Goal: Task Accomplishment & Management: Use online tool/utility

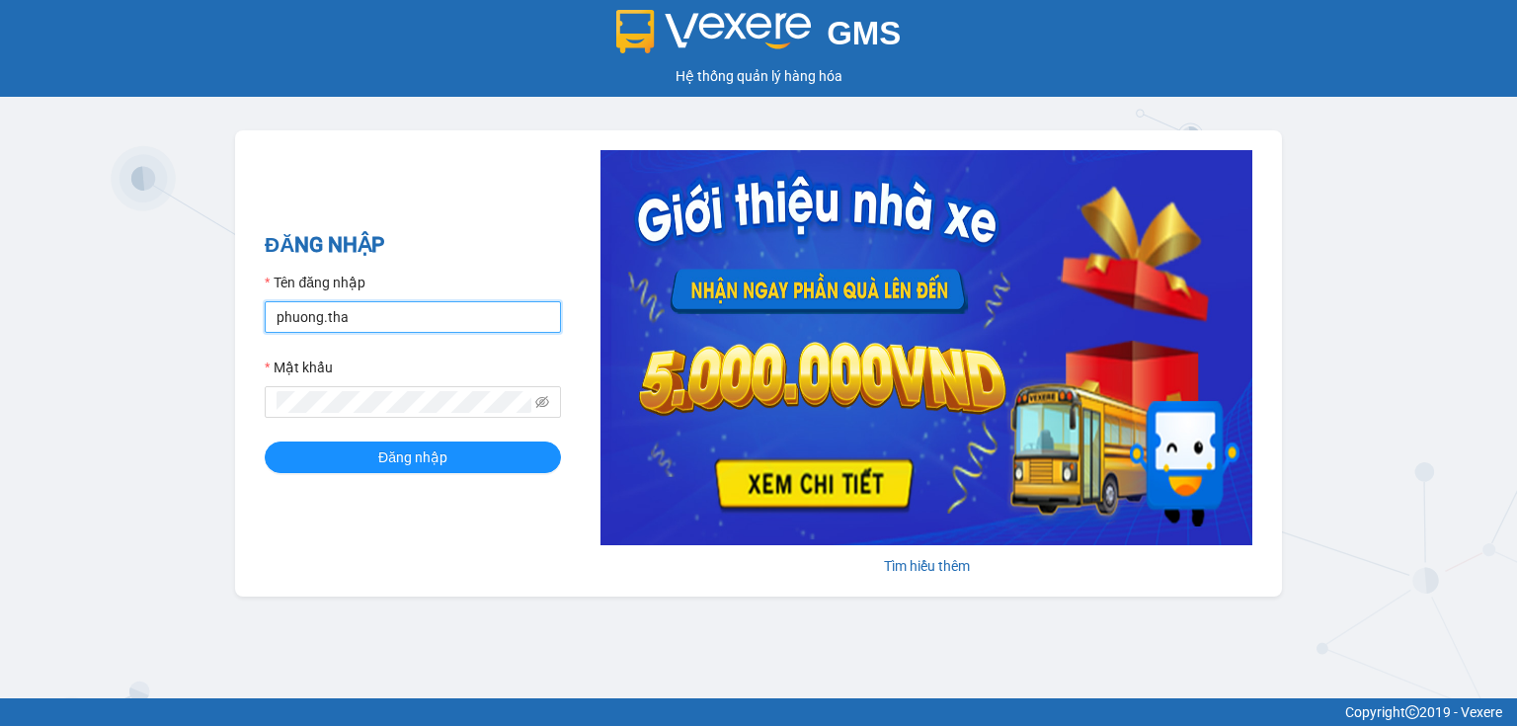
click at [464, 321] on input "phuong.tha" at bounding box center [413, 317] width 296 height 32
type input "thao.tha"
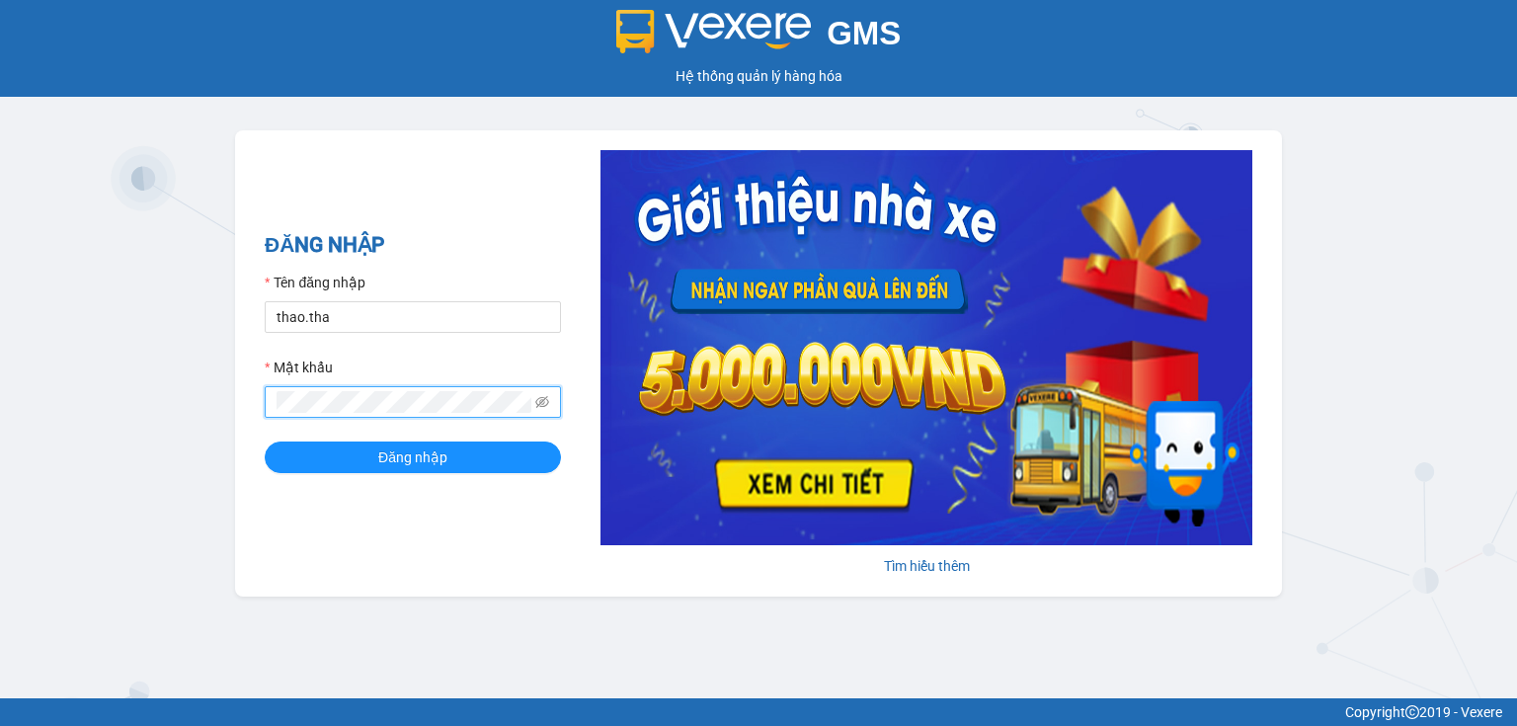
click at [261, 400] on div "ĐĂNG NHẬP Tên đăng nhập thao.tha Mật khẩu Đăng nhập Tìm hiểu thêm" at bounding box center [758, 363] width 1047 height 466
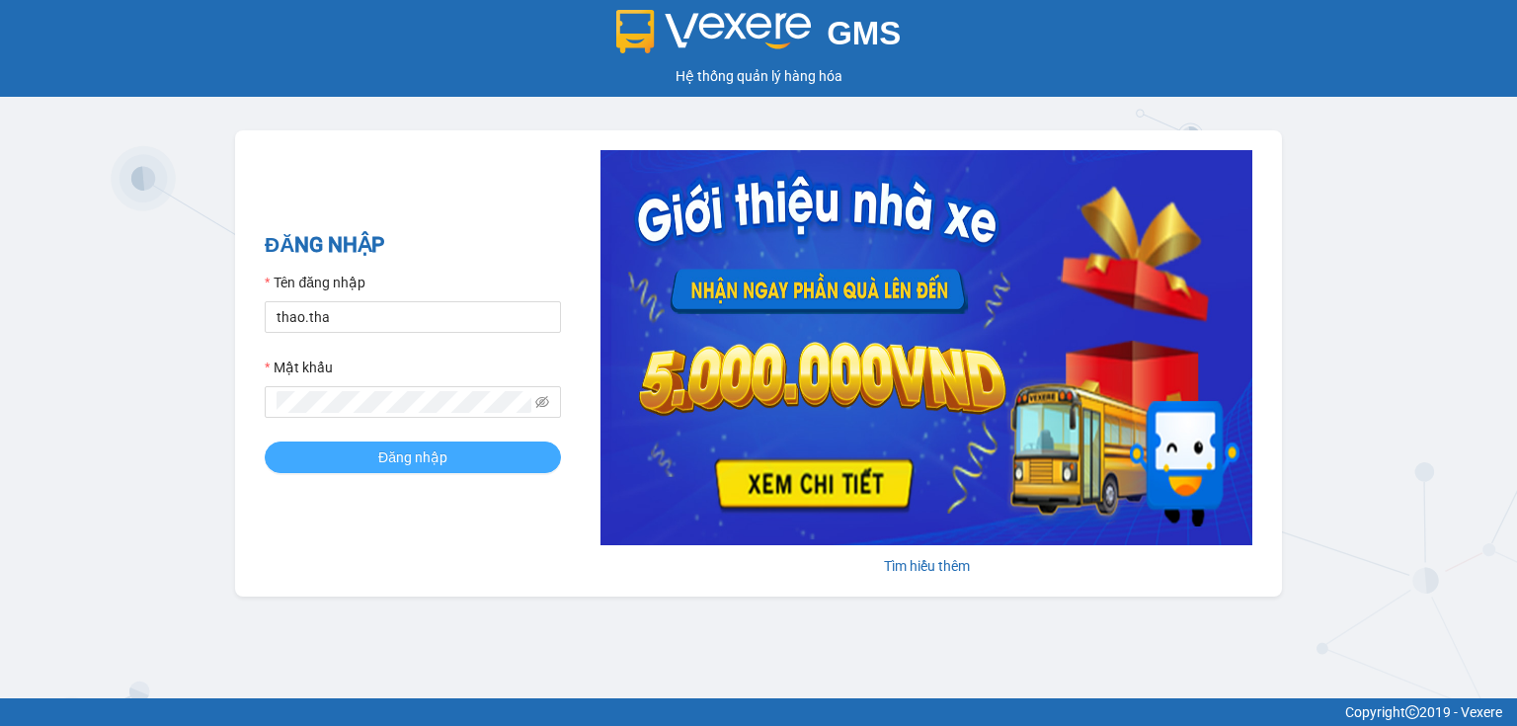
click at [283, 453] on button "Đăng nhập" at bounding box center [413, 458] width 296 height 32
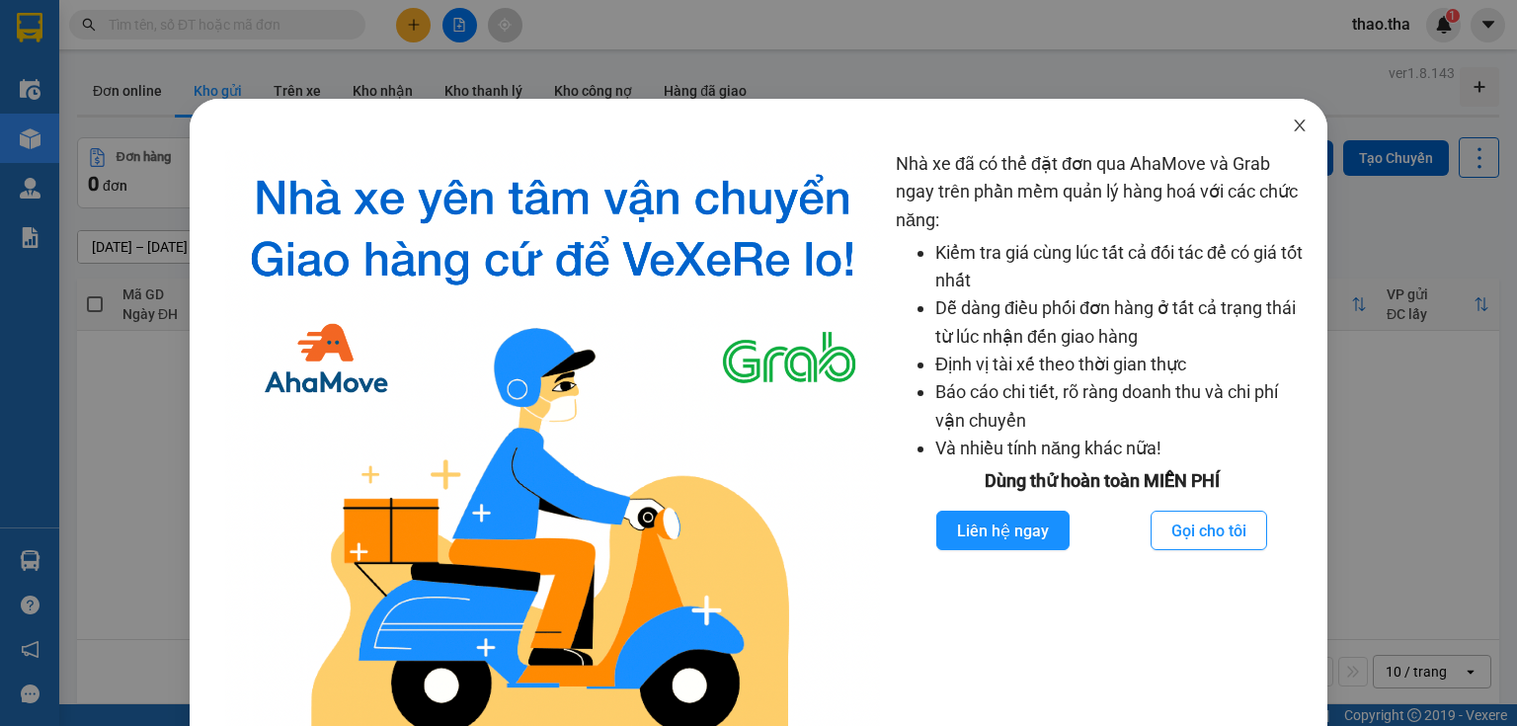
click at [1294, 122] on icon "close" at bounding box center [1299, 126] width 11 height 12
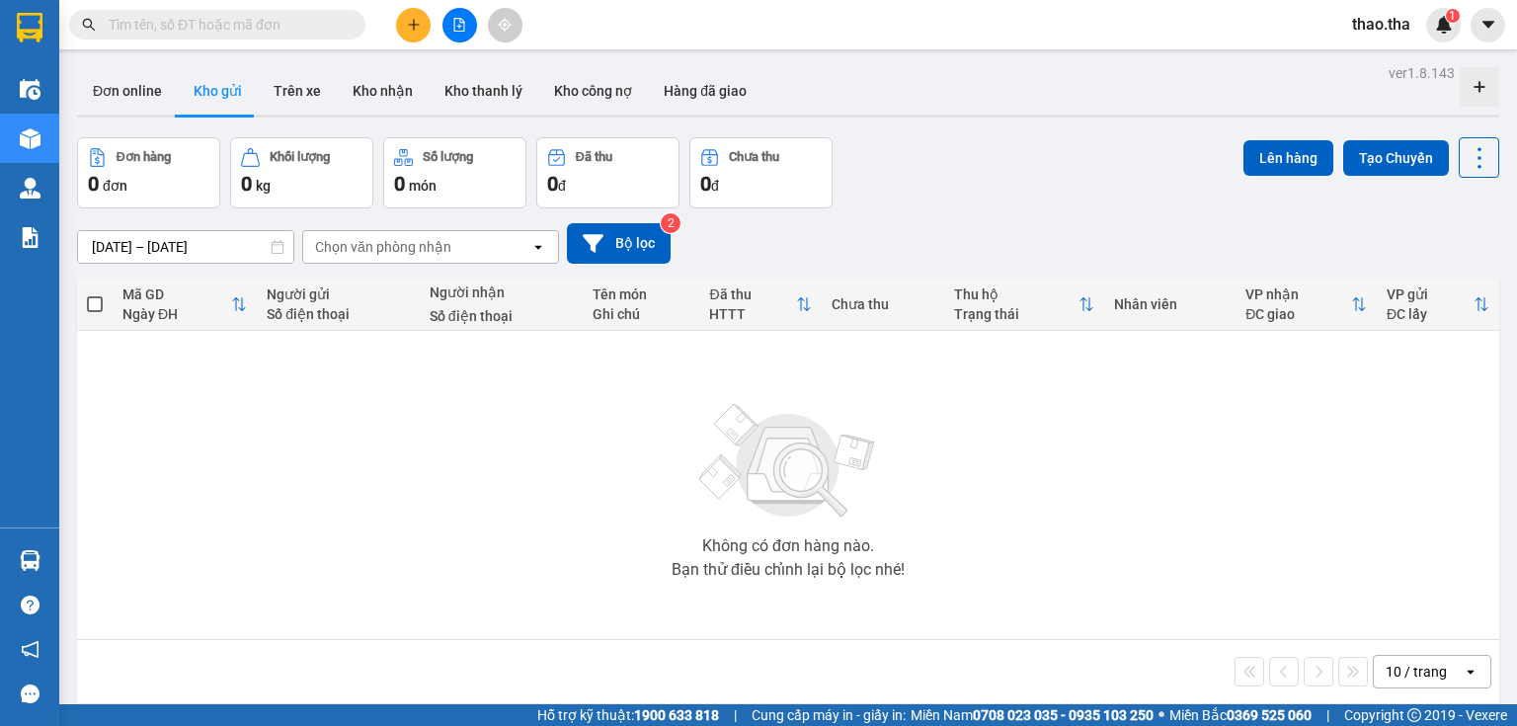
click at [197, 28] on input "text" at bounding box center [225, 25] width 233 height 22
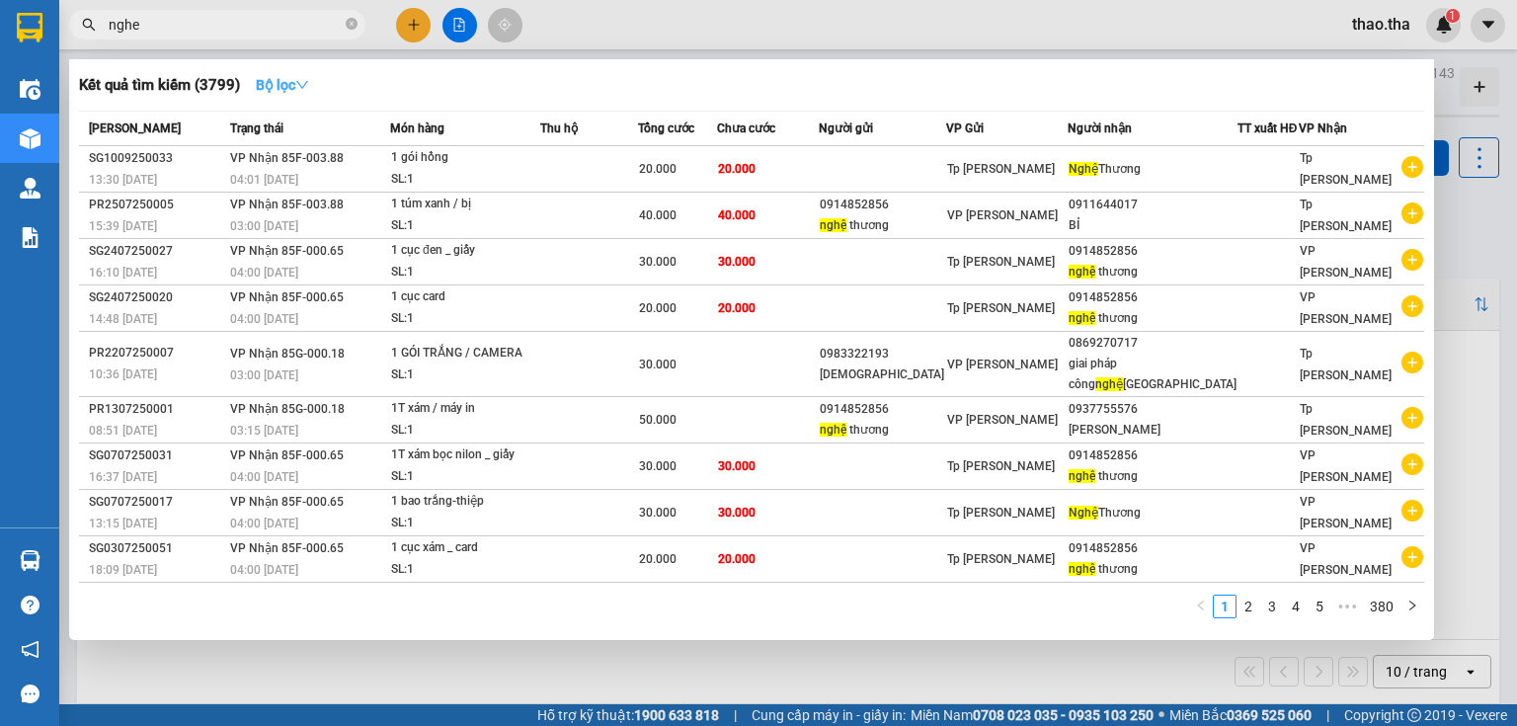
type input "nghe"
click at [308, 85] on icon "down" at bounding box center [302, 85] width 12 height 8
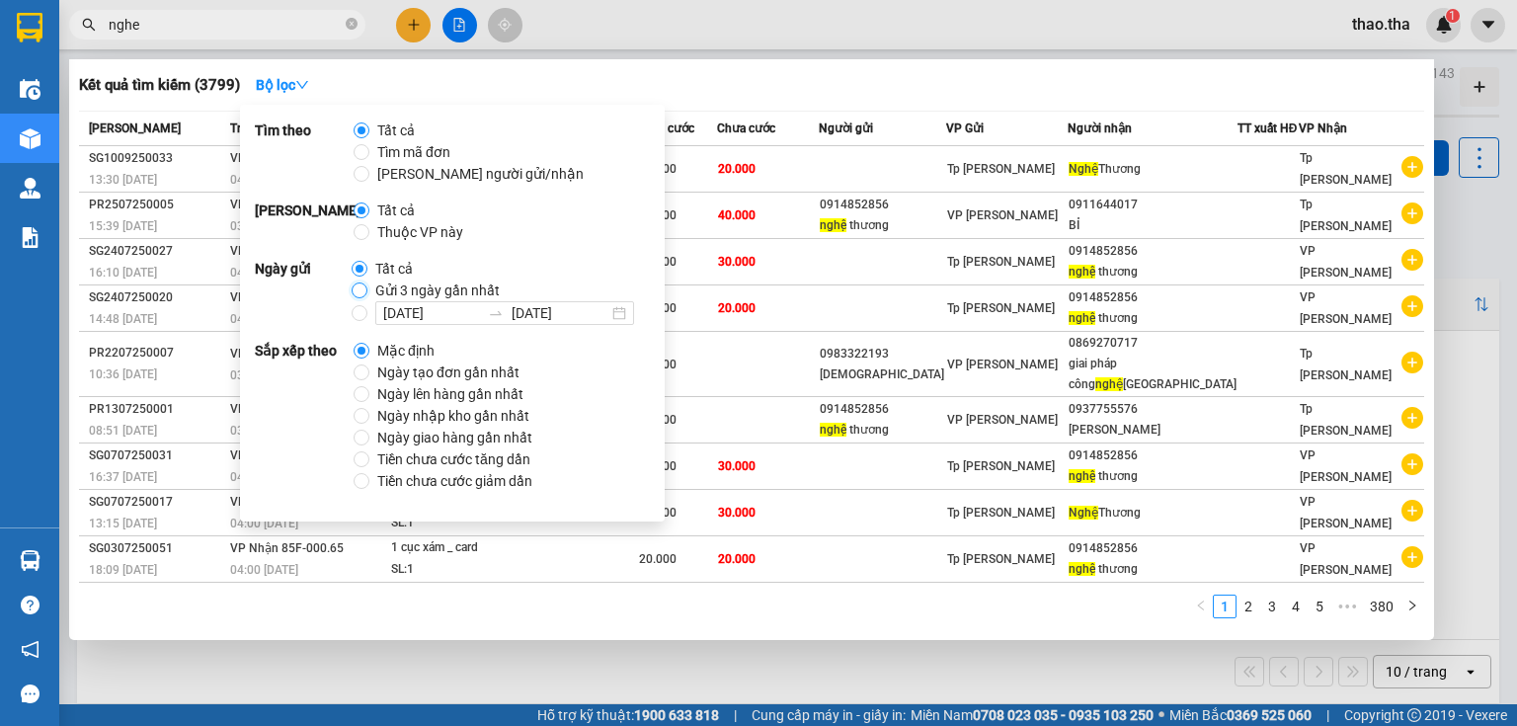
click at [356, 291] on input "Gửi 3 ngày gần nhất" at bounding box center [360, 291] width 16 height 16
radio input "true"
radio input "false"
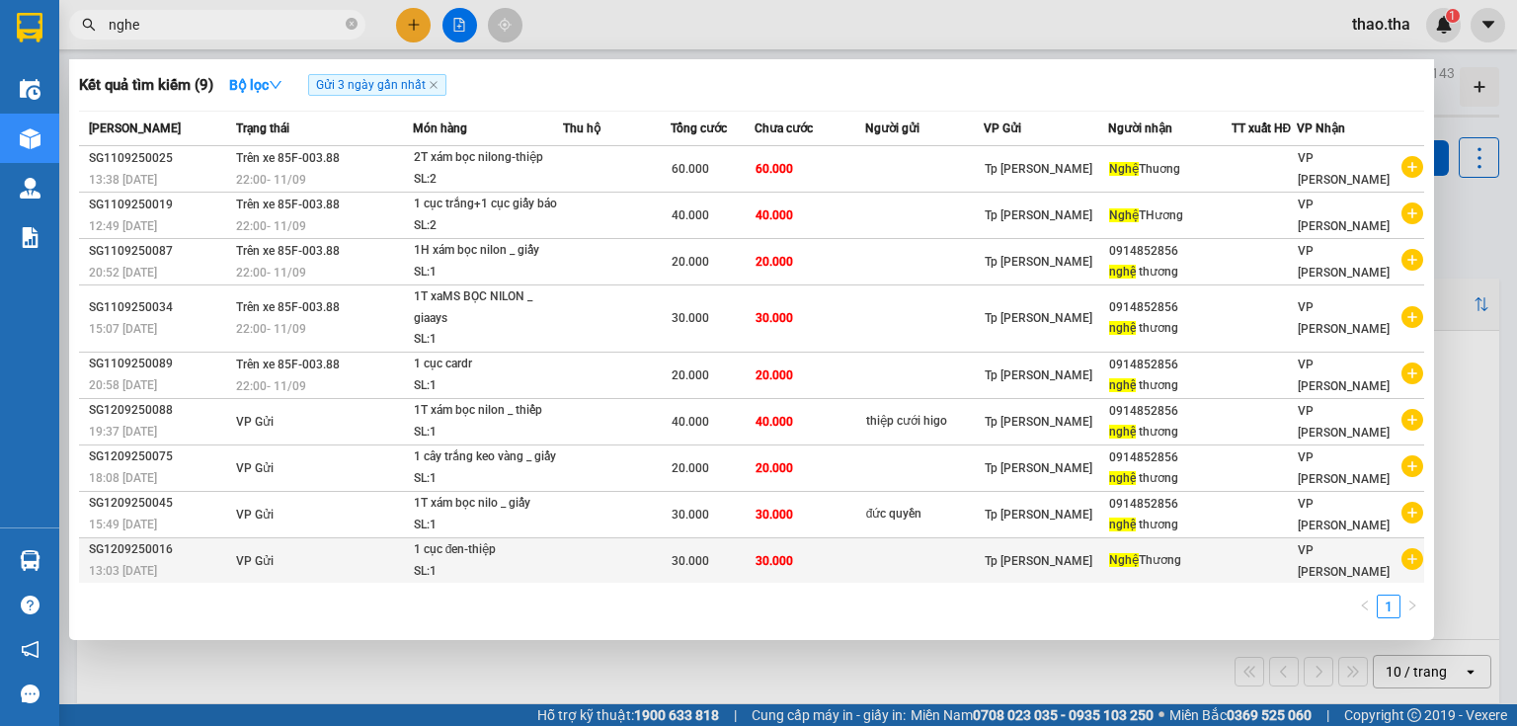
drag, startPoint x: 697, startPoint y: 577, endPoint x: 702, endPoint y: 567, distance: 11.0
click at [700, 573] on table "Mã ĐH Trạng thái Món hàng Thu hộ Tổng cước Chưa cước Người gửi VP Gửi Người nhậ…" at bounding box center [751, 348] width 1345 height 474
click at [554, 546] on div "1 cục đen-thiệp" at bounding box center [488, 550] width 148 height 22
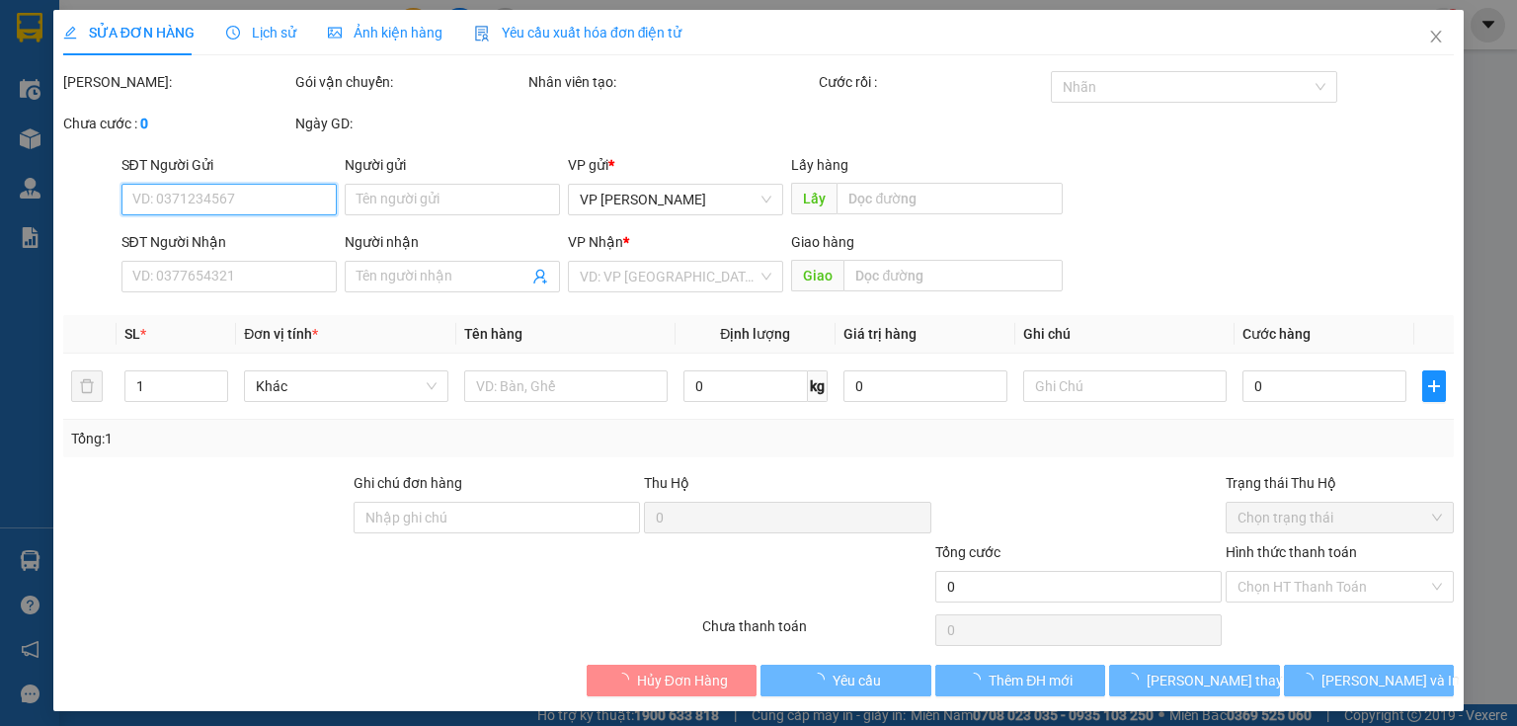
type input "Nghệ Thương"
type input "30.000"
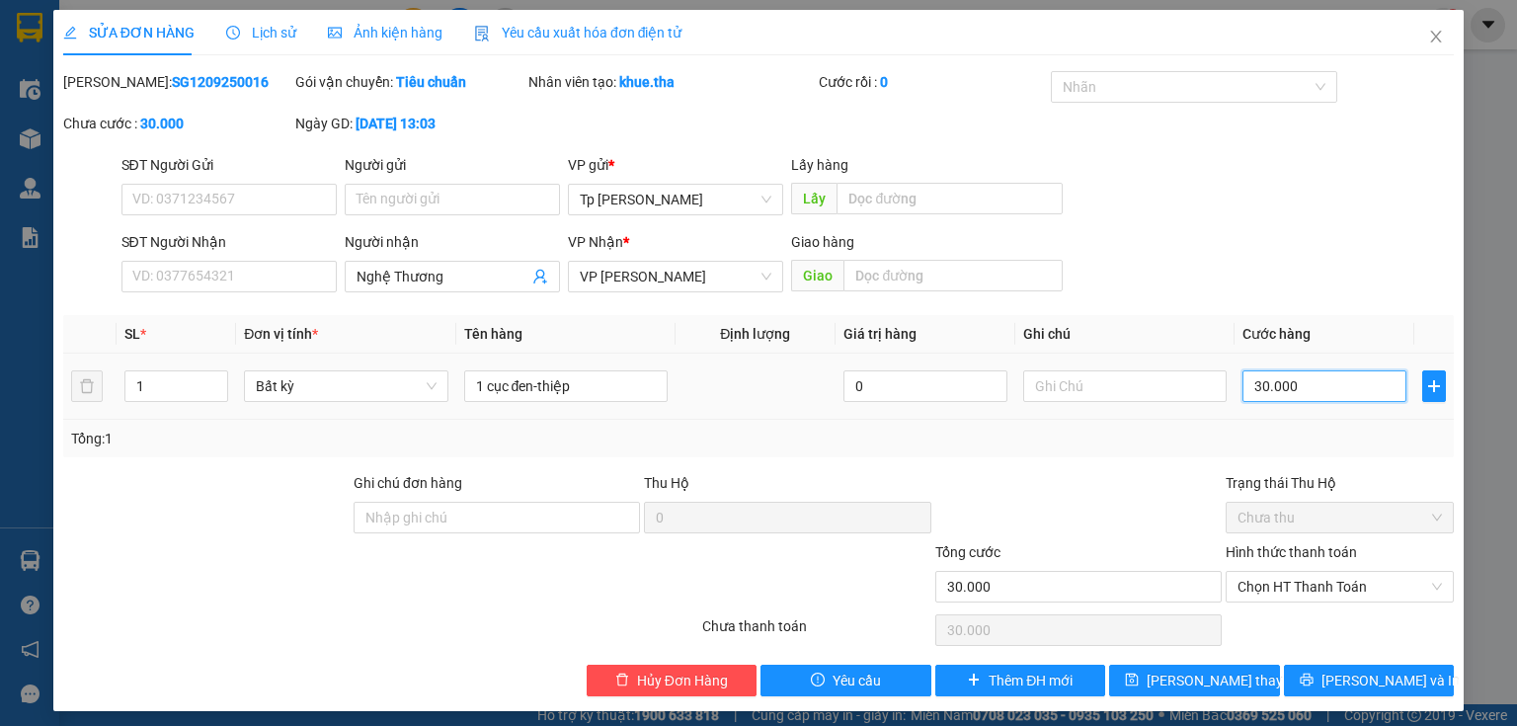
click at [1313, 387] on input "30.000" at bounding box center [1325, 386] width 164 height 32
type input "2"
type input "20"
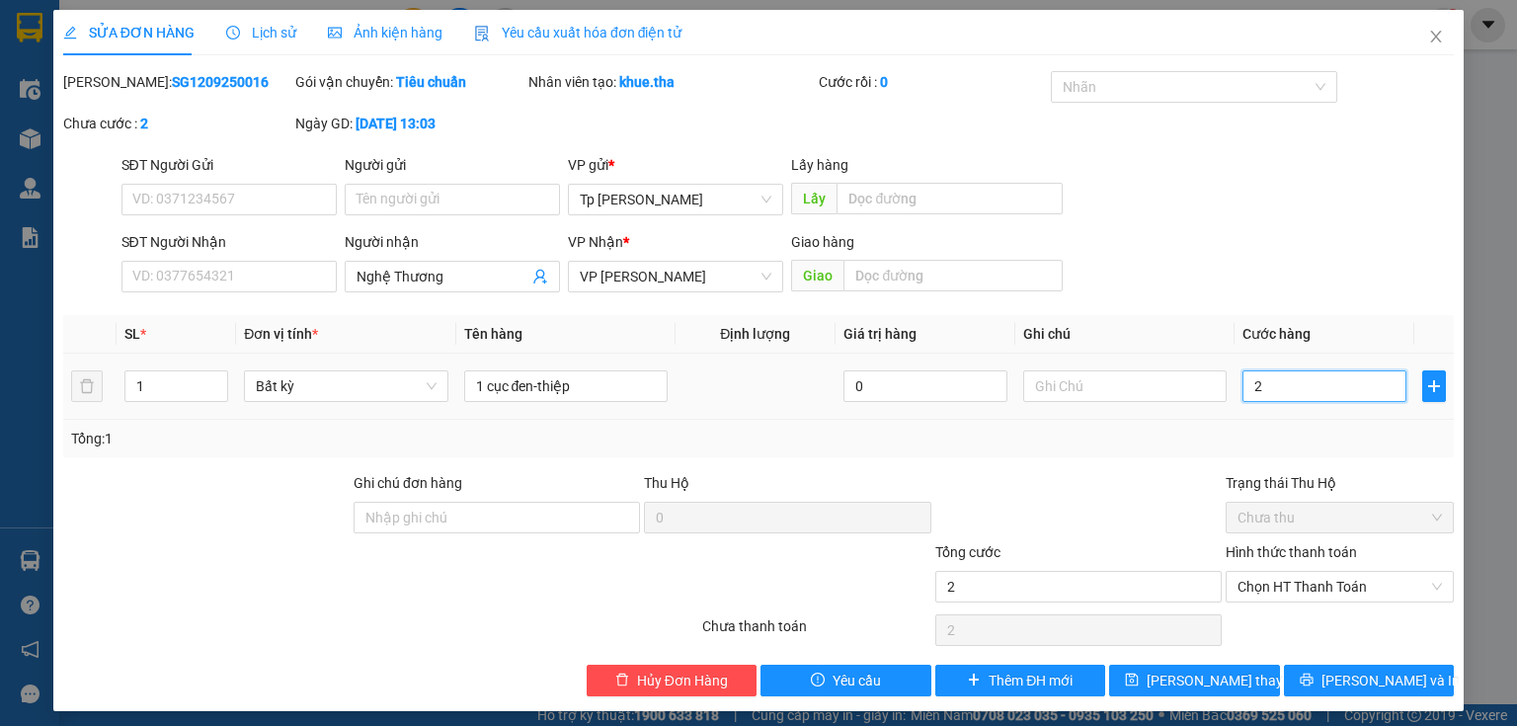
type input "20"
type input "20.000"
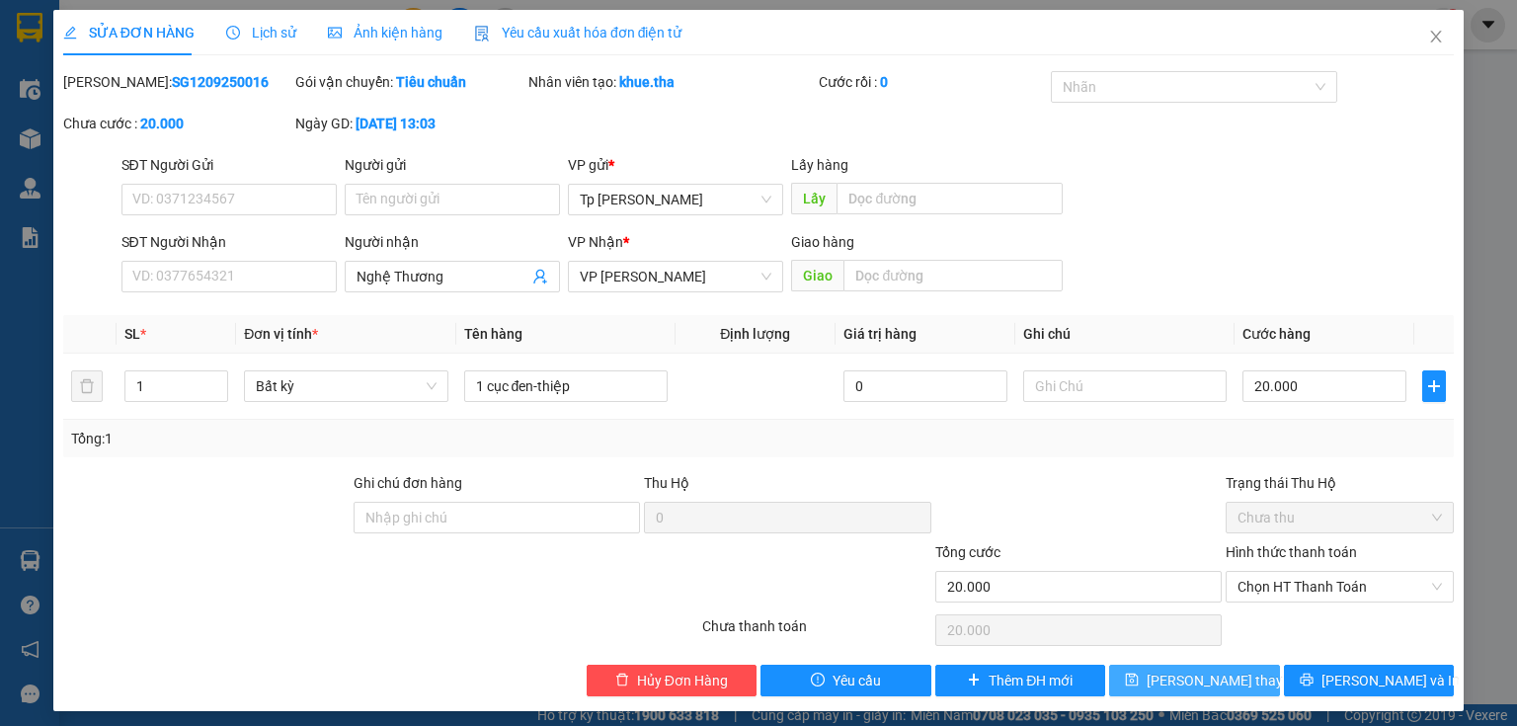
click at [1182, 674] on span "[PERSON_NAME] thay đổi" at bounding box center [1226, 681] width 158 height 22
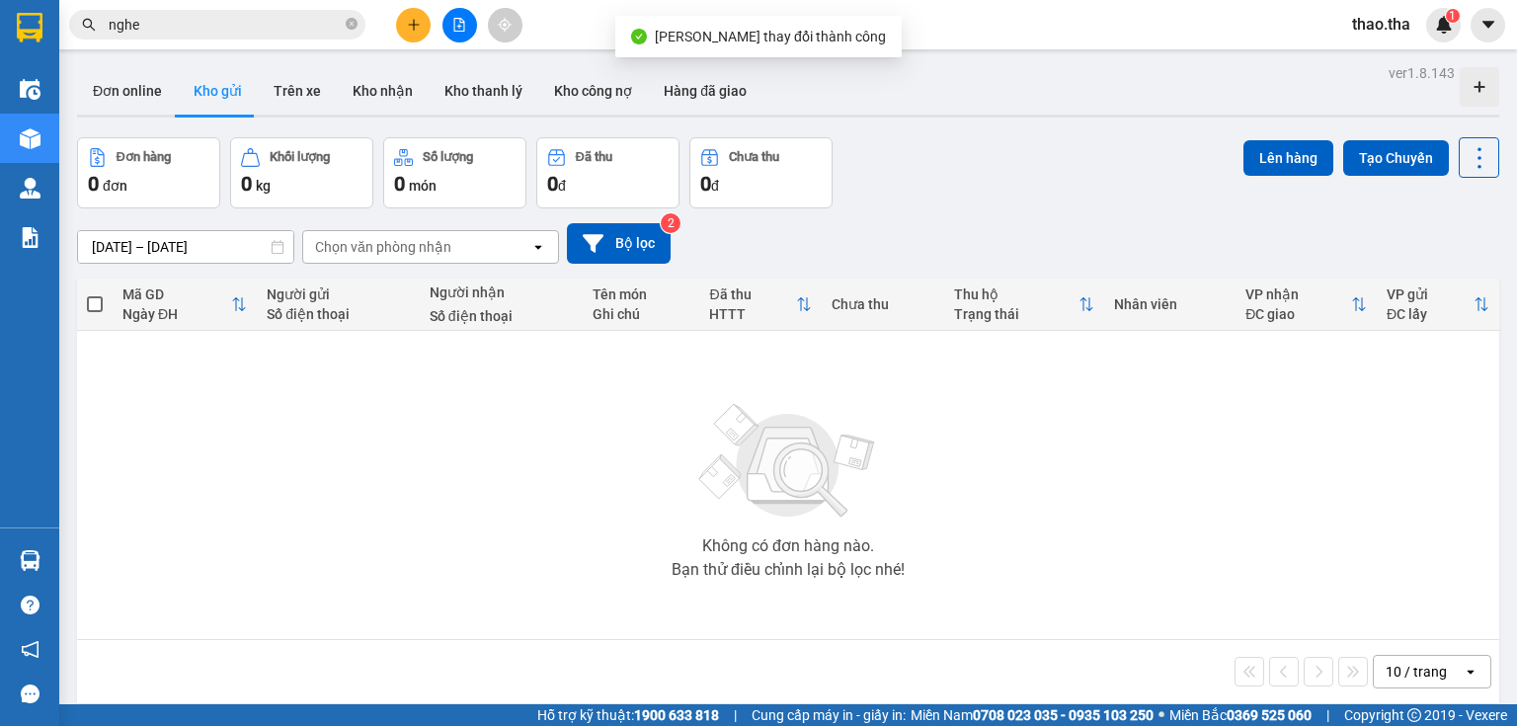
click at [212, 27] on input "nghe" at bounding box center [225, 25] width 233 height 22
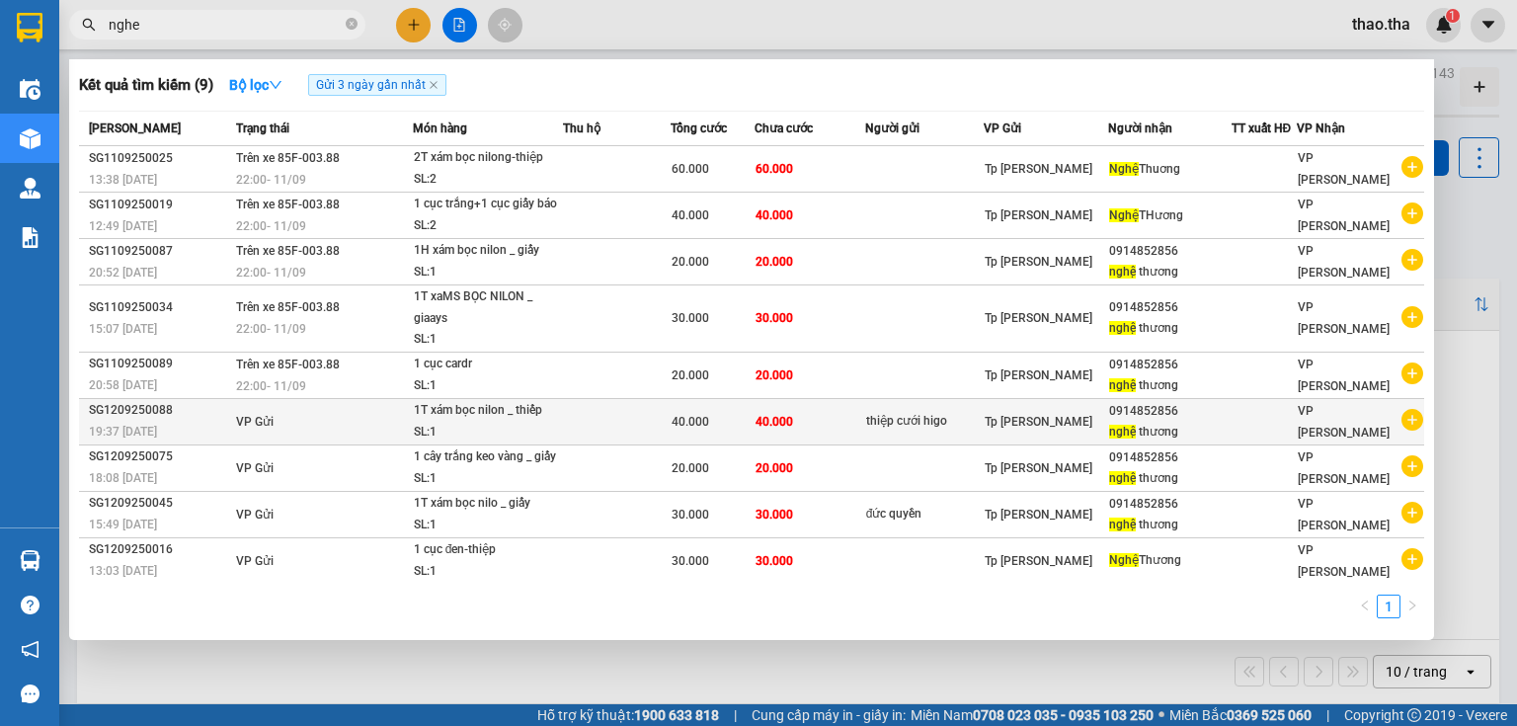
click at [494, 412] on div "1T xám bọc nilon _ thiếp" at bounding box center [488, 411] width 148 height 22
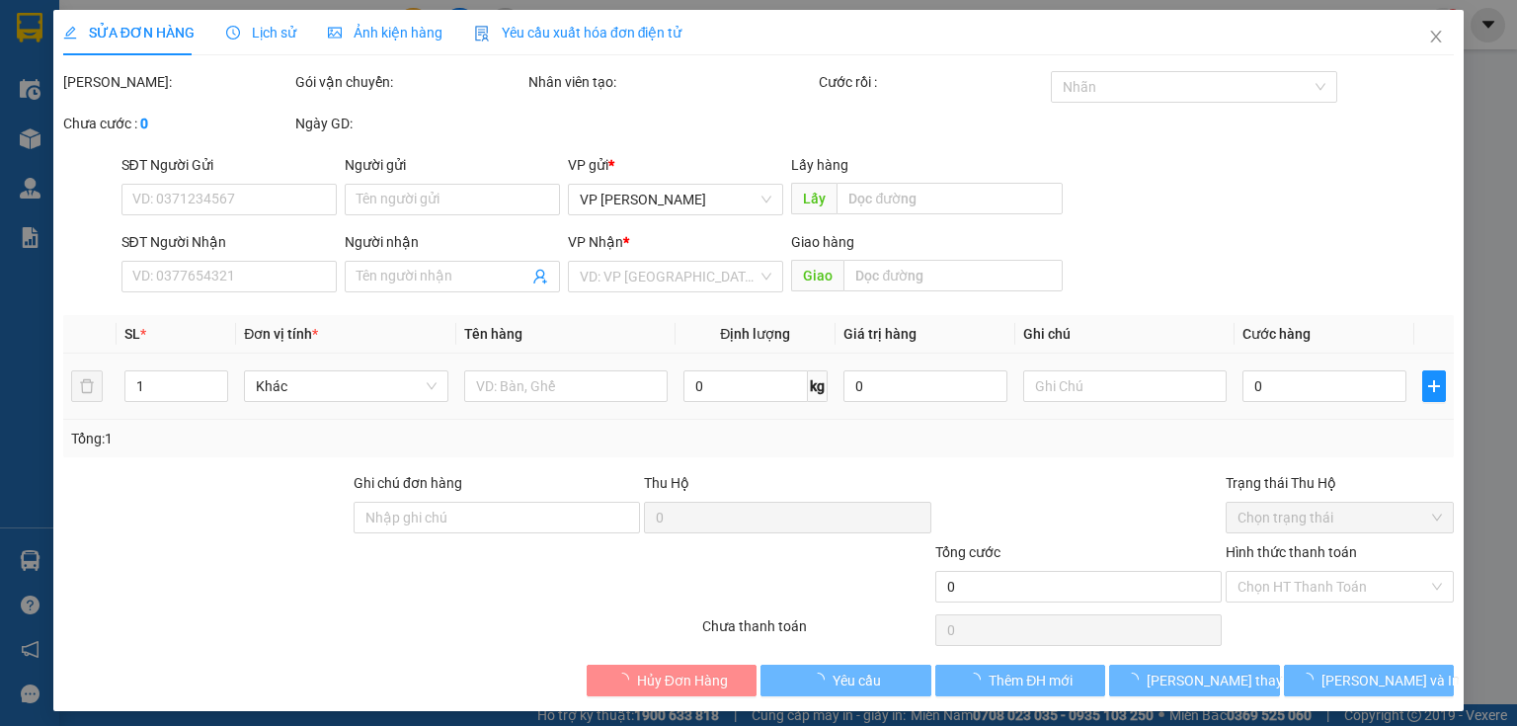
type input "thiệp cưới higo"
type input "0914852856"
type input "nghệ thương"
type input "40.000"
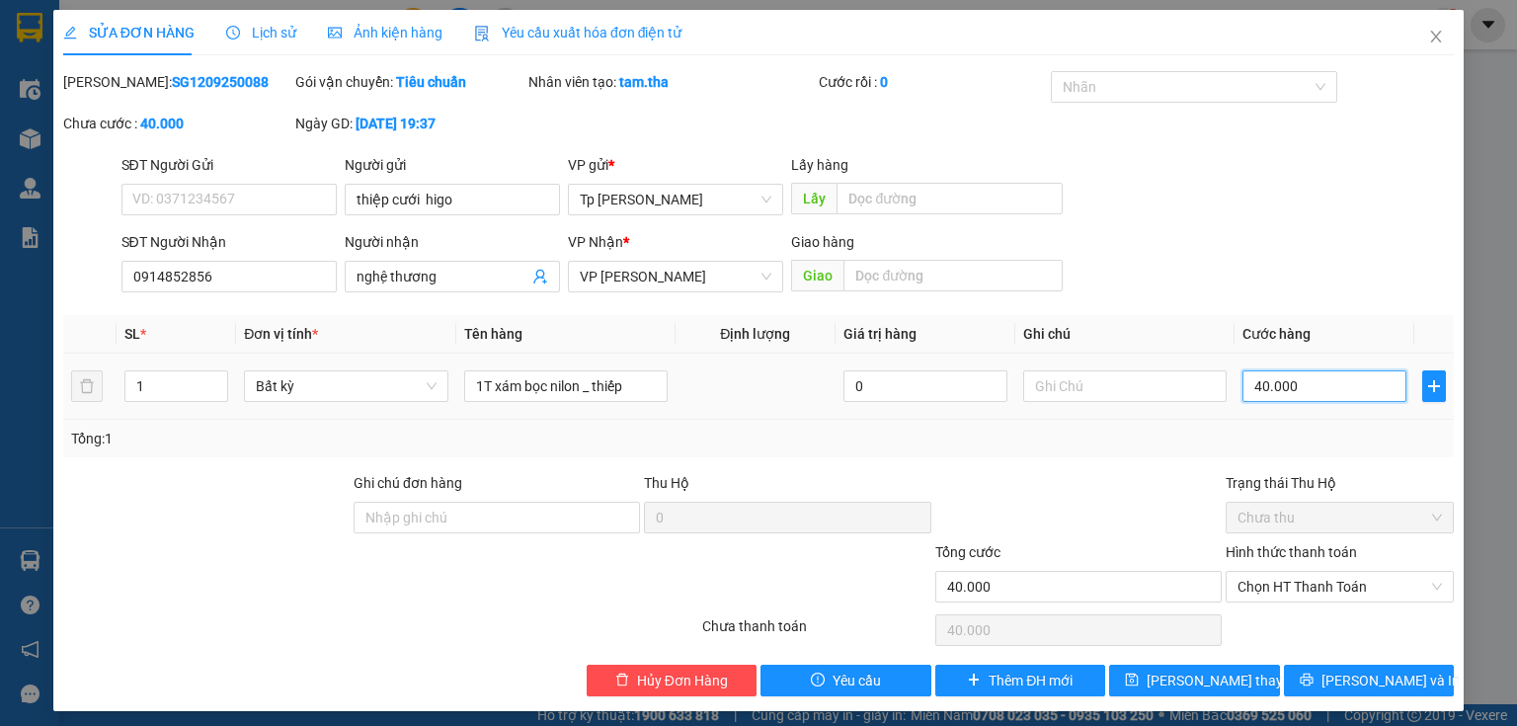
click at [1316, 394] on input "40.000" at bounding box center [1325, 386] width 164 height 32
type input "3"
type input "30"
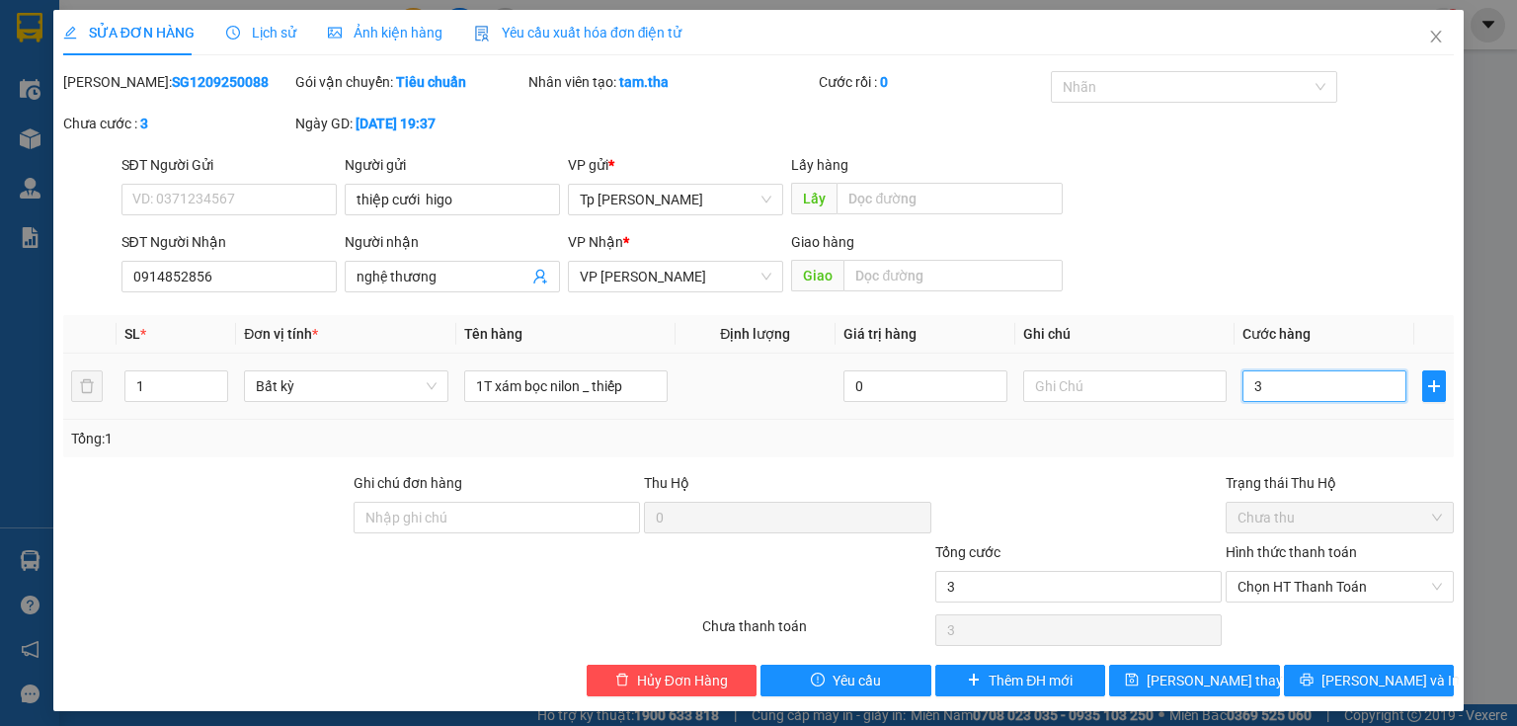
type input "30"
type input "30.000"
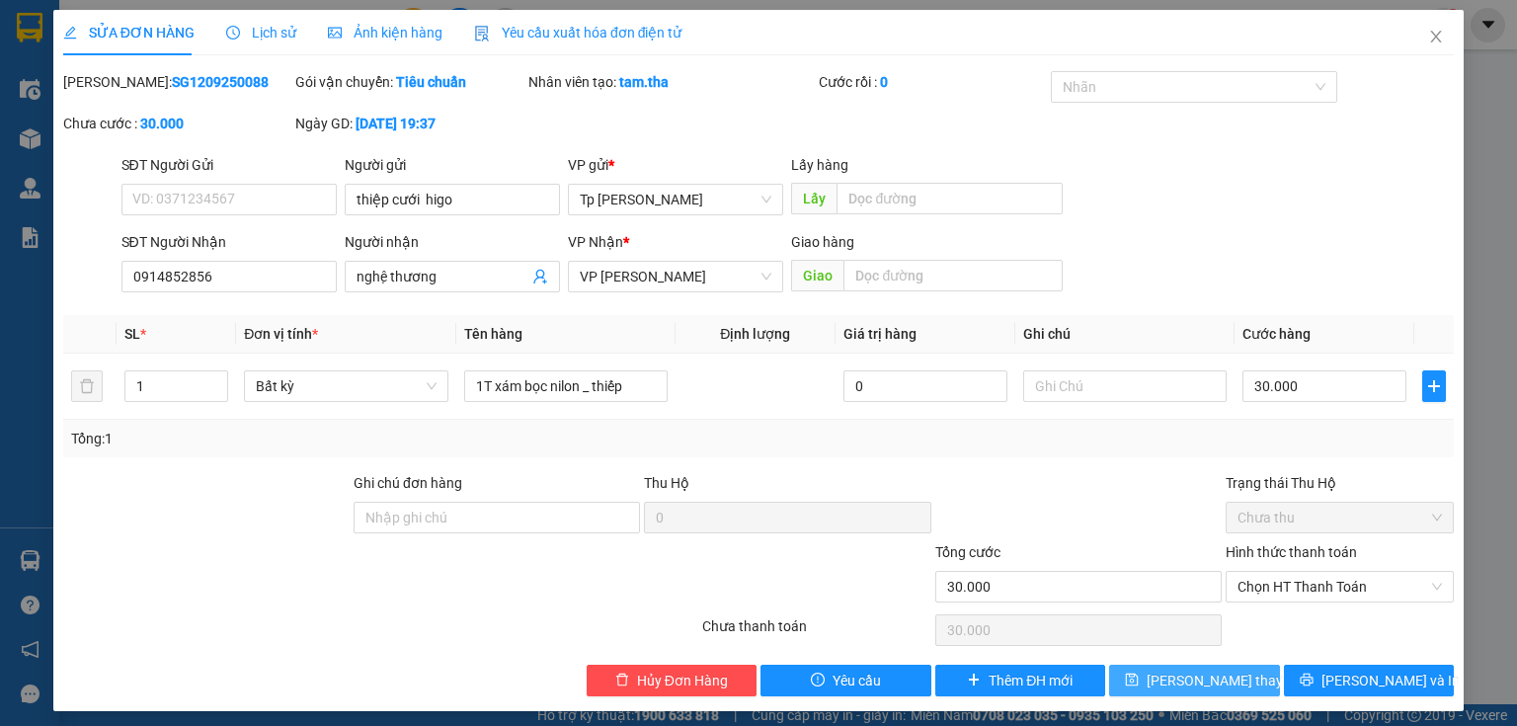
click at [1193, 681] on span "[PERSON_NAME] thay đổi" at bounding box center [1226, 681] width 158 height 22
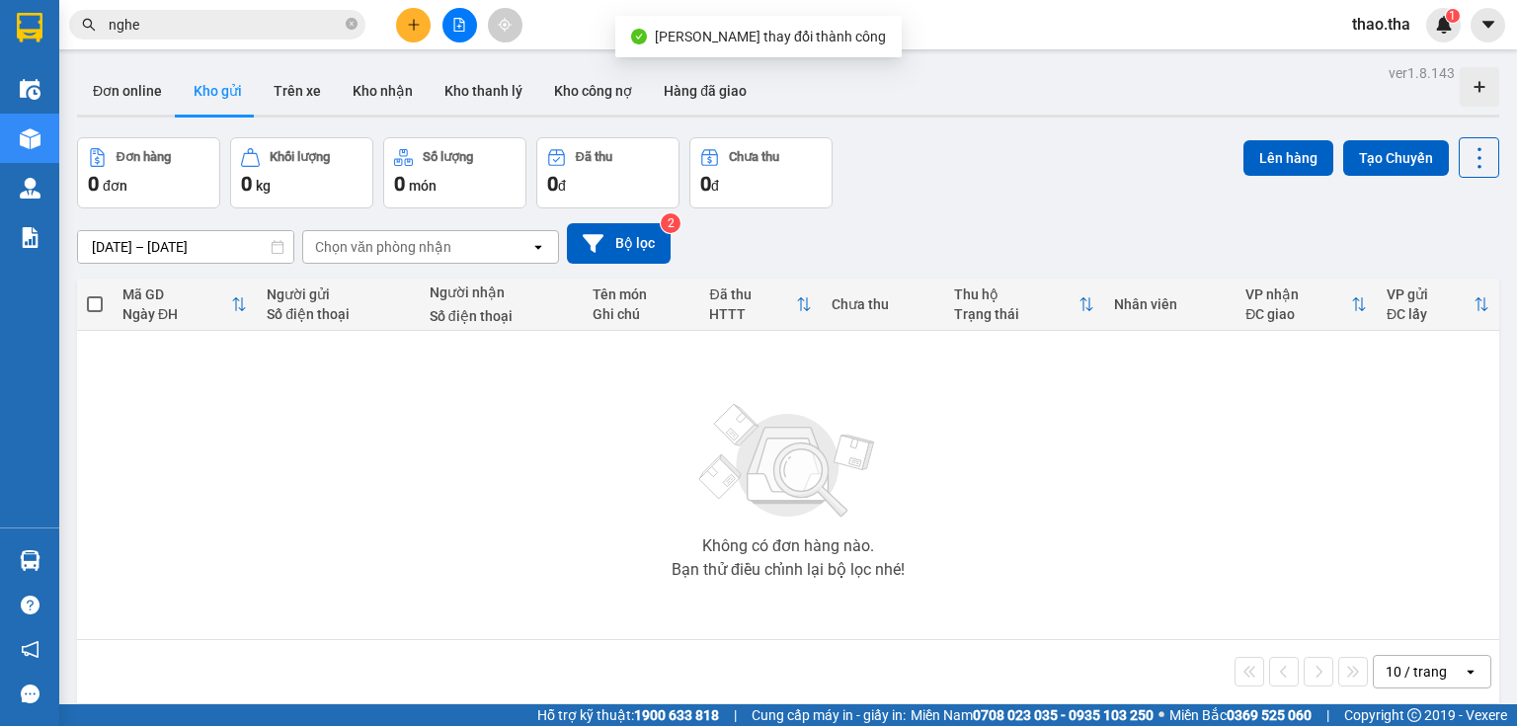
click at [232, 28] on input "nghe" at bounding box center [225, 25] width 233 height 22
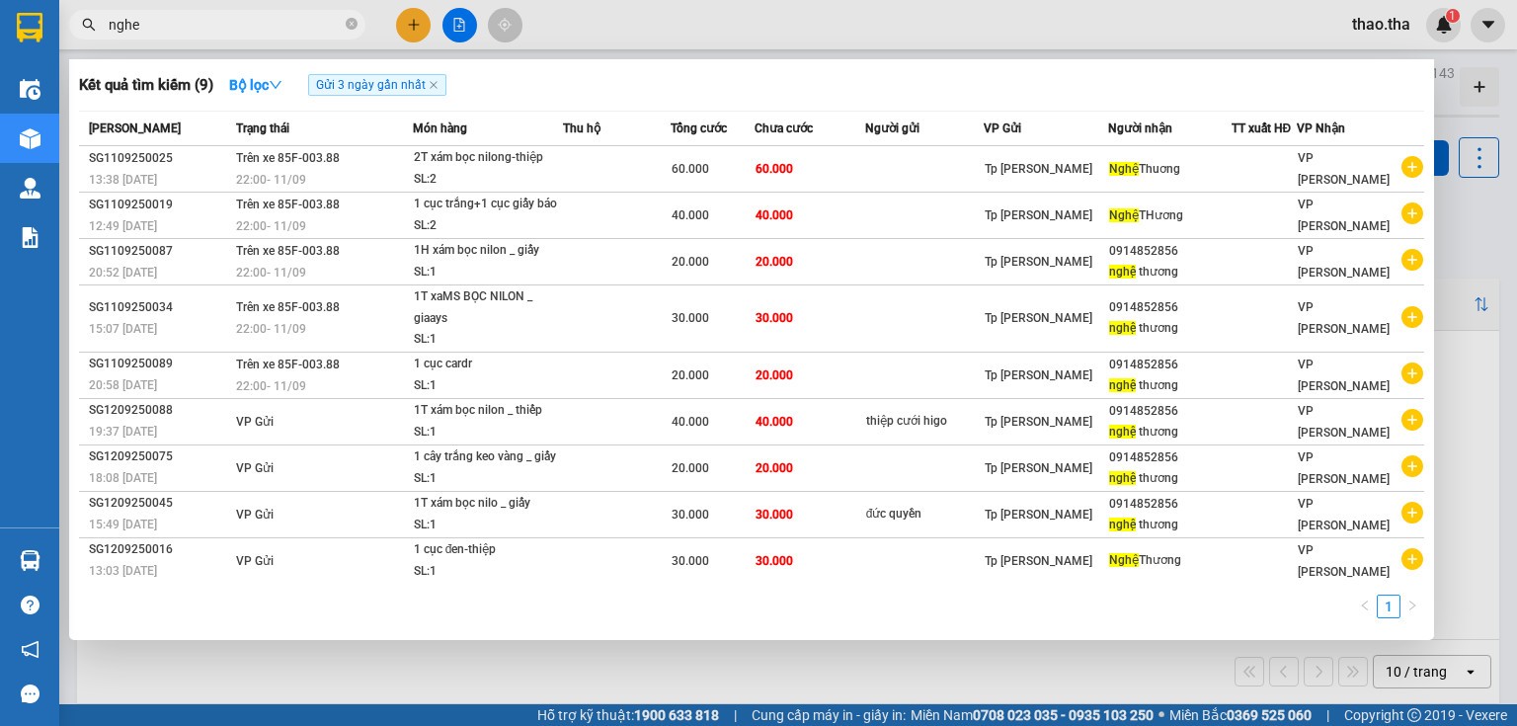
drag, startPoint x: 146, startPoint y: 24, endPoint x: 91, endPoint y: 34, distance: 56.2
click at [91, 34] on span "nghe" at bounding box center [217, 25] width 296 height 30
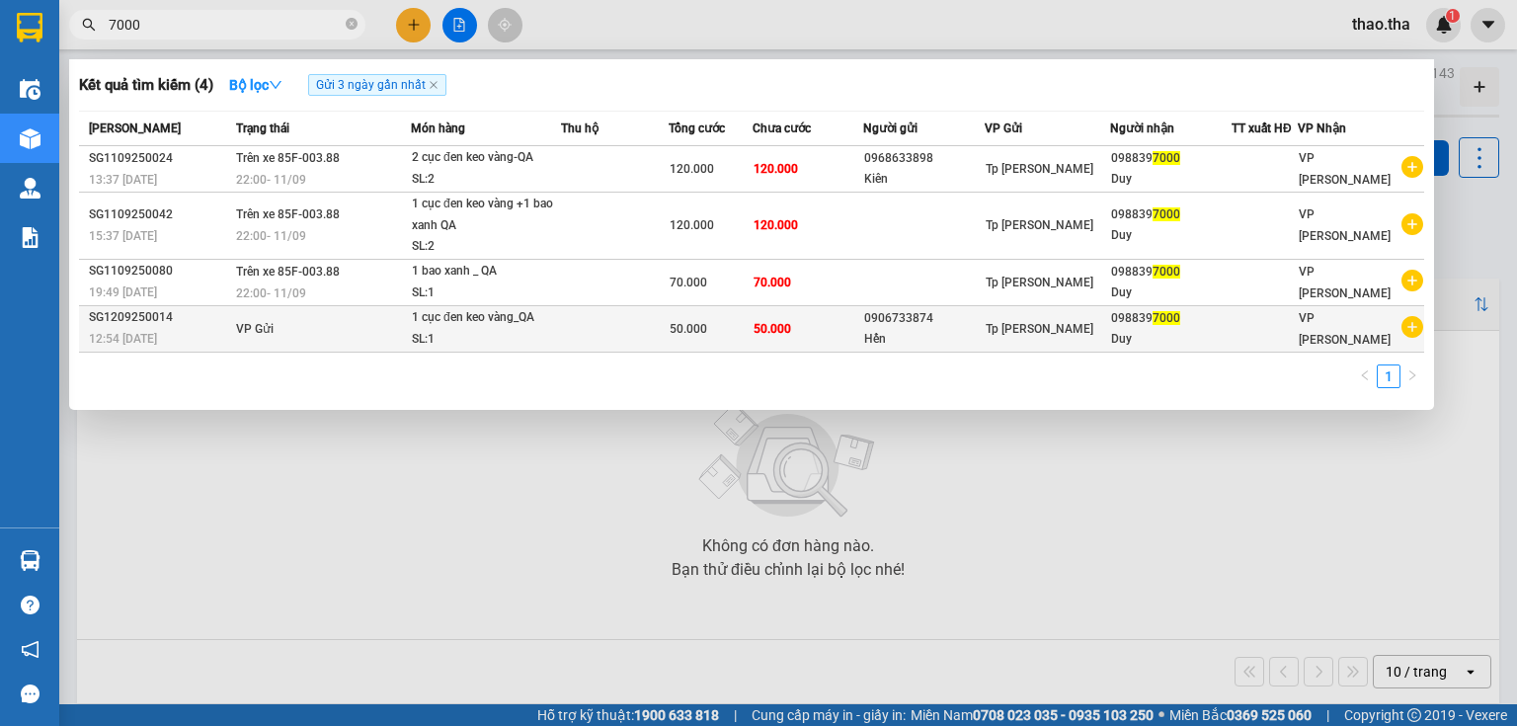
type input "7000"
click at [808, 334] on td "50.000" at bounding box center [808, 328] width 111 height 46
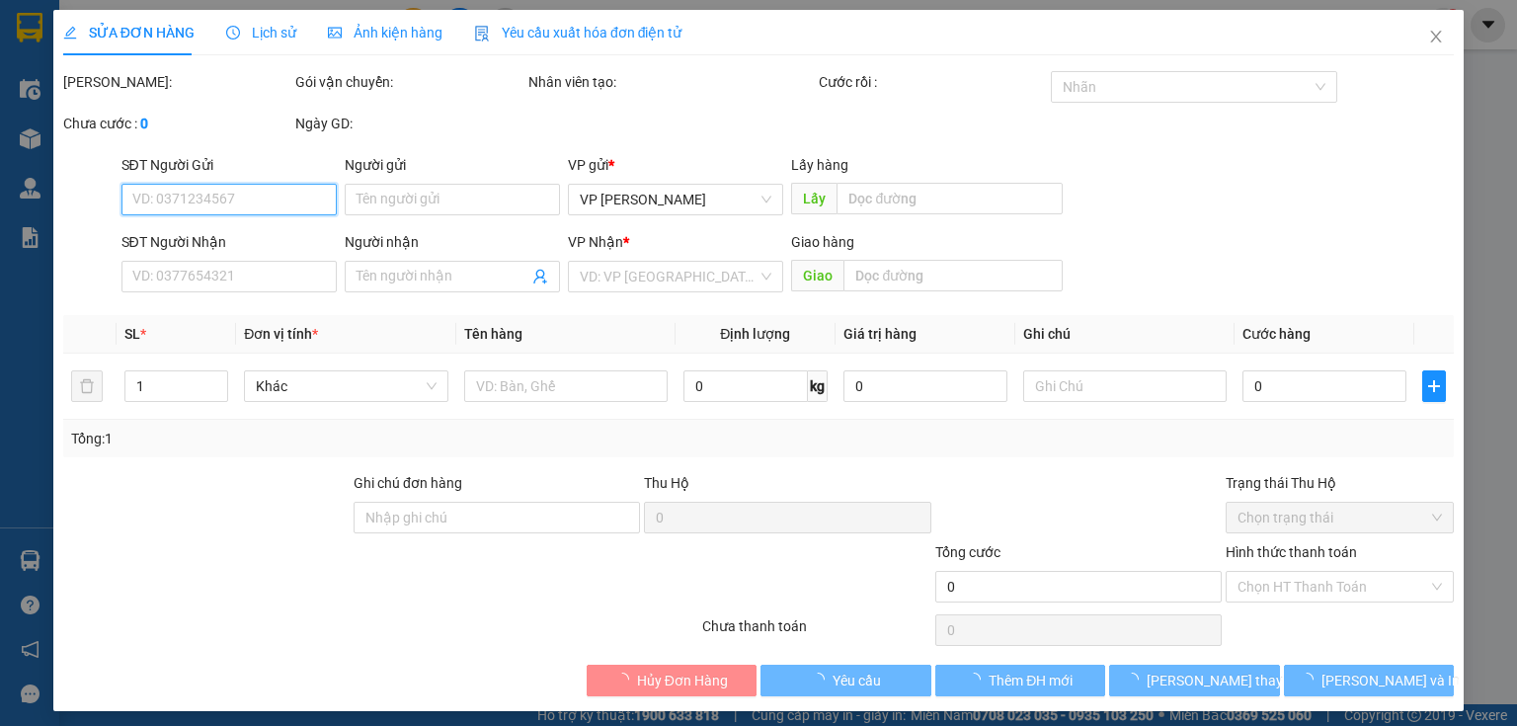
type input "0906733874"
type input "Hến"
type input "0988397000"
type input "Duy"
type input "50.000"
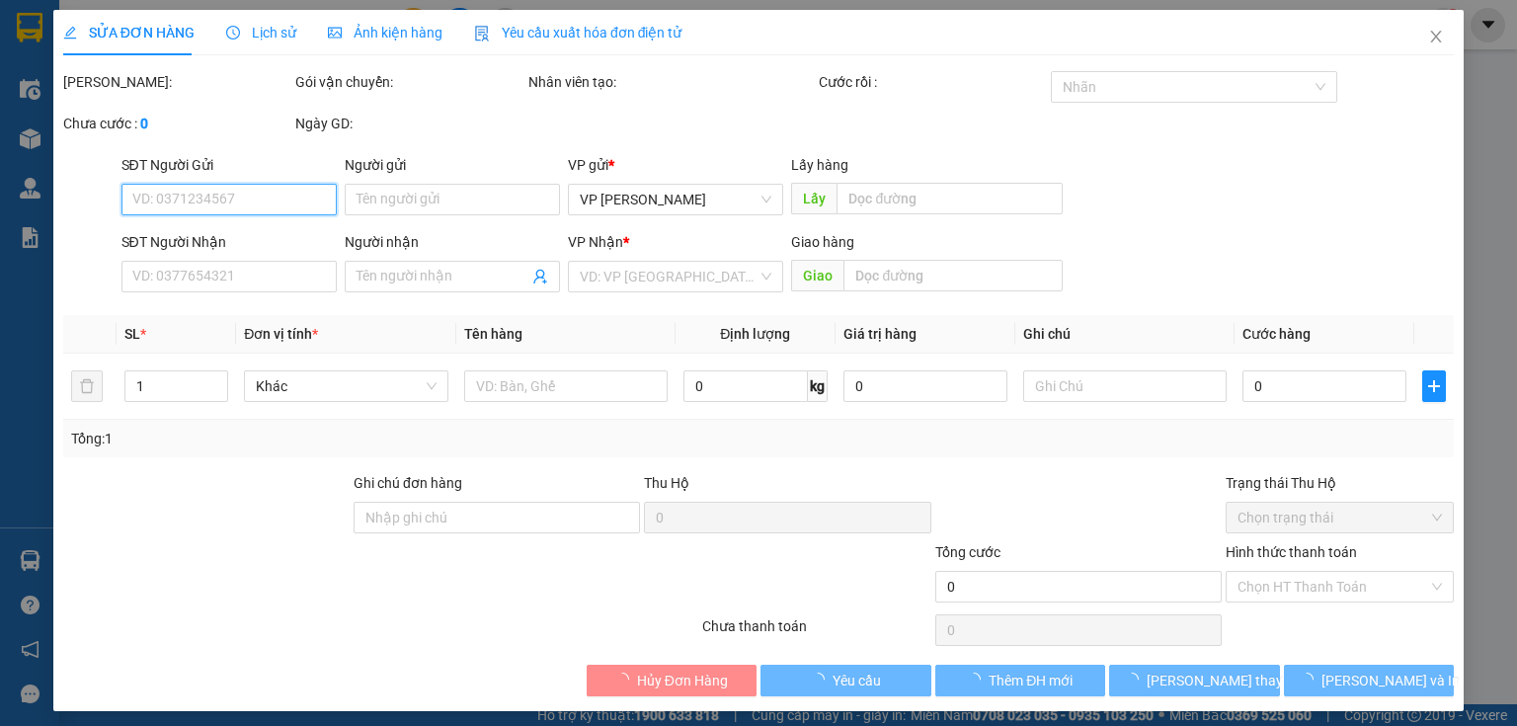
type input "50.000"
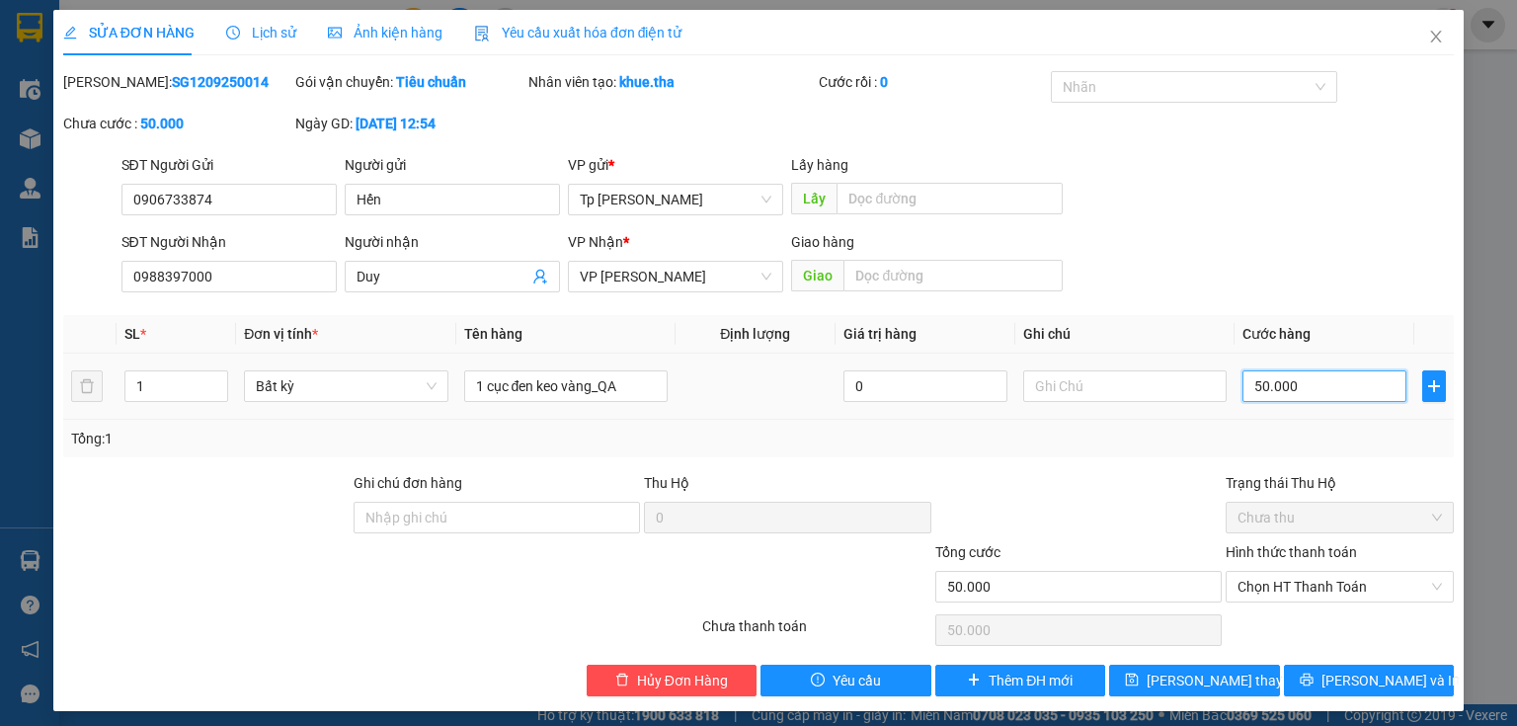
click at [1316, 386] on input "50.000" at bounding box center [1325, 386] width 164 height 32
type input "4"
type input "40"
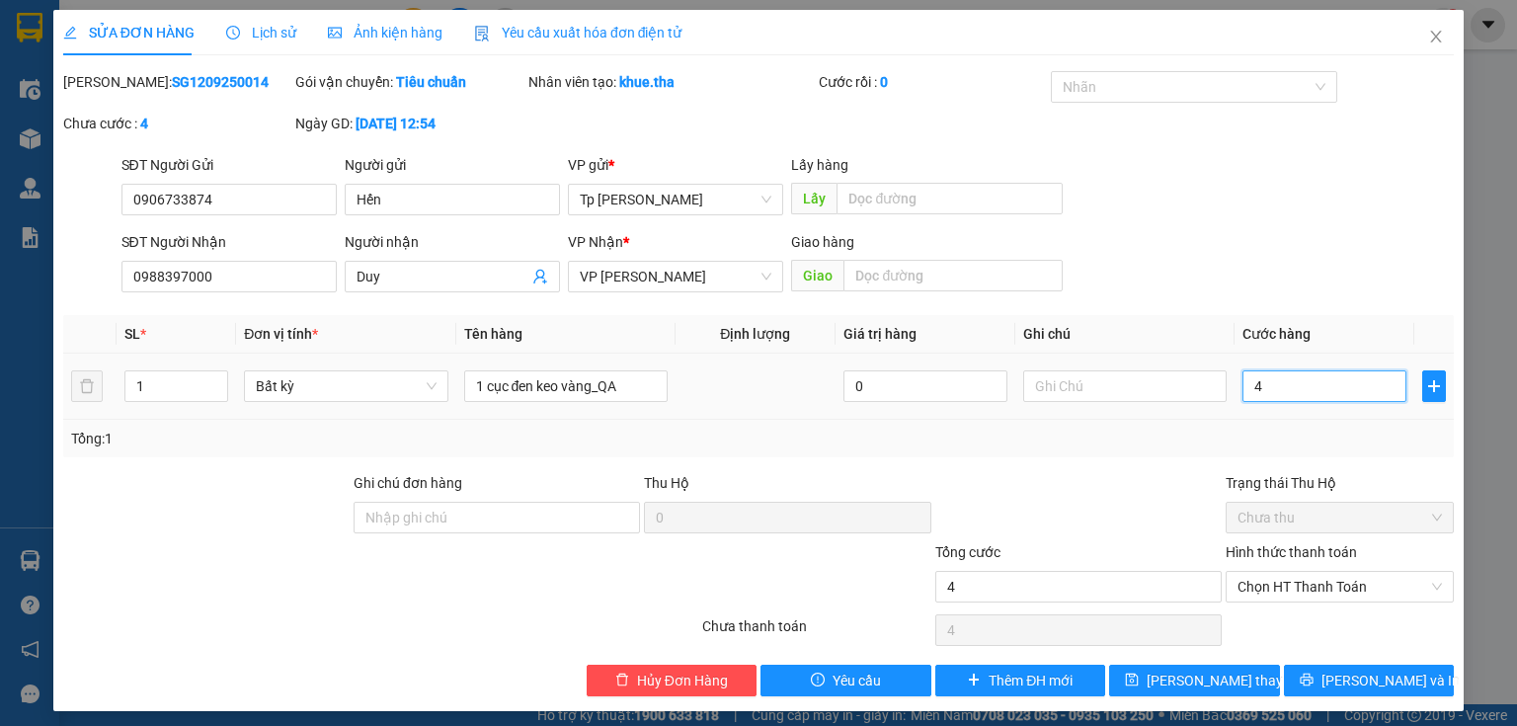
type input "40"
type input "40.000"
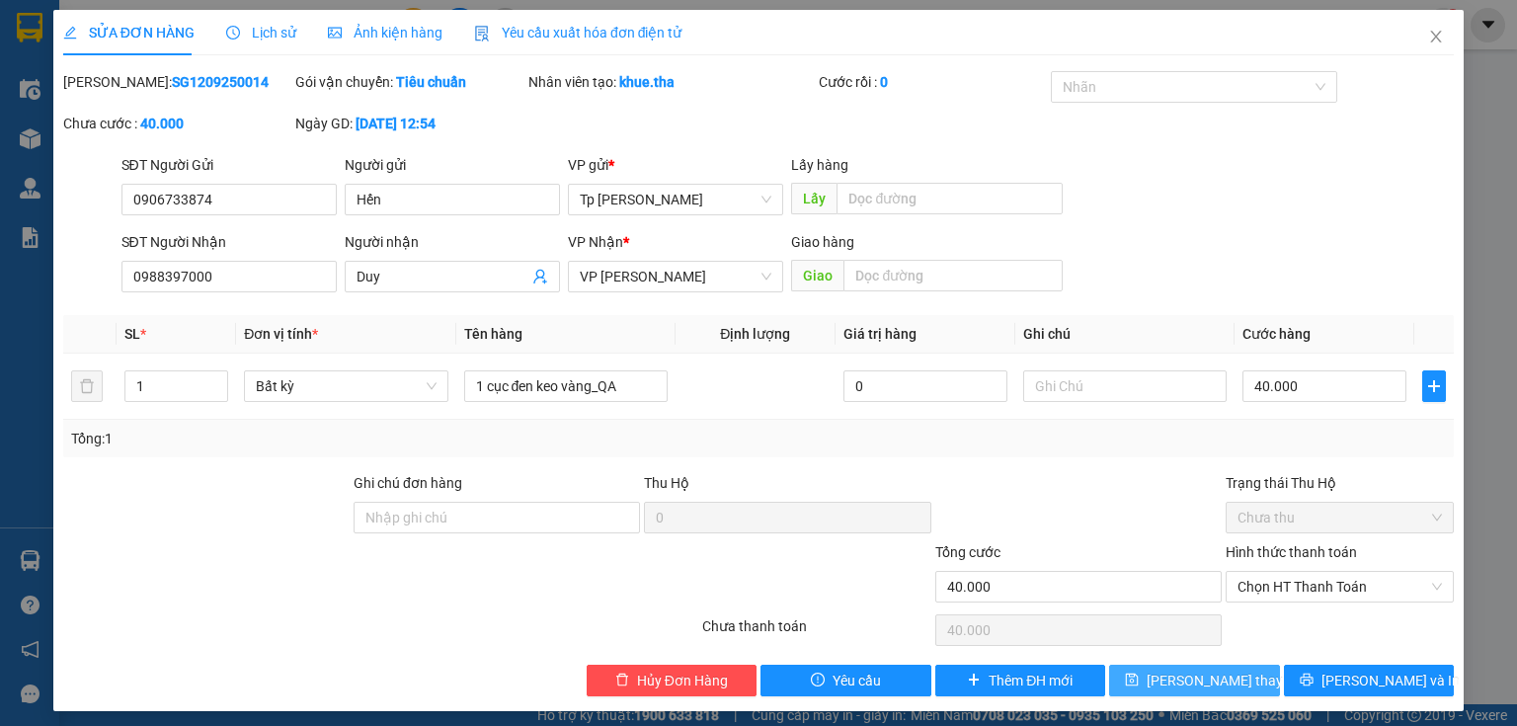
click at [1202, 676] on span "[PERSON_NAME] thay đổi" at bounding box center [1226, 681] width 158 height 22
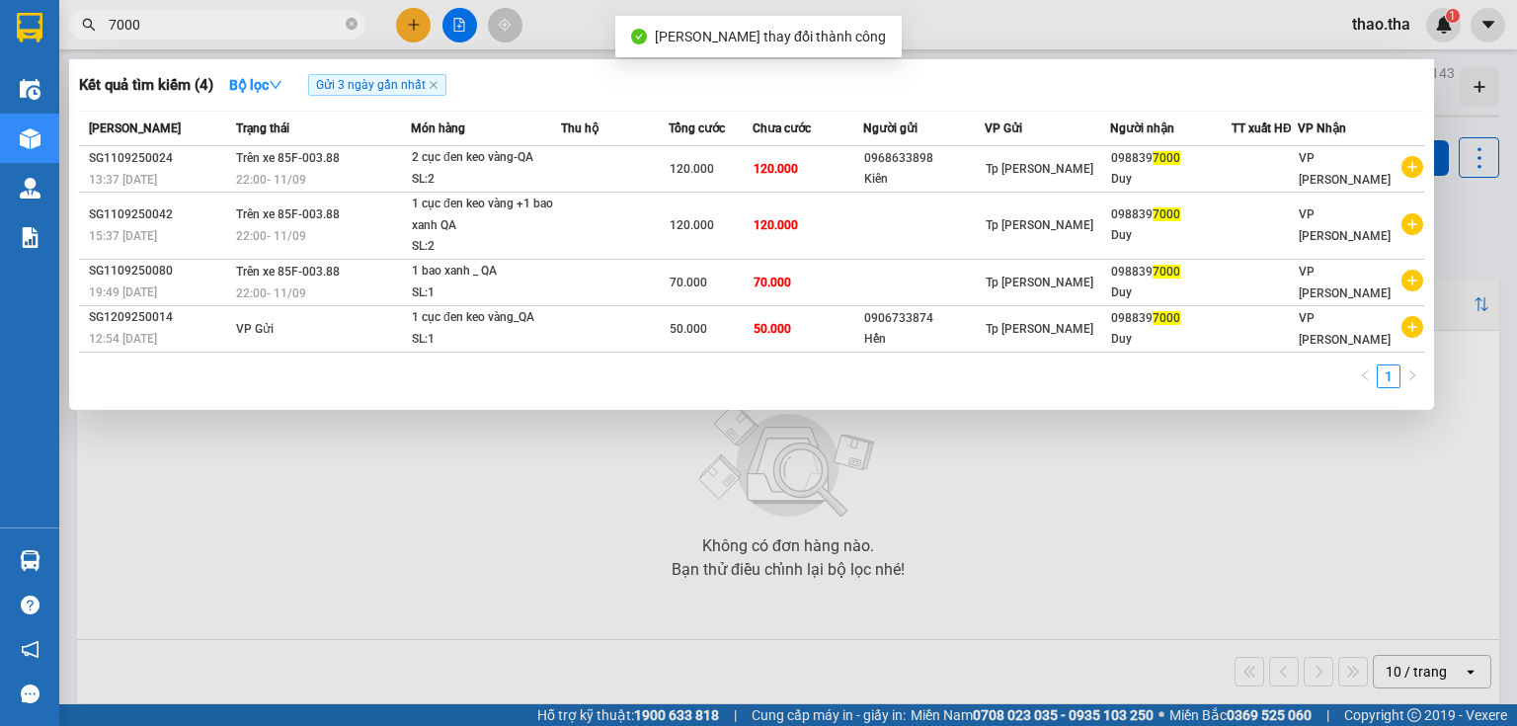
click at [195, 32] on input "7000" at bounding box center [225, 25] width 233 height 22
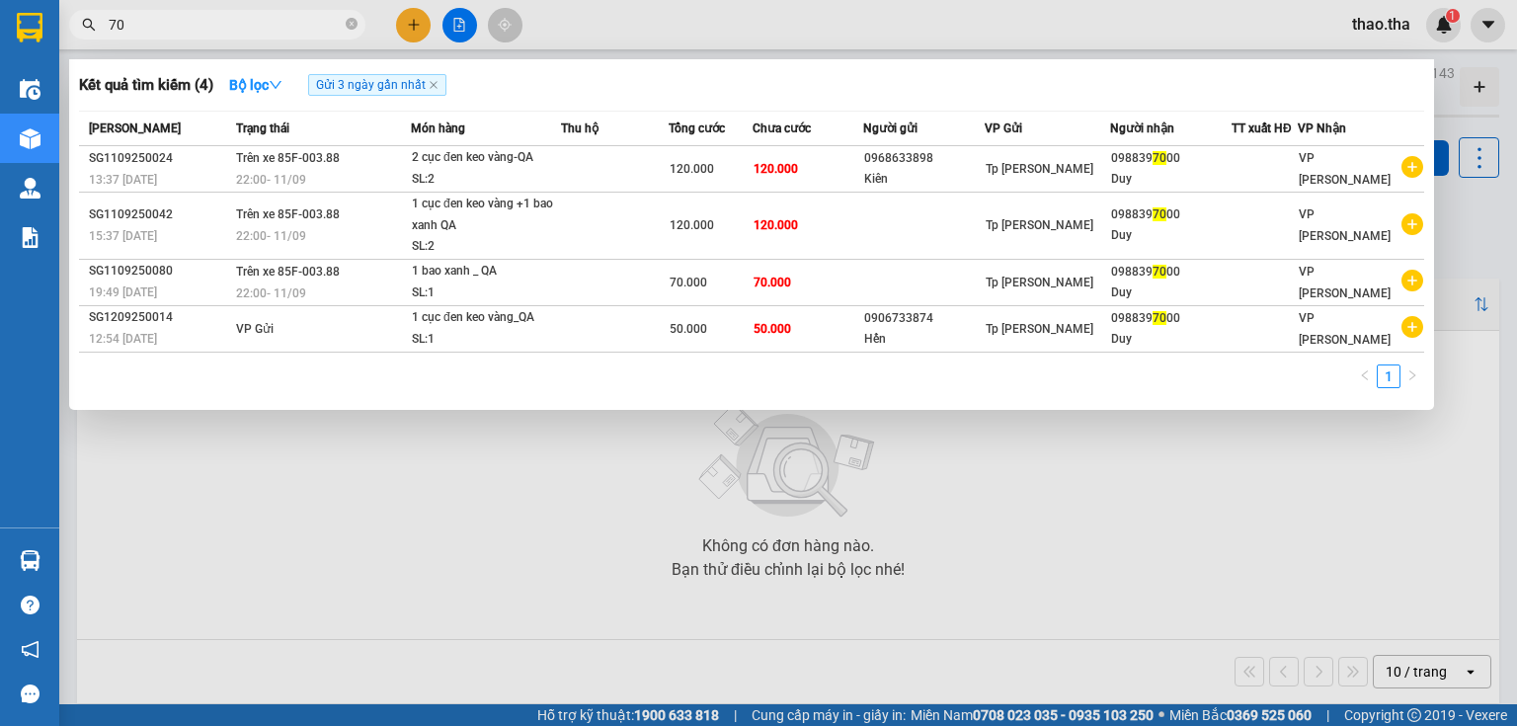
type input "7"
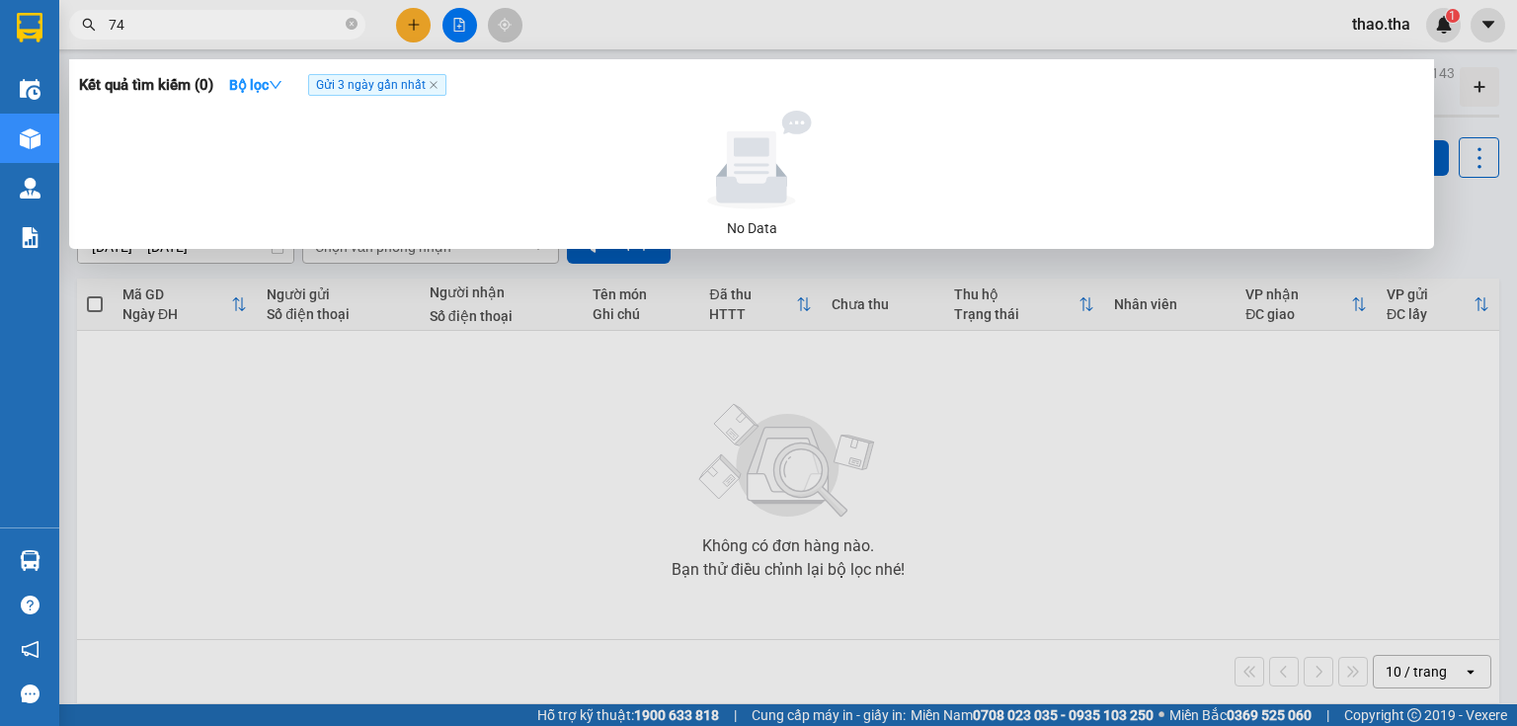
type input "7"
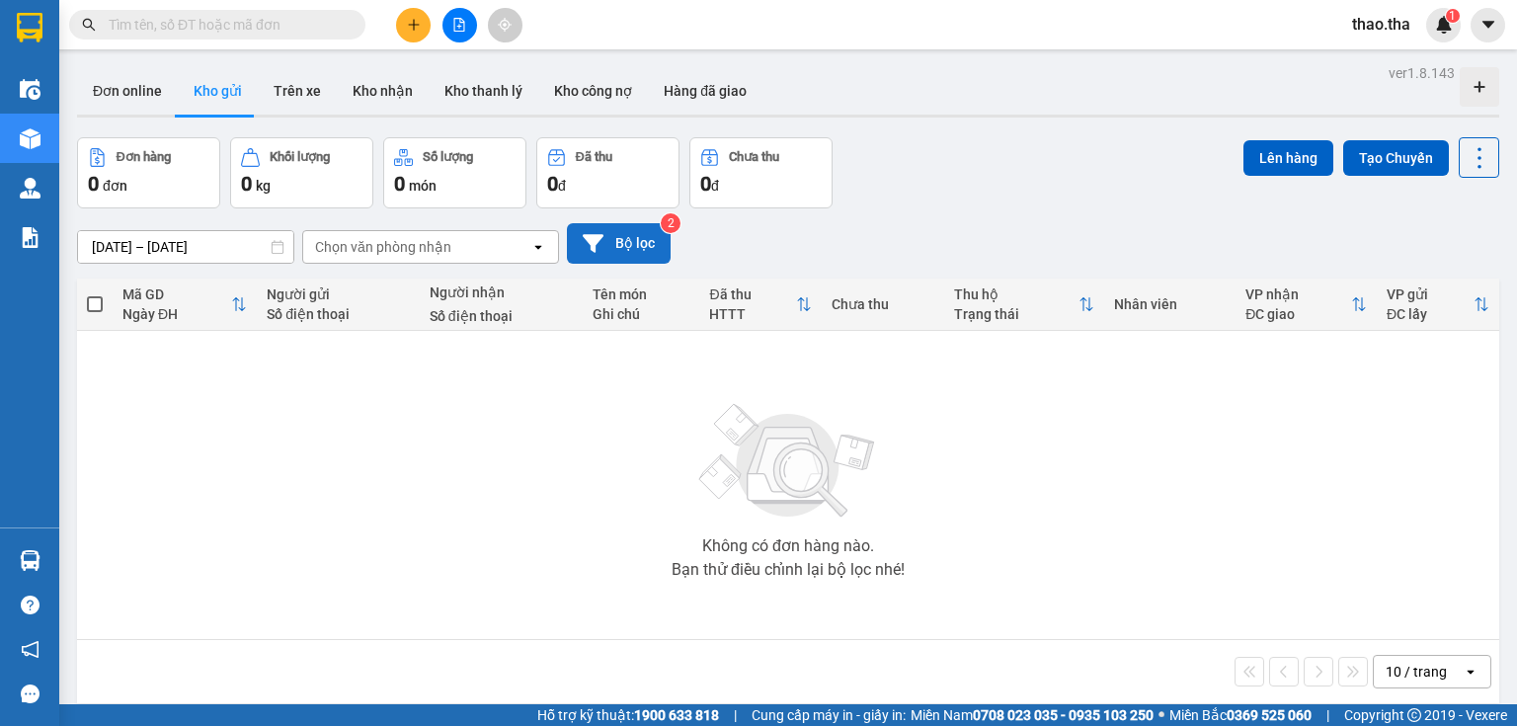
click at [618, 240] on button "Bộ lọc" at bounding box center [619, 243] width 104 height 40
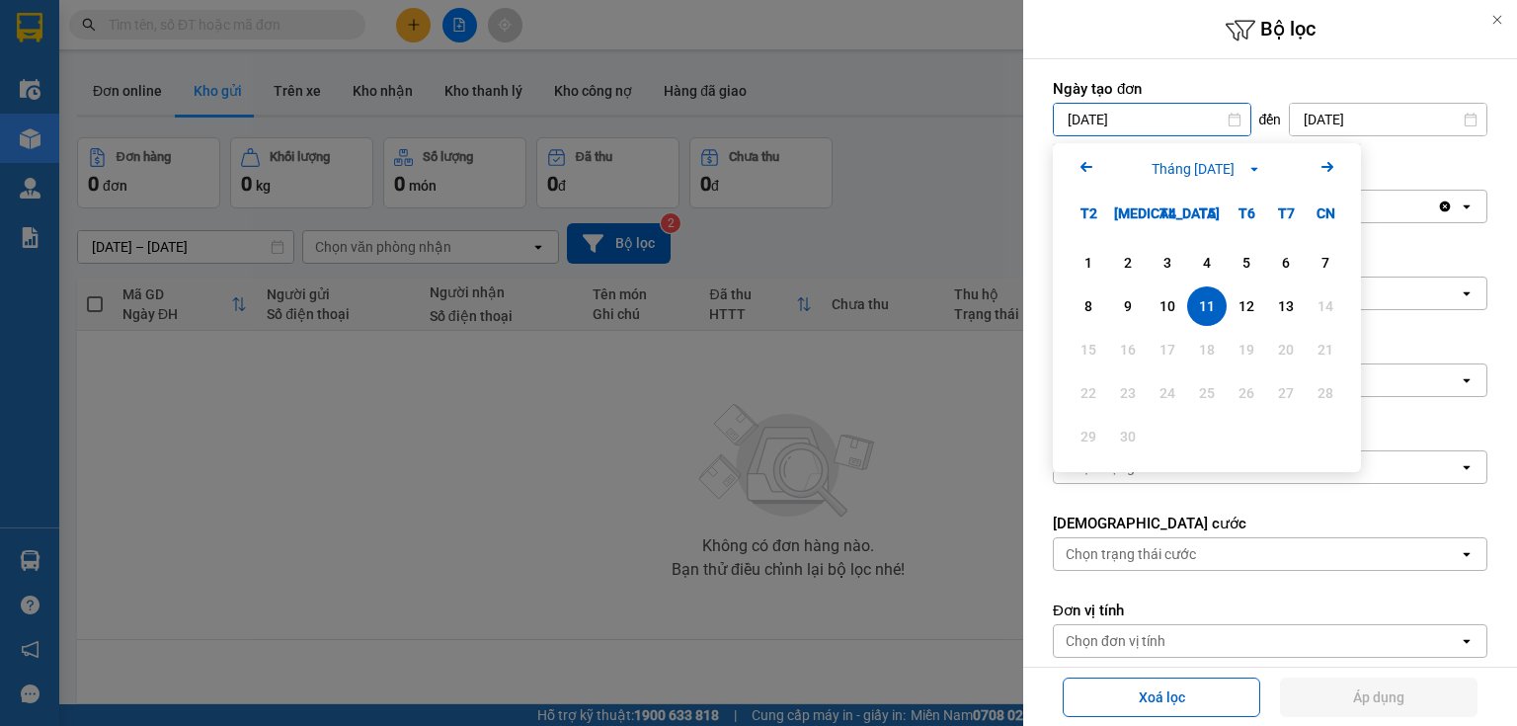
click at [1189, 130] on input "[DATE]" at bounding box center [1152, 120] width 197 height 32
click at [1249, 304] on div "12" at bounding box center [1247, 306] width 28 height 24
type input "[DATE]"
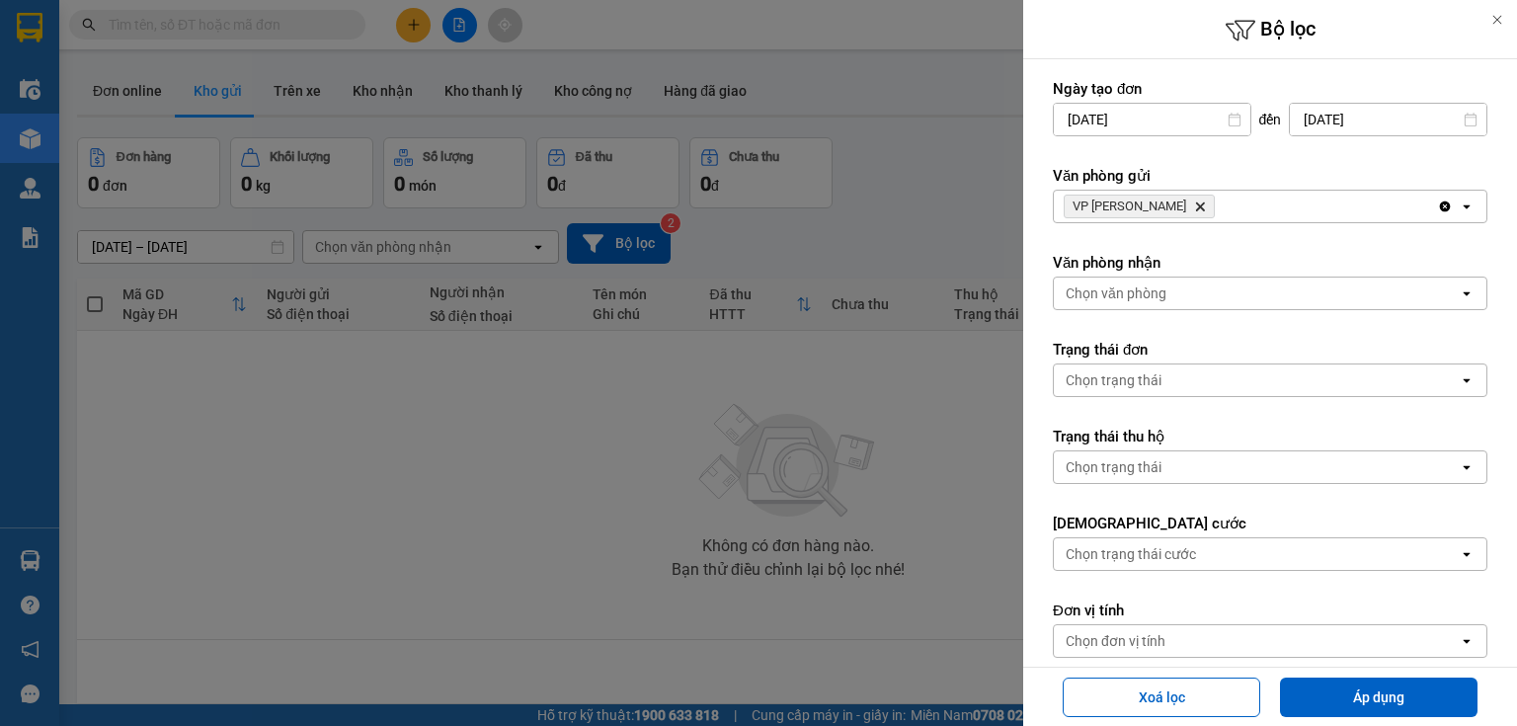
click at [1169, 198] on span "VP [PERSON_NAME]" at bounding box center [1139, 207] width 151 height 24
click at [1196, 208] on icon "VP Phan Rang, close by backspace" at bounding box center [1200, 206] width 9 height 9
click at [1166, 208] on div "Chọn văn phòng" at bounding box center [1256, 207] width 405 height 32
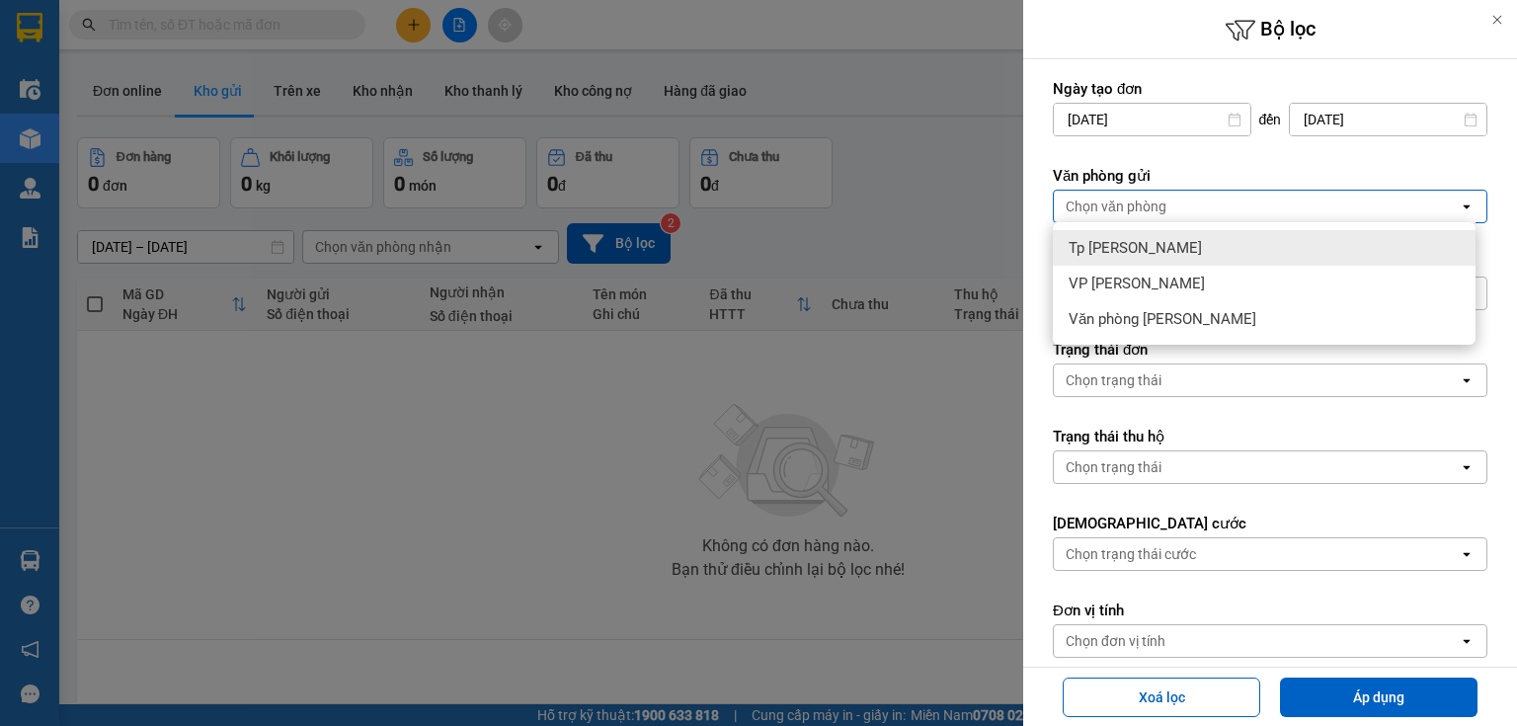
click at [1180, 249] on div "Tp [PERSON_NAME]" at bounding box center [1264, 248] width 423 height 36
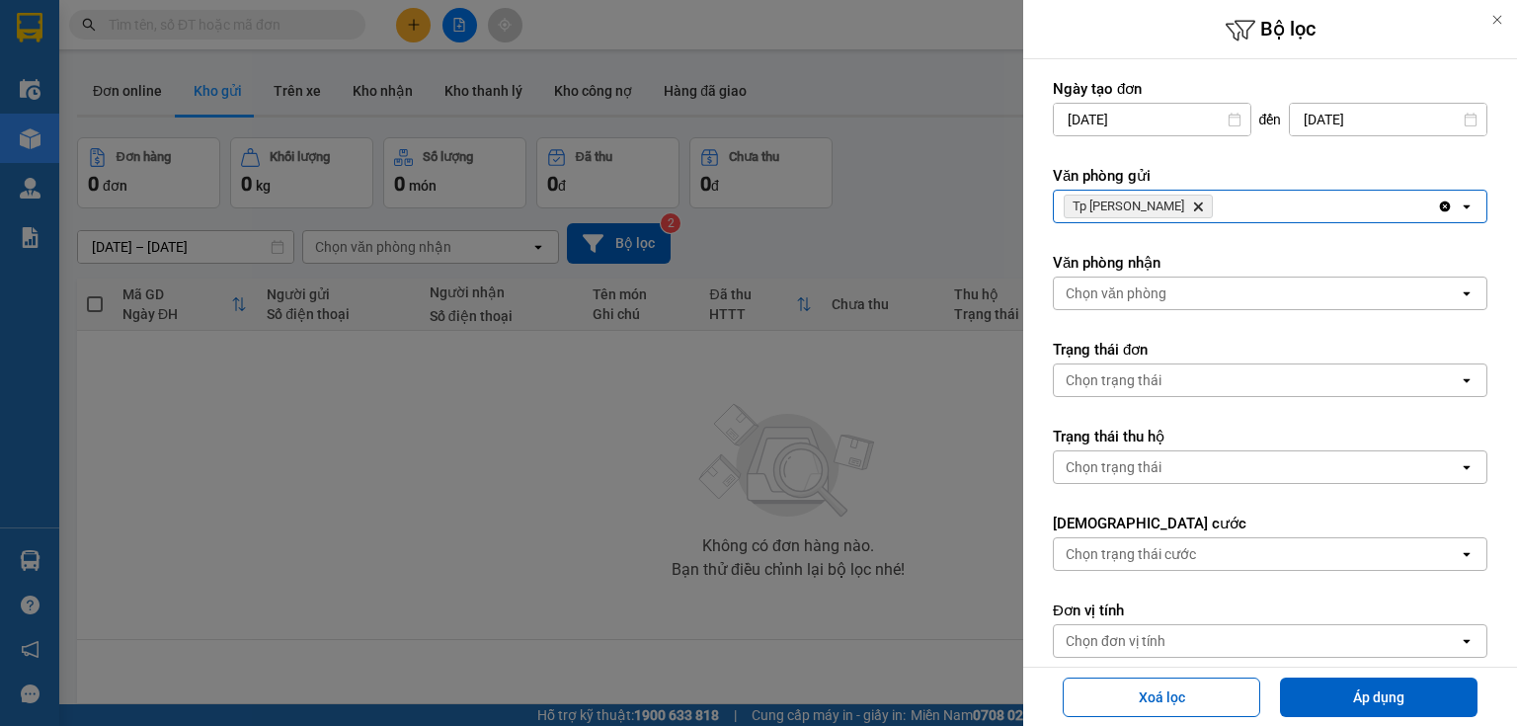
drag, startPoint x: 1200, startPoint y: 291, endPoint x: 1197, endPoint y: 304, distance: 13.2
click at [1200, 292] on div "Chọn văn phòng" at bounding box center [1256, 294] width 405 height 32
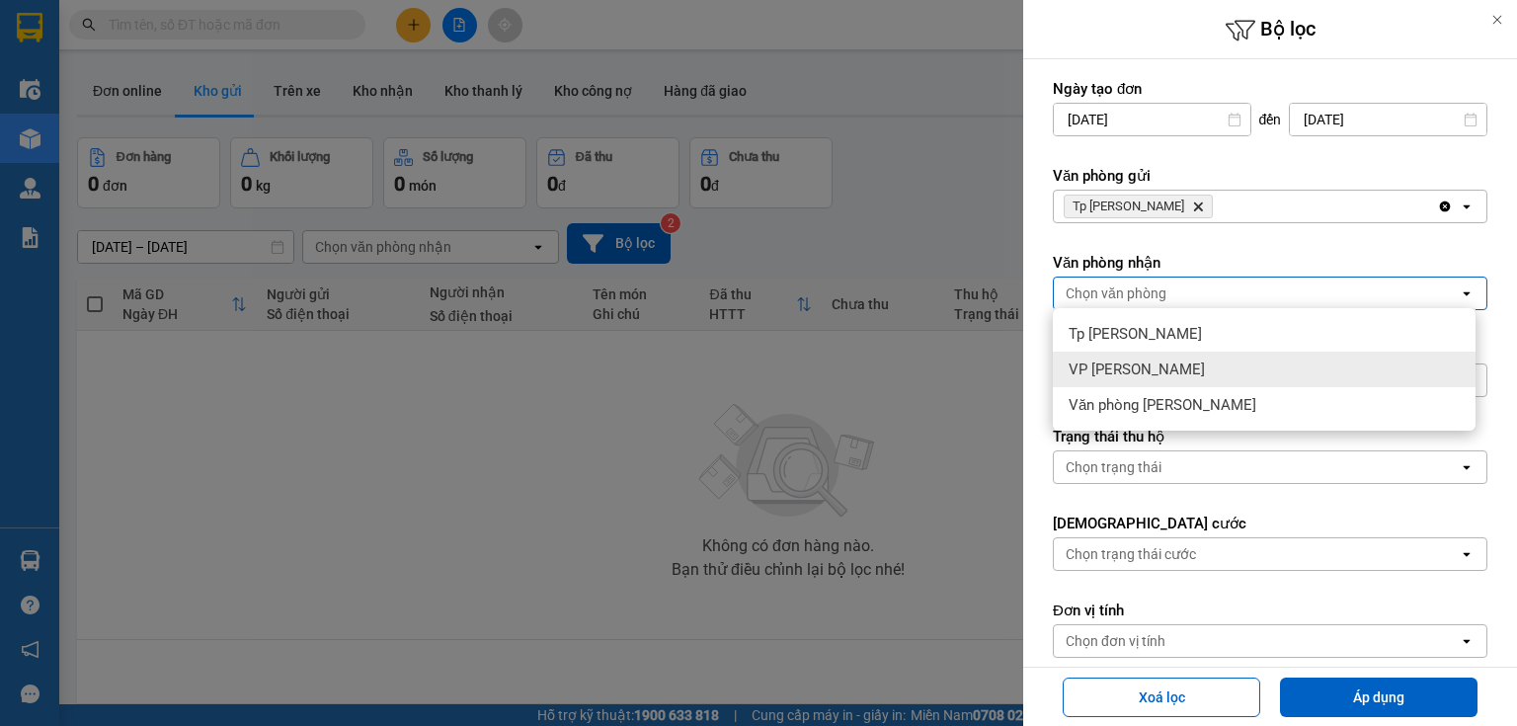
click at [1198, 366] on div "VP [PERSON_NAME]" at bounding box center [1264, 370] width 423 height 36
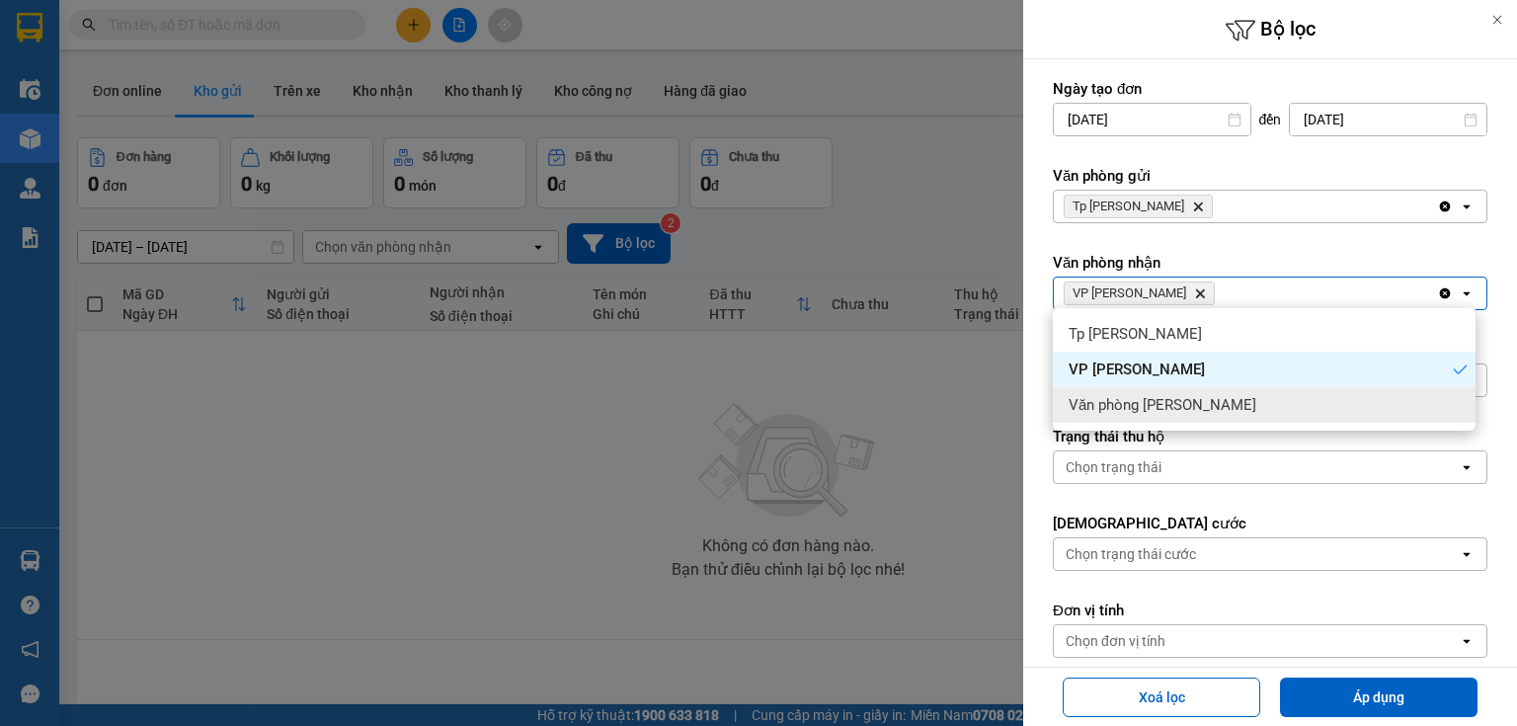
drag, startPoint x: 1206, startPoint y: 402, endPoint x: 1214, endPoint y: 427, distance: 25.9
click at [1209, 407] on span "Văn phòng [PERSON_NAME]" at bounding box center [1163, 405] width 188 height 20
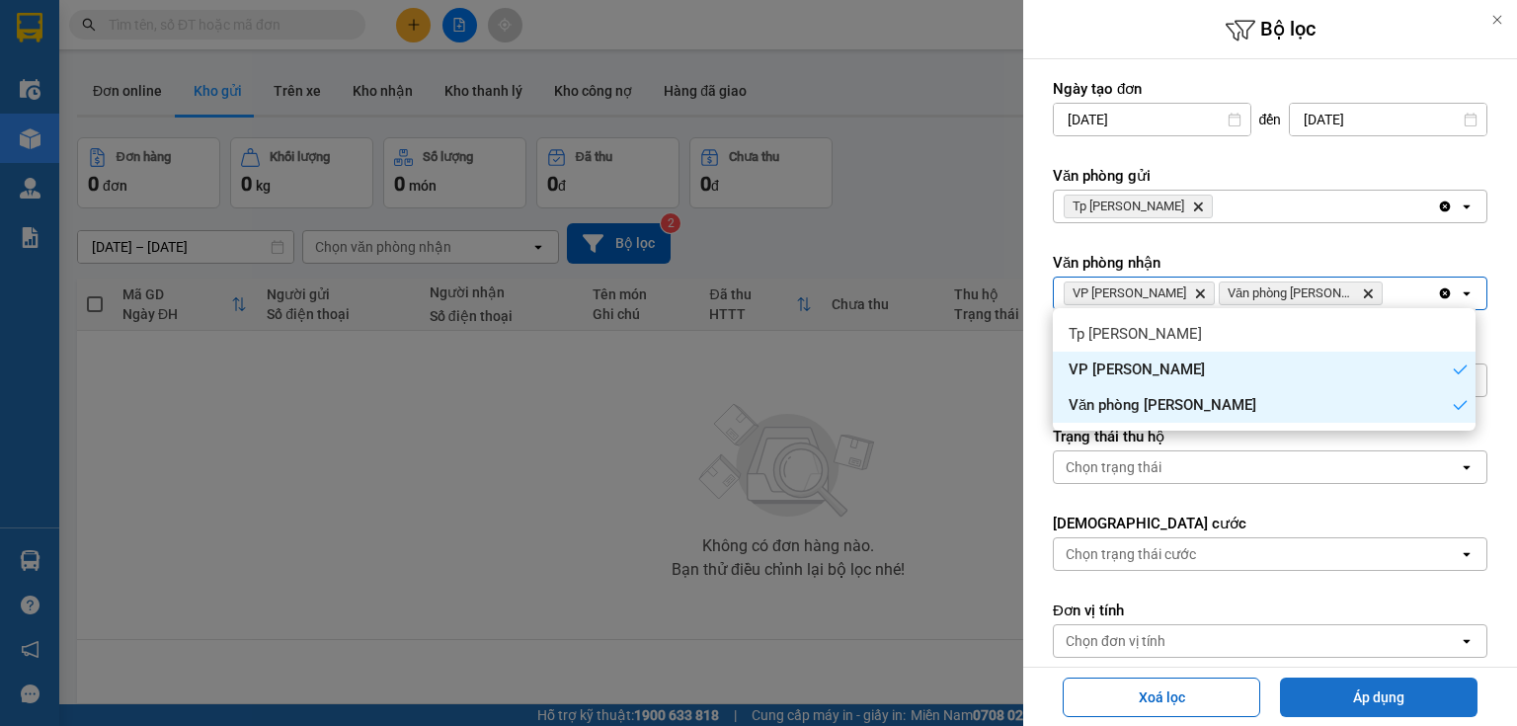
click at [1393, 690] on button "Áp dụng" at bounding box center [1379, 698] width 198 height 40
type input "[DATE] – [DATE]"
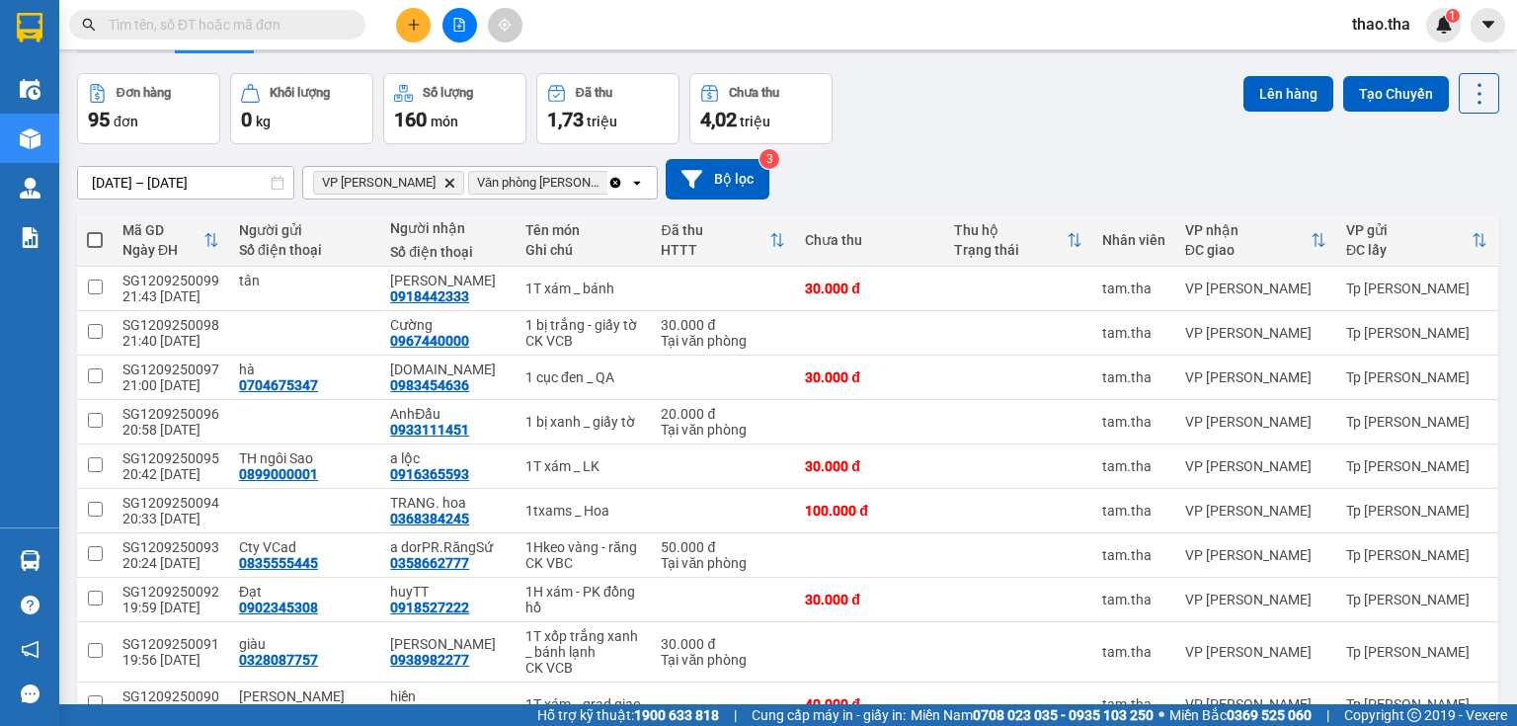
scroll to position [164, 0]
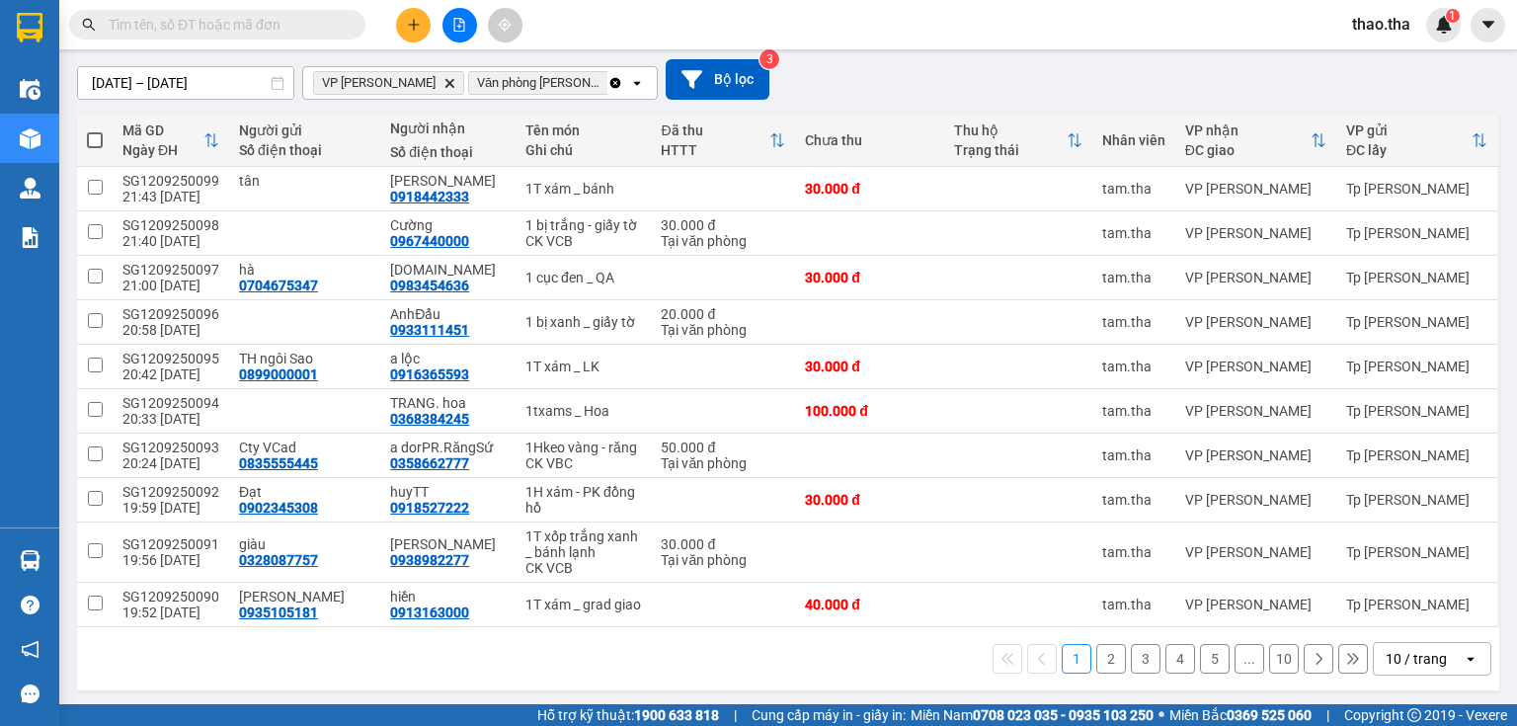
click at [1275, 658] on button "10" at bounding box center [1284, 659] width 30 height 30
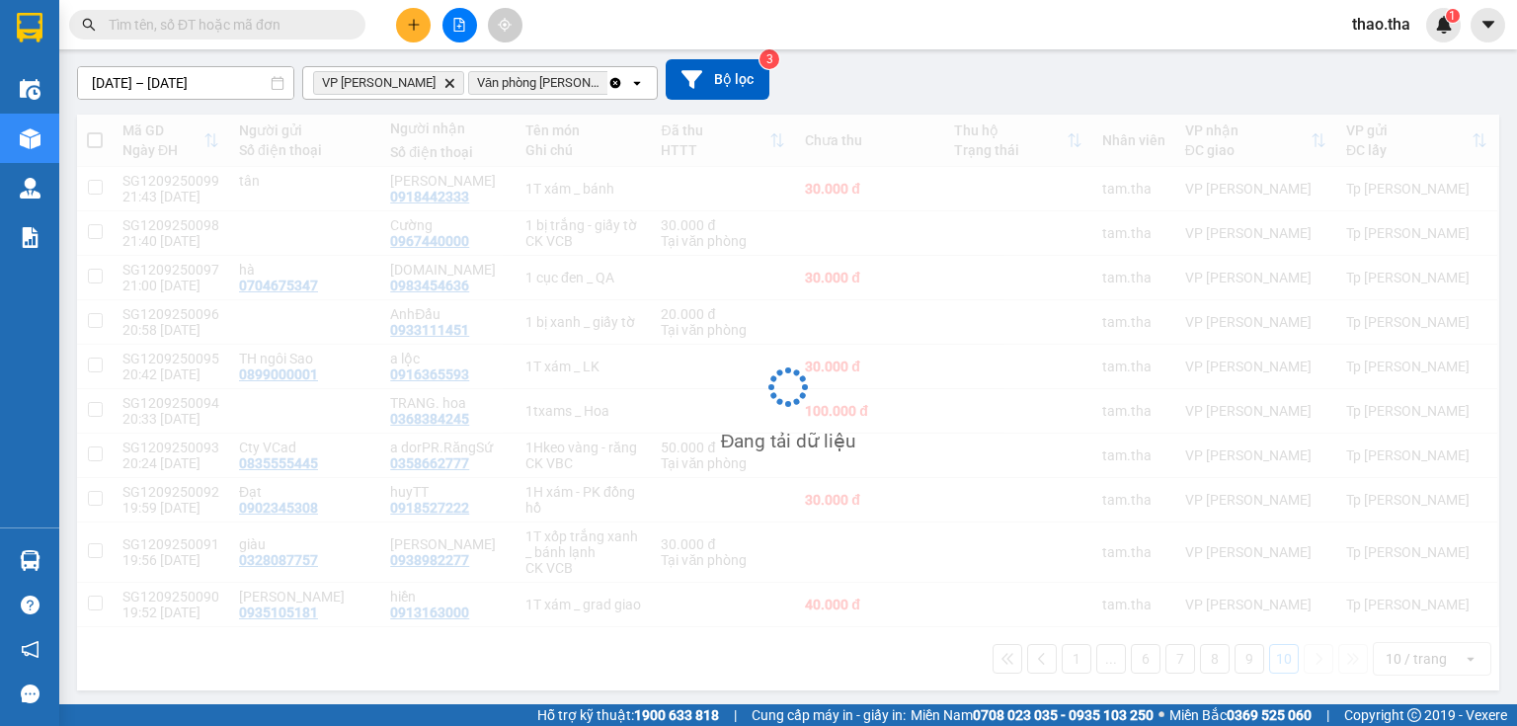
scroll to position [91, 0]
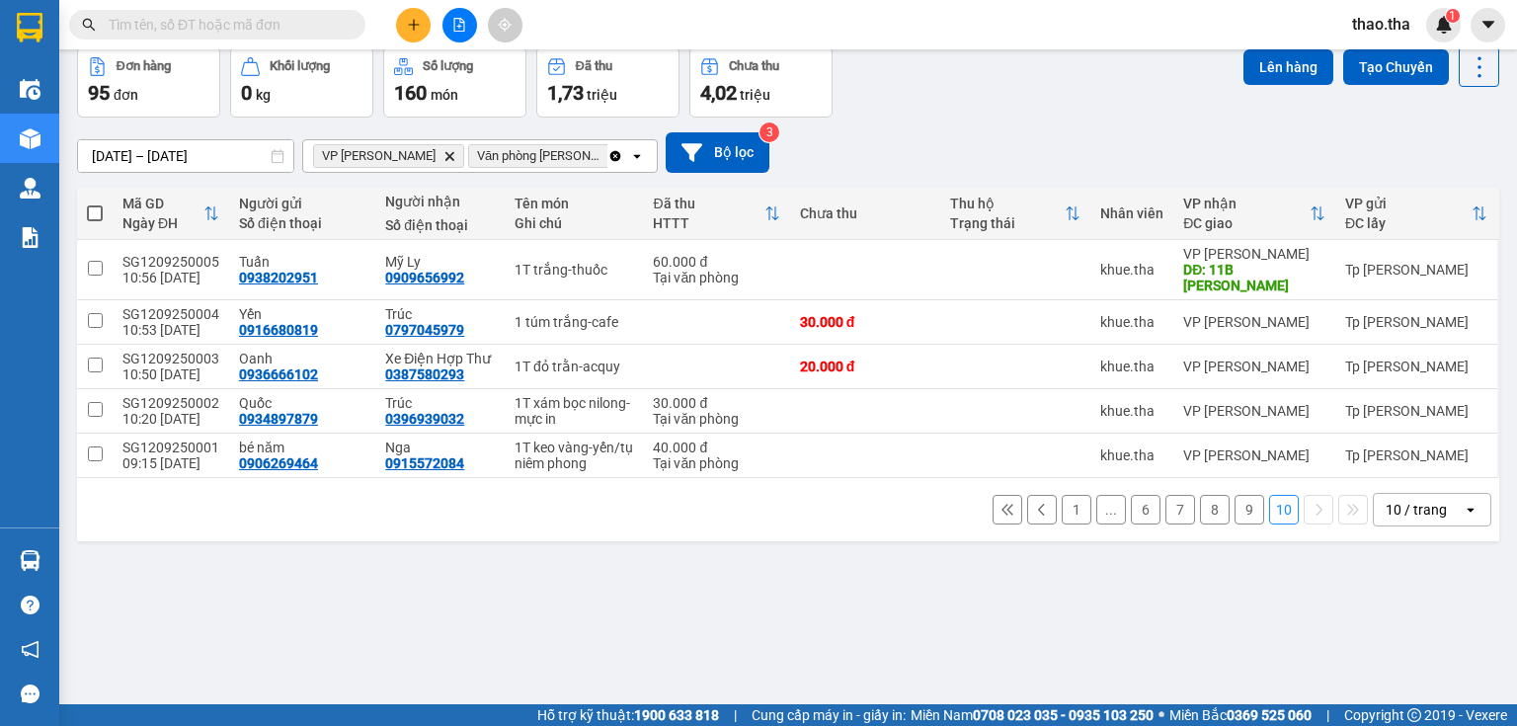
click at [1430, 506] on div "10 / trang" at bounding box center [1416, 510] width 61 height 20
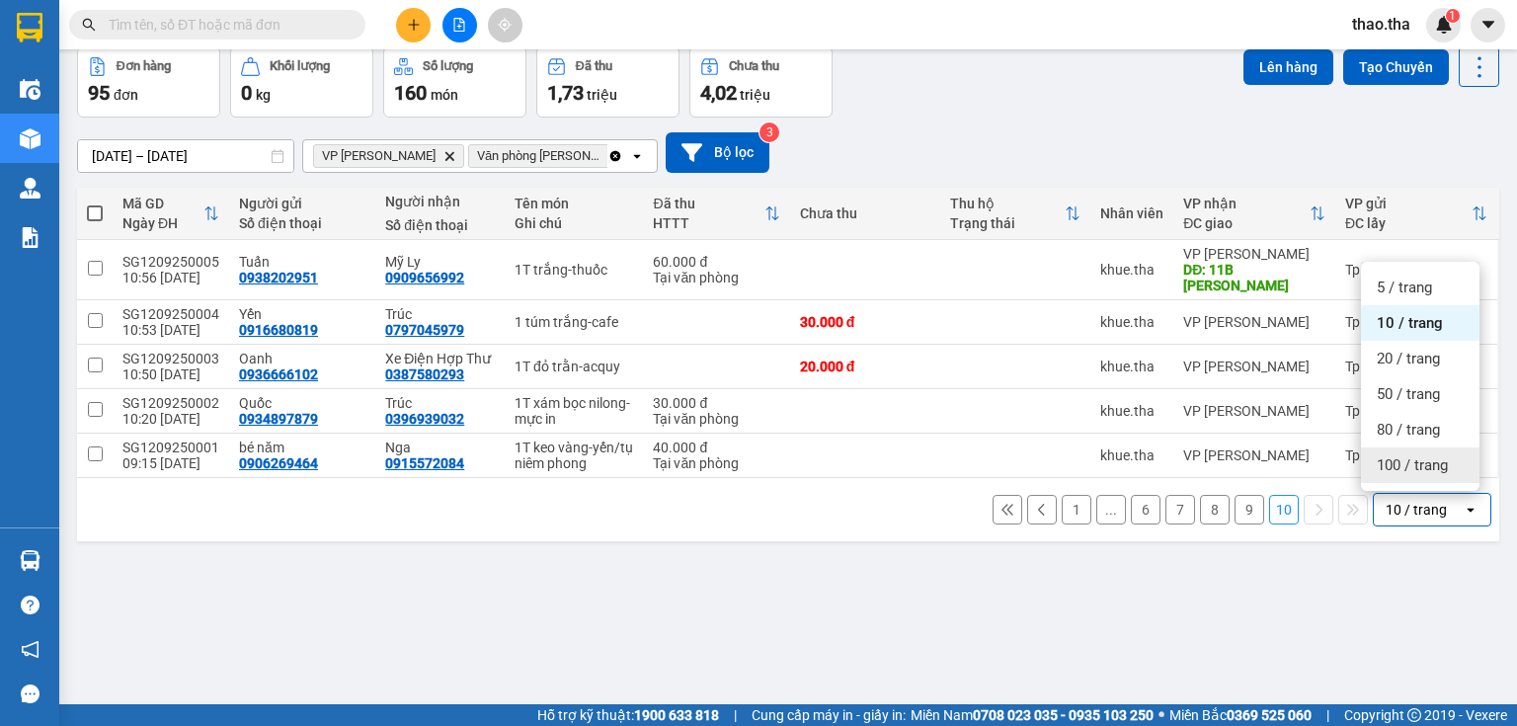
click at [1414, 458] on span "100 / trang" at bounding box center [1412, 465] width 71 height 20
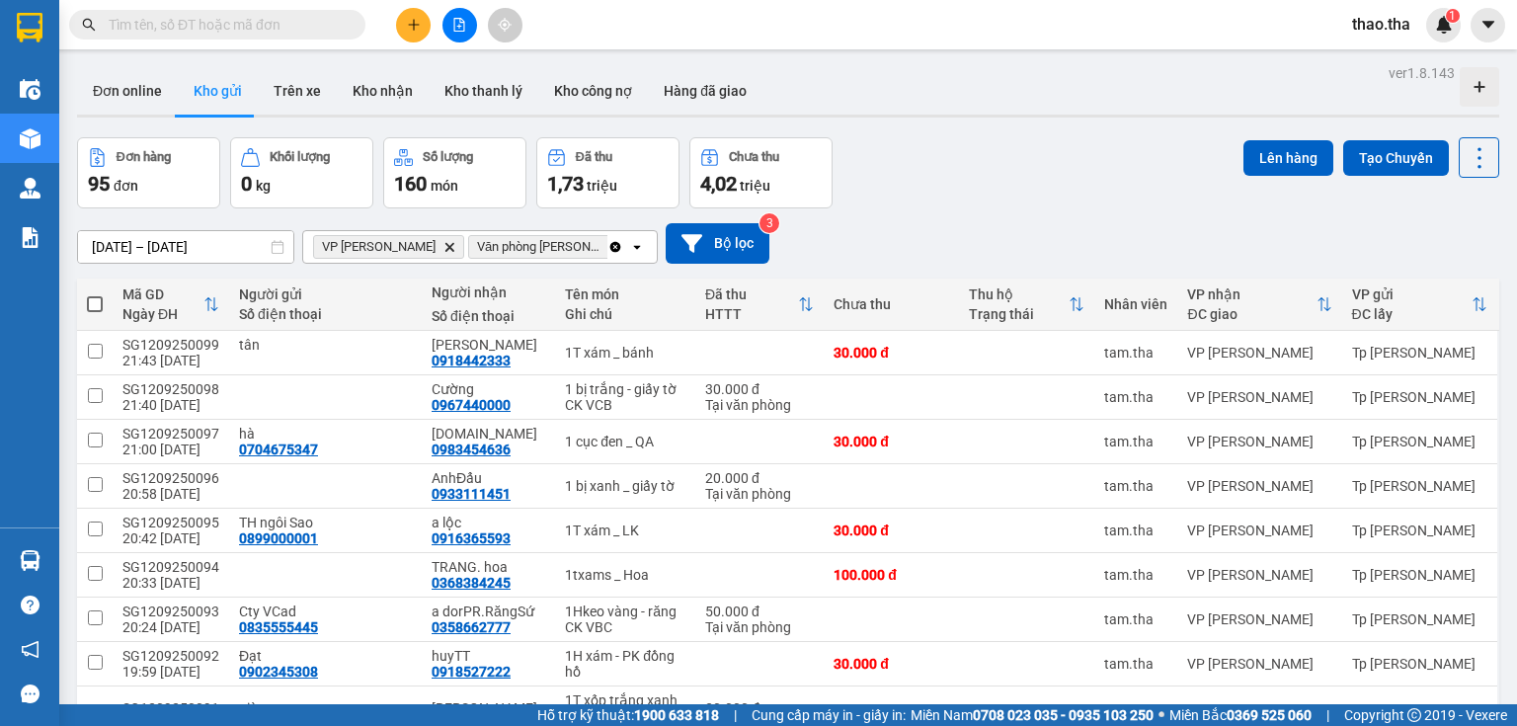
scroll to position [0, 0]
click at [97, 304] on span at bounding box center [95, 304] width 16 height 16
click at [95, 294] on input "checkbox" at bounding box center [95, 294] width 0 height 0
checkbox input "true"
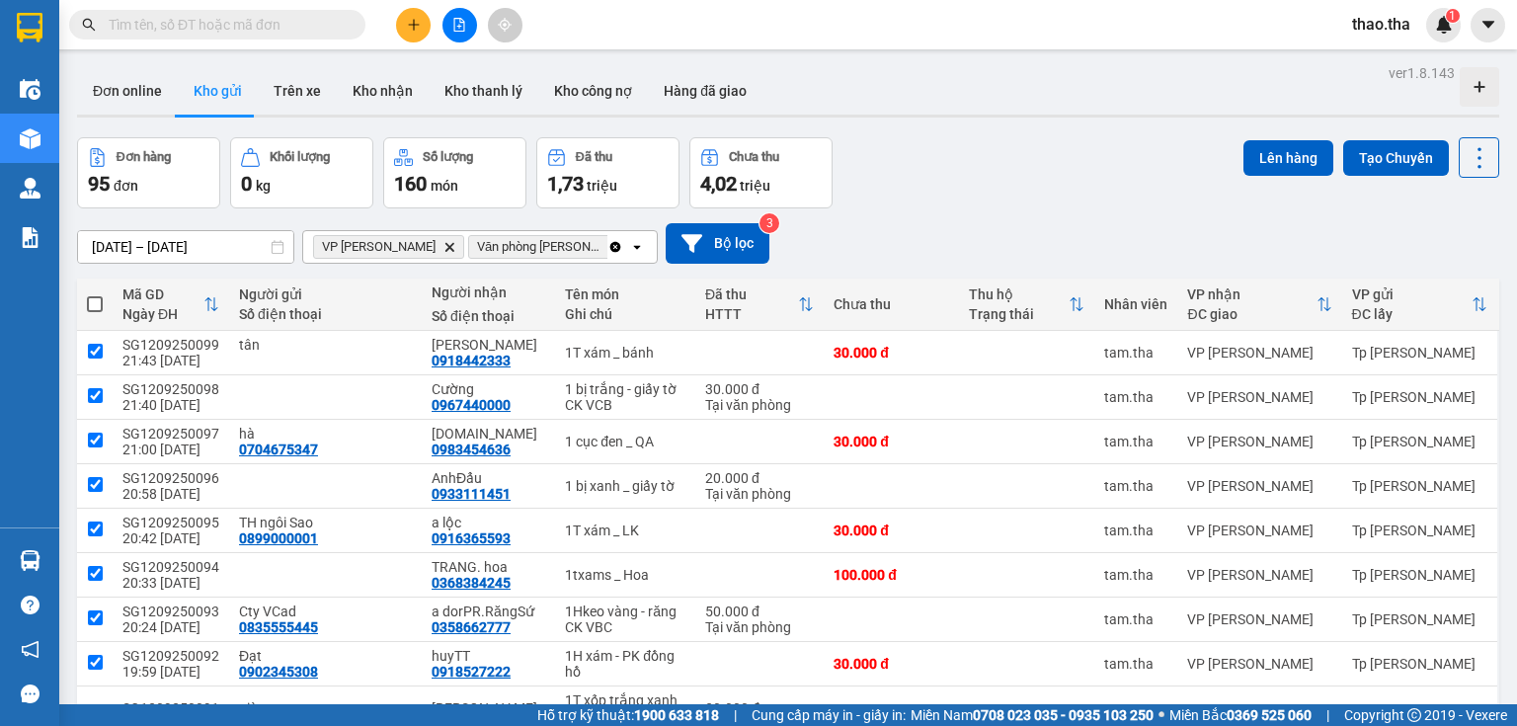
checkbox input "true"
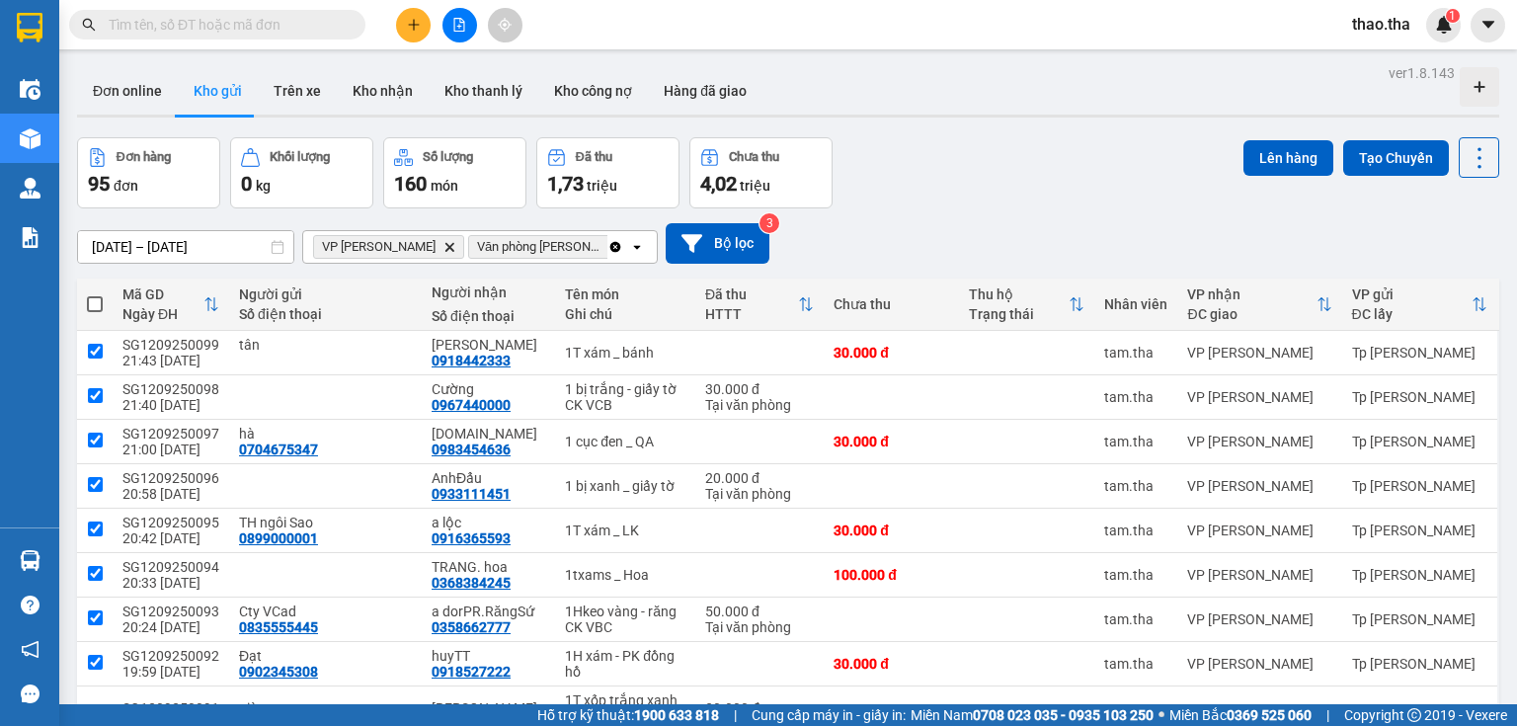
checkbox input "true"
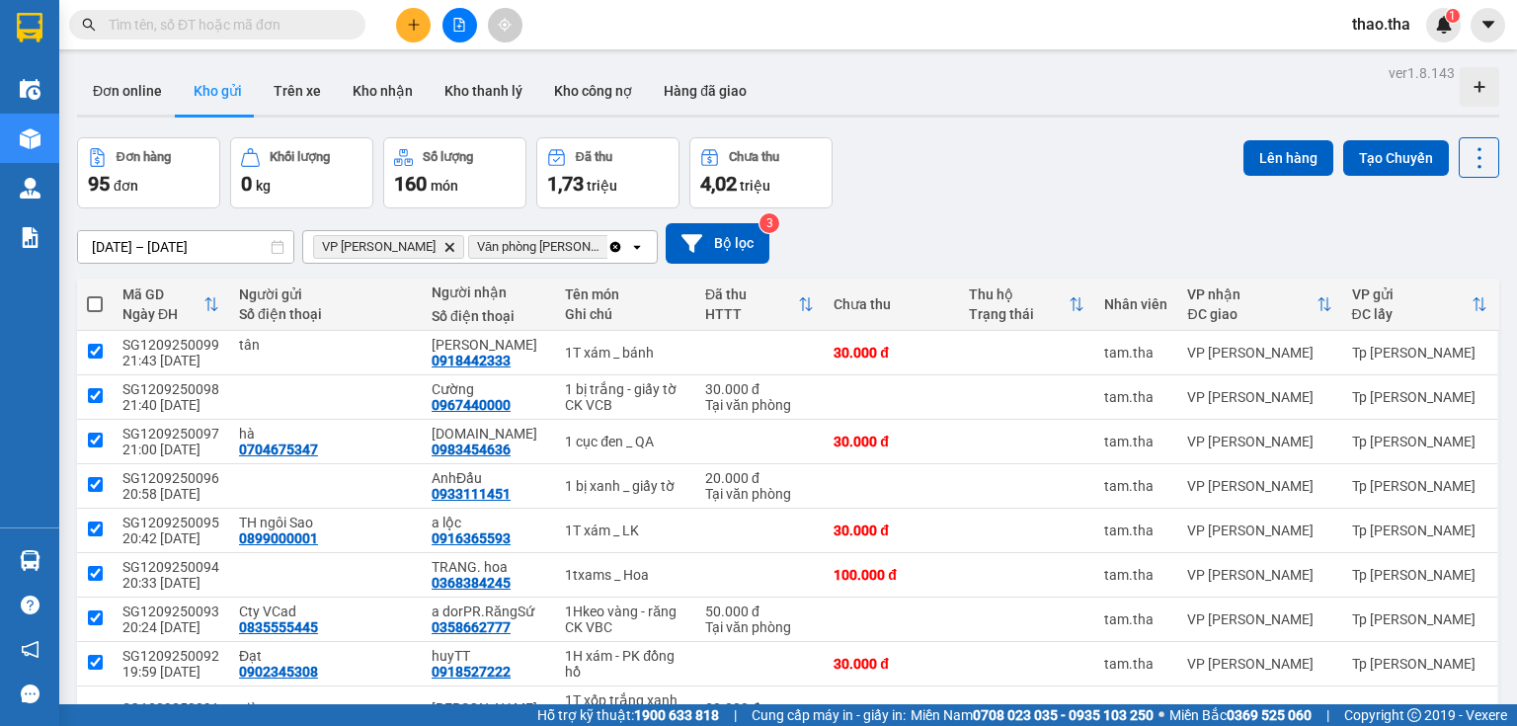
checkbox input "true"
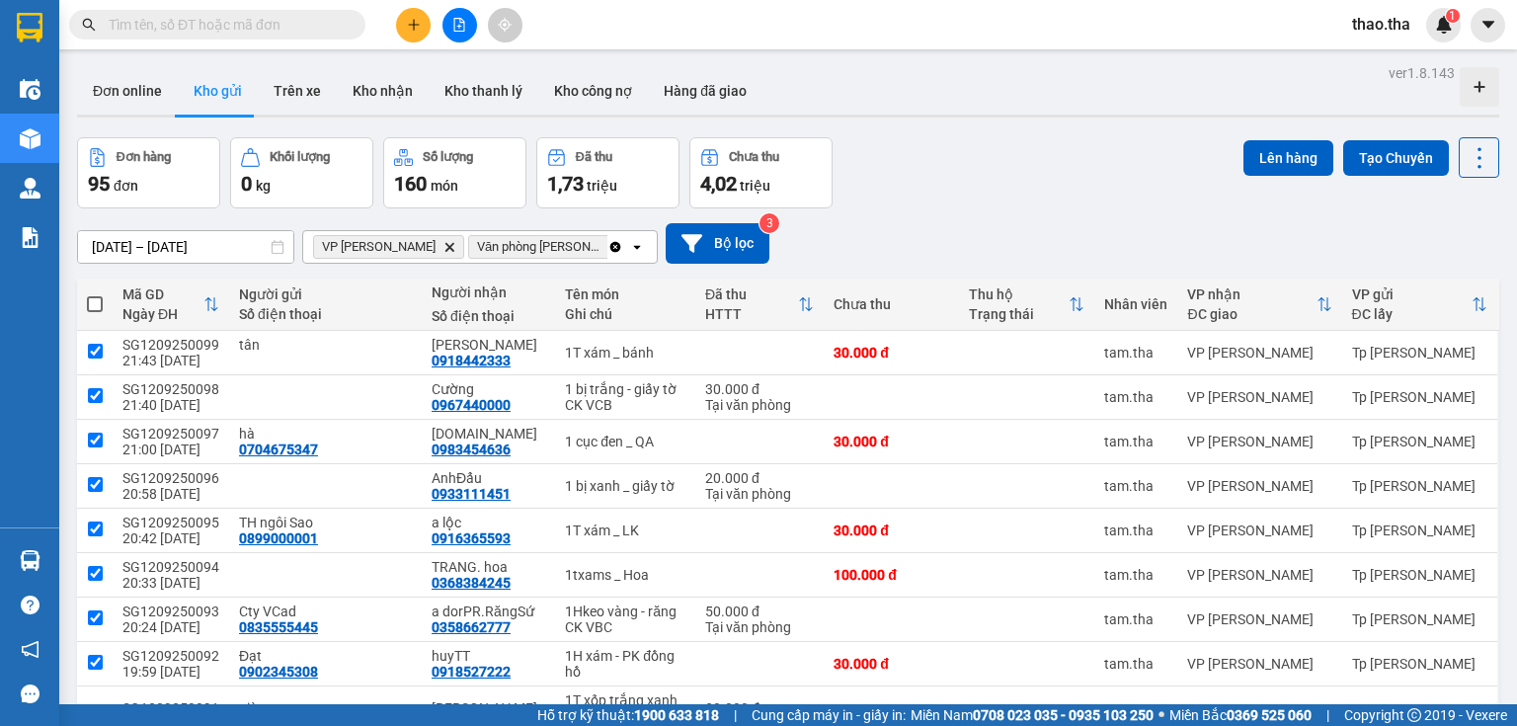
checkbox input "true"
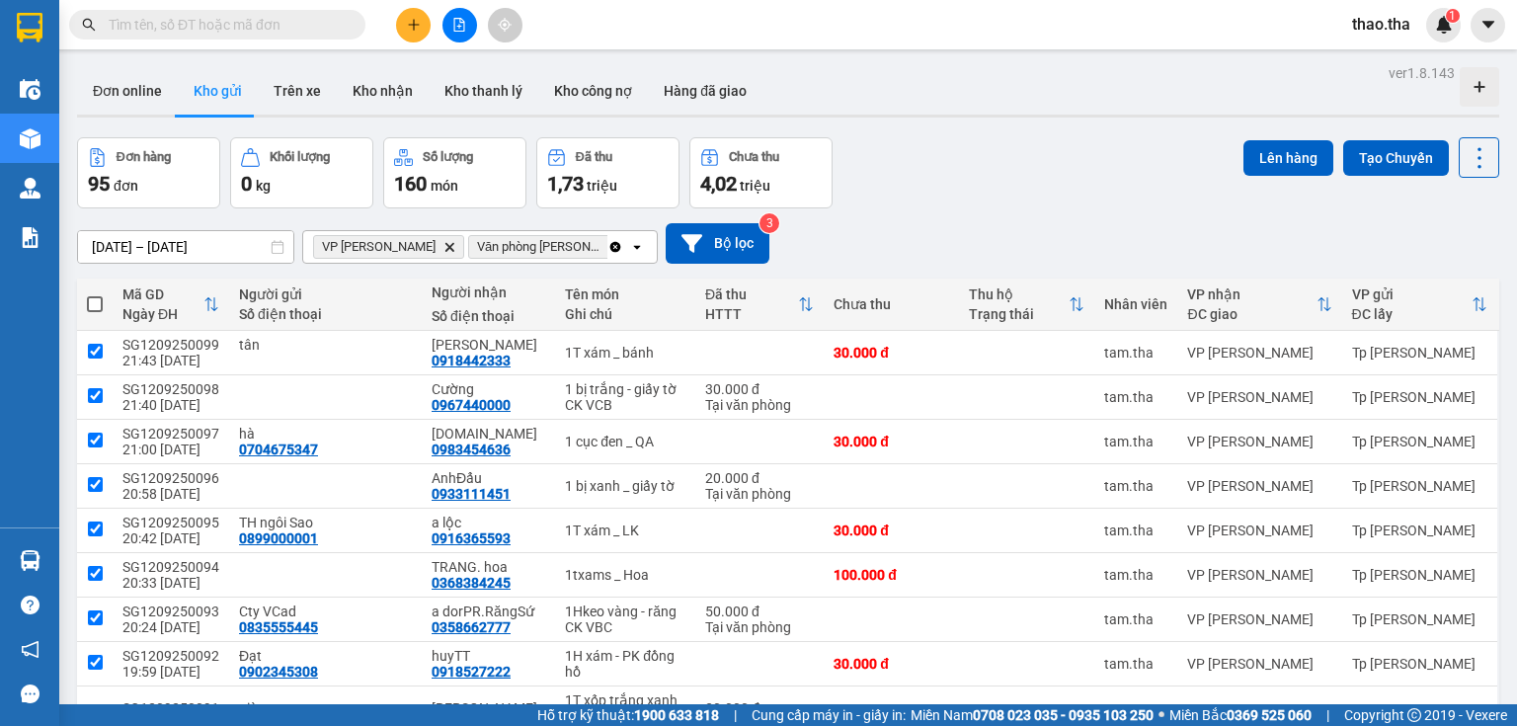
checkbox input "true"
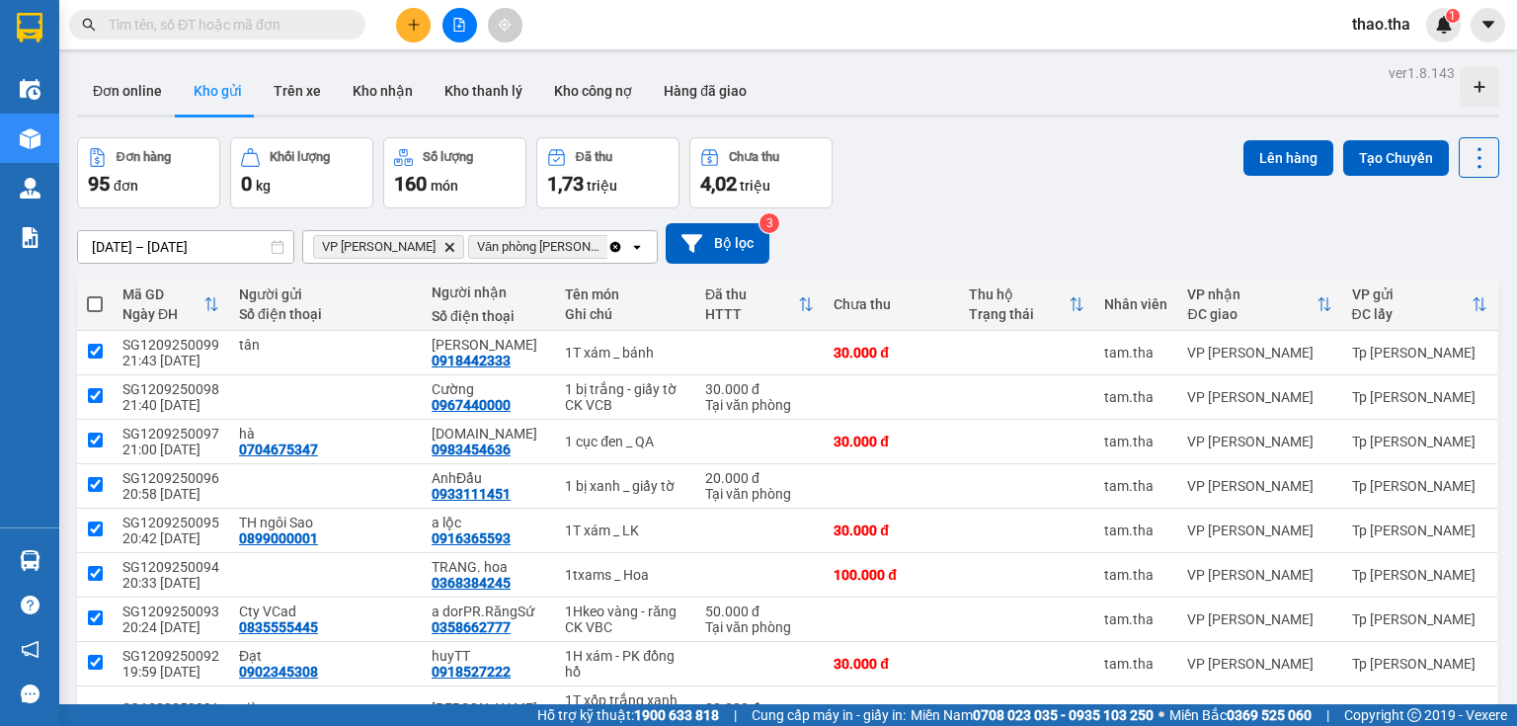
checkbox input "true"
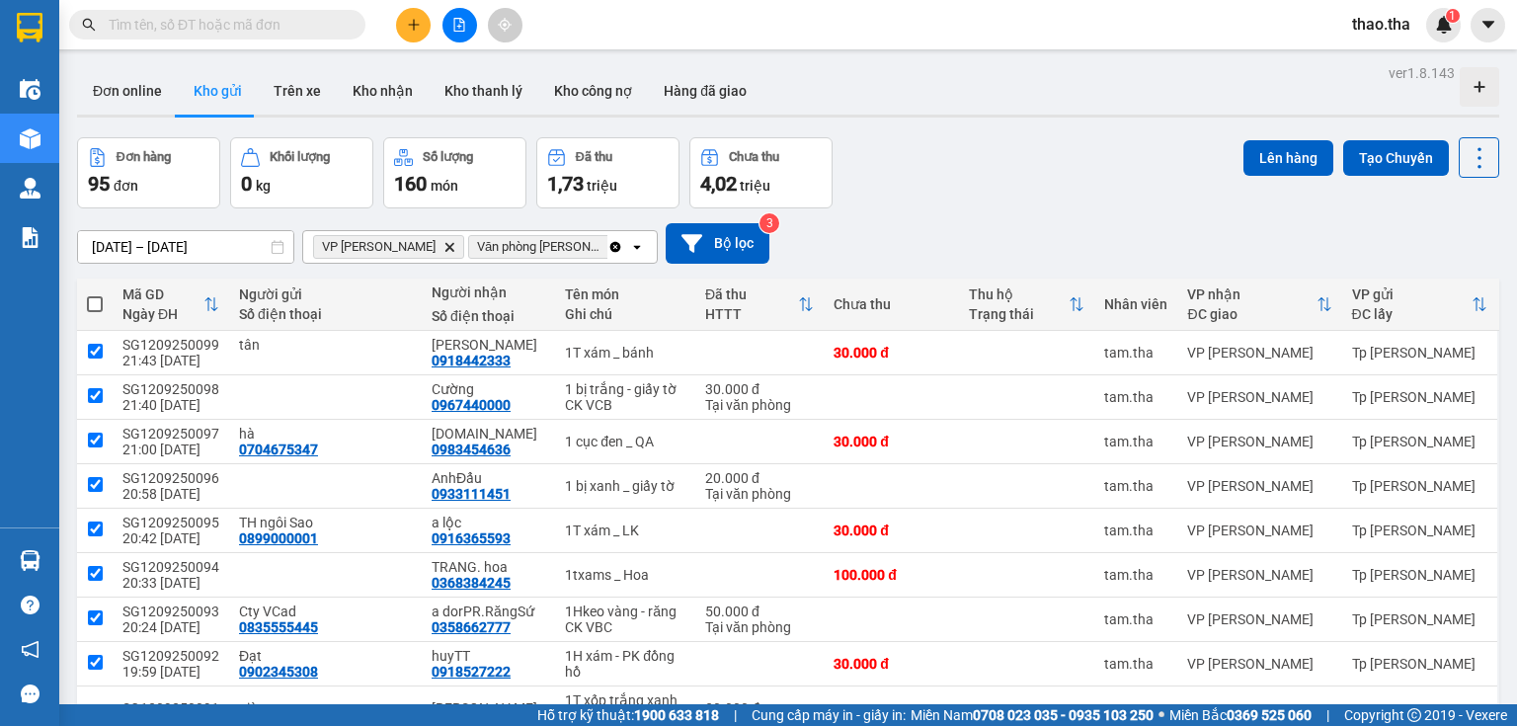
checkbox input "true"
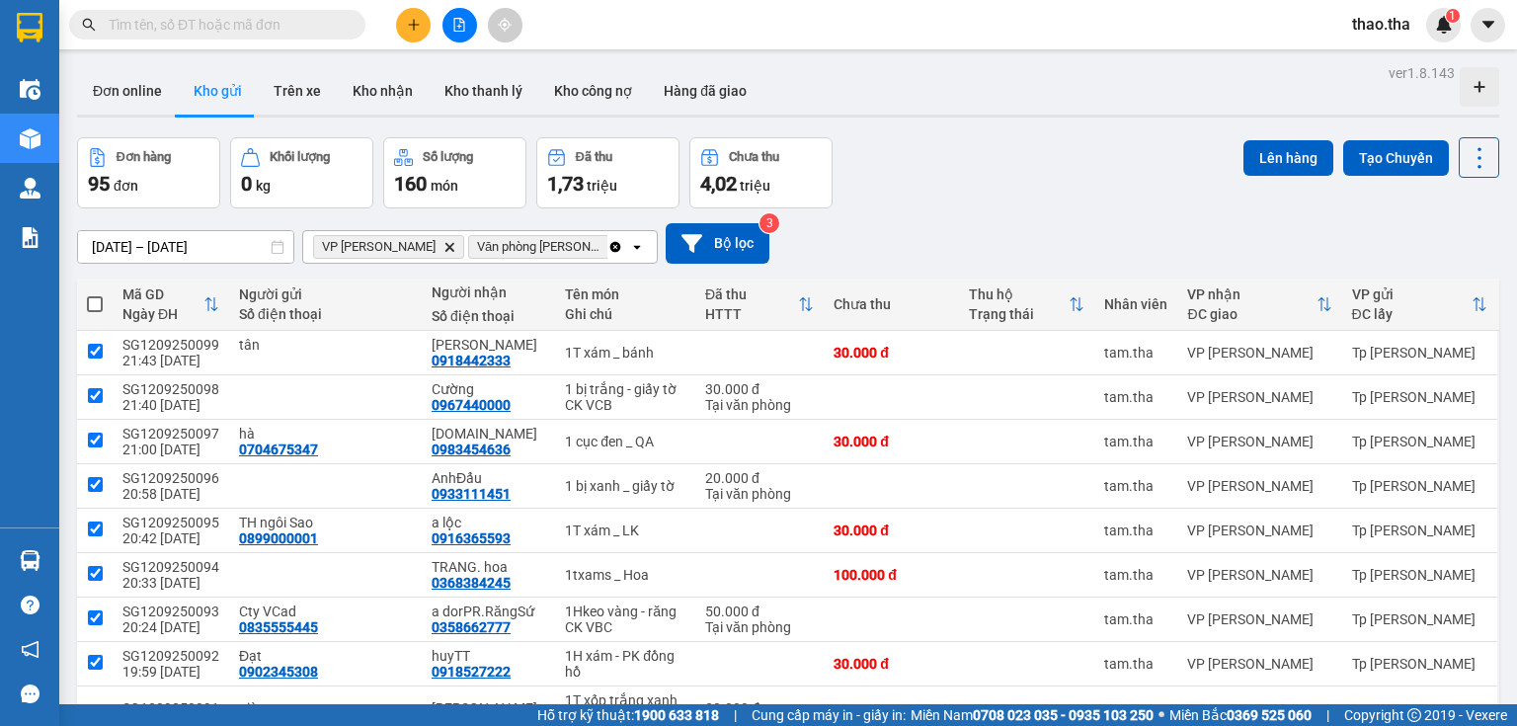
checkbox input "true"
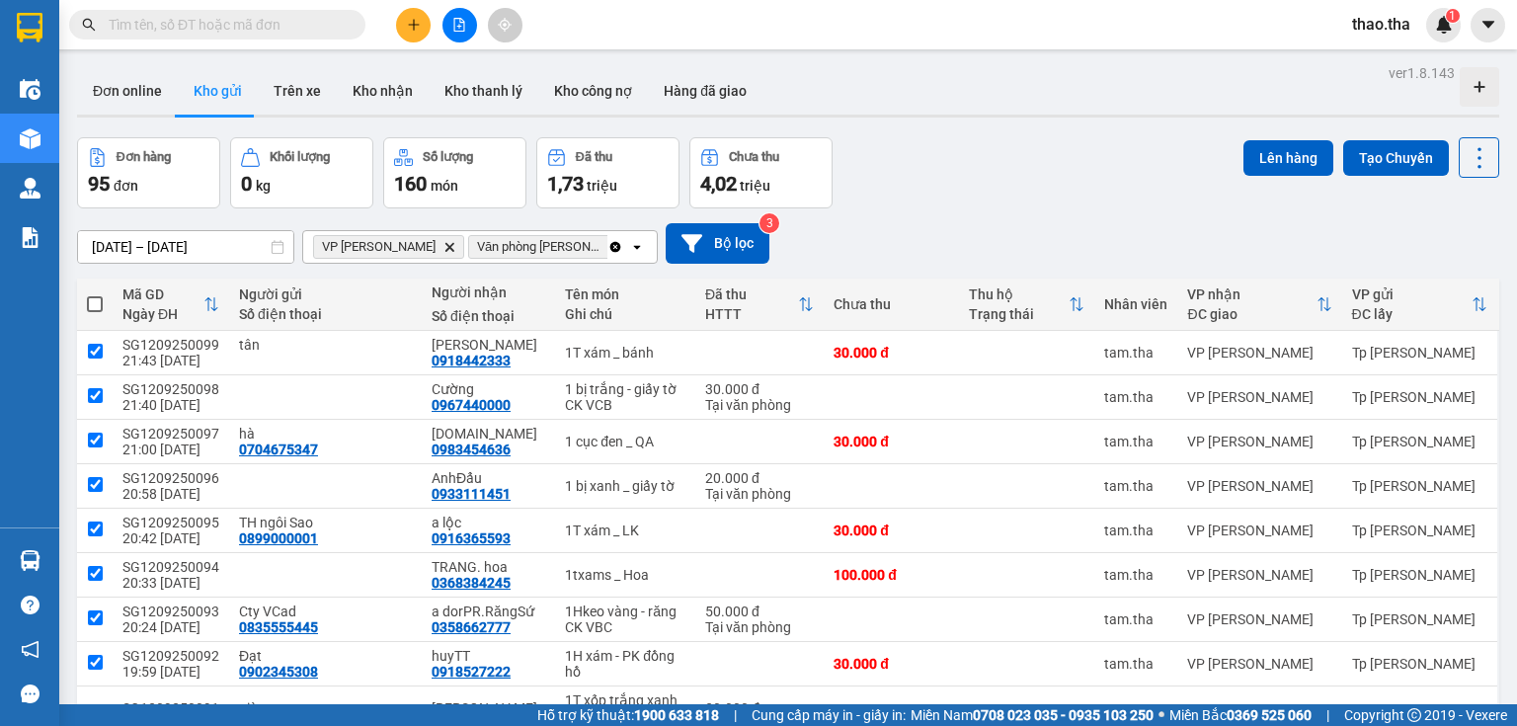
checkbox input "true"
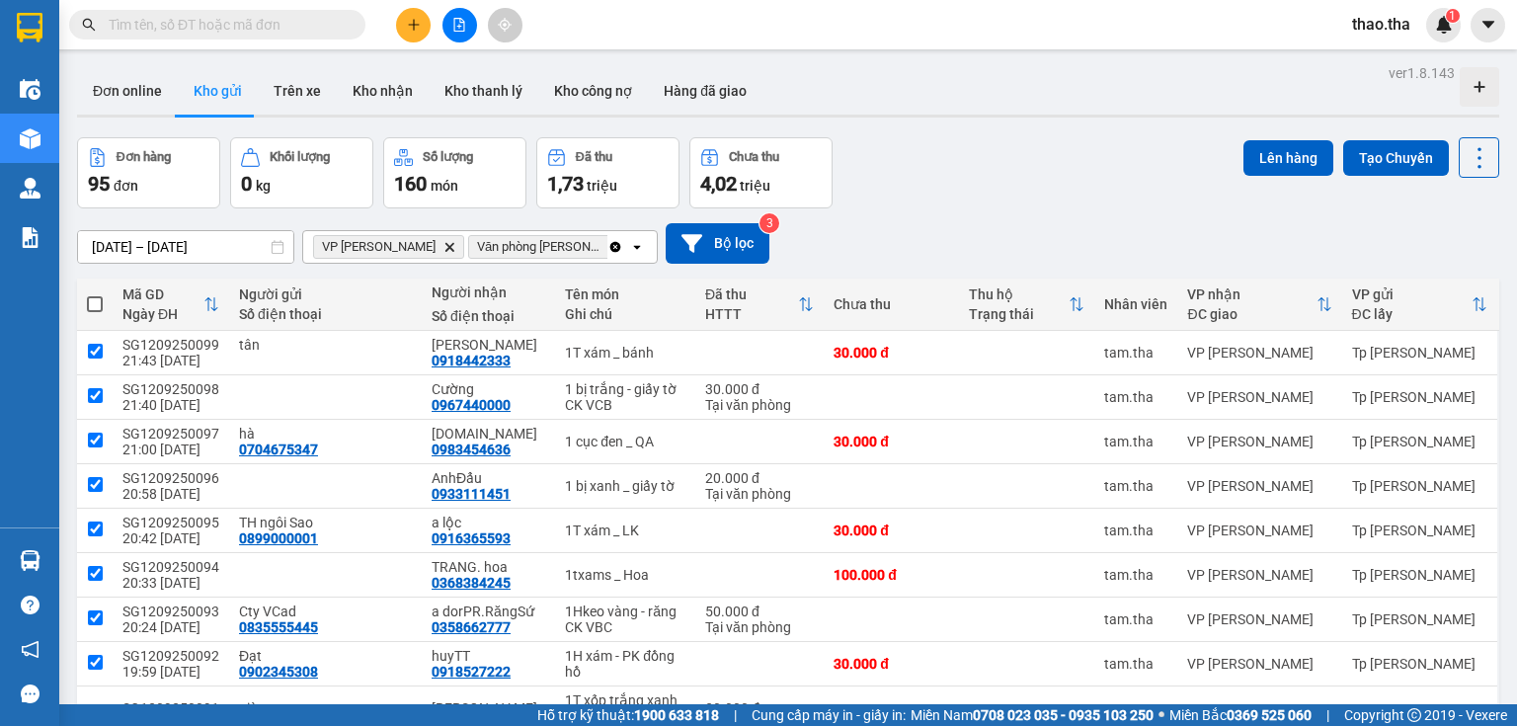
checkbox input "true"
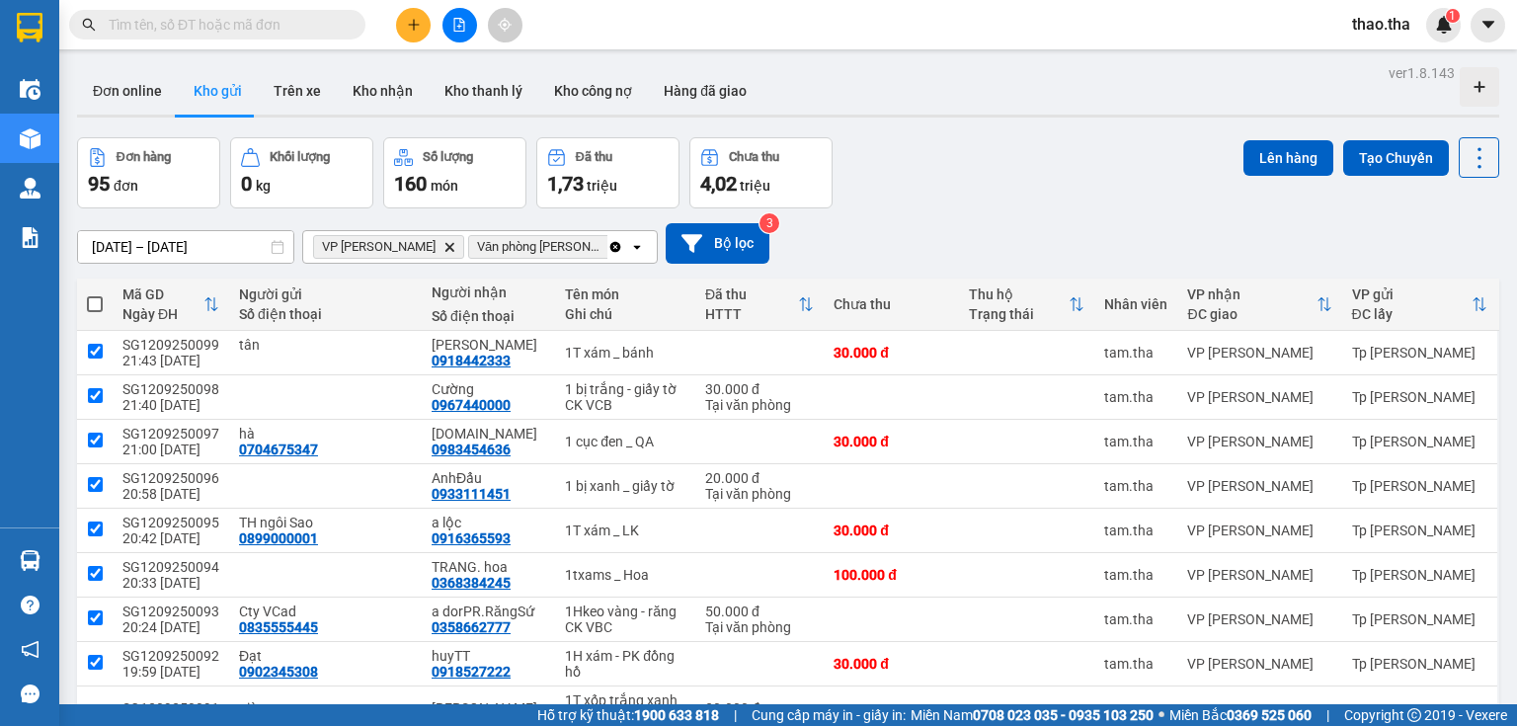
checkbox input "true"
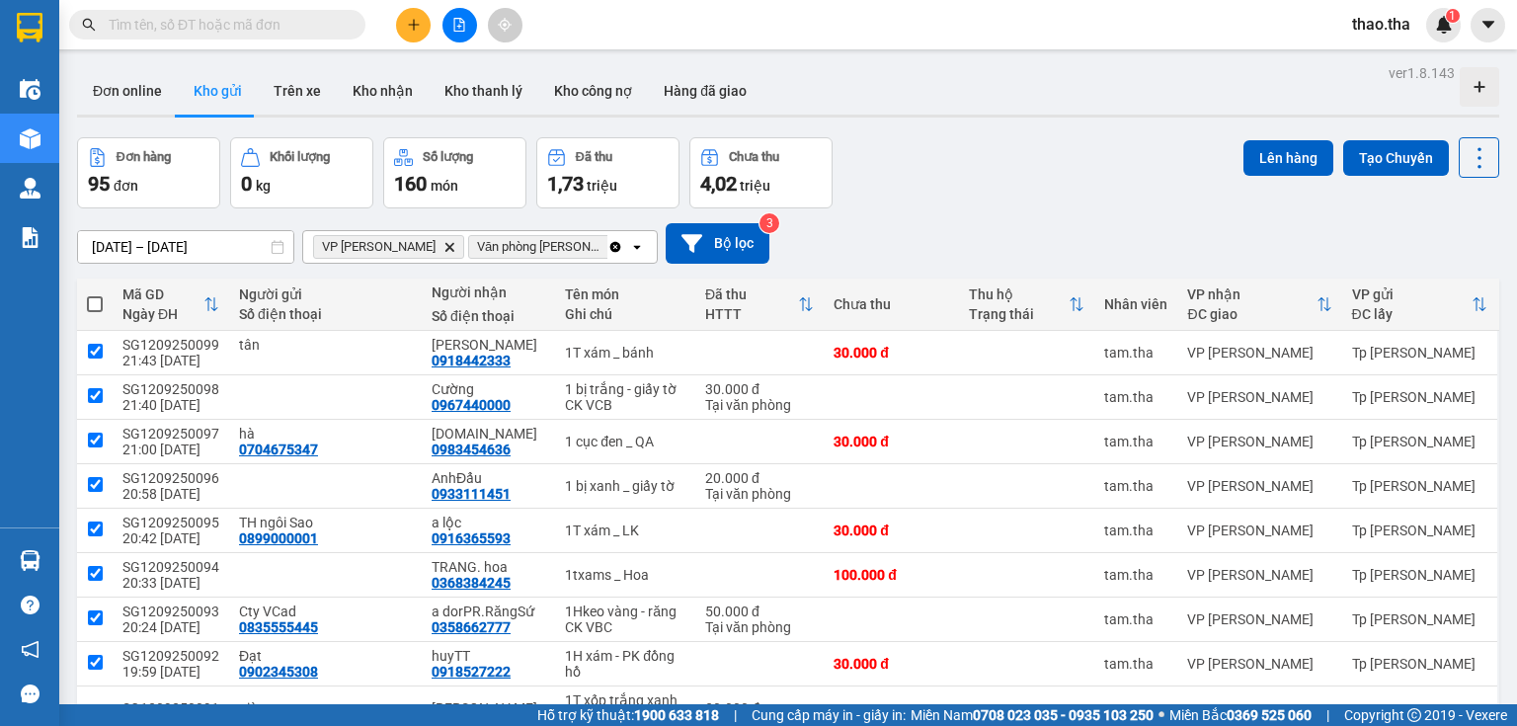
checkbox input "true"
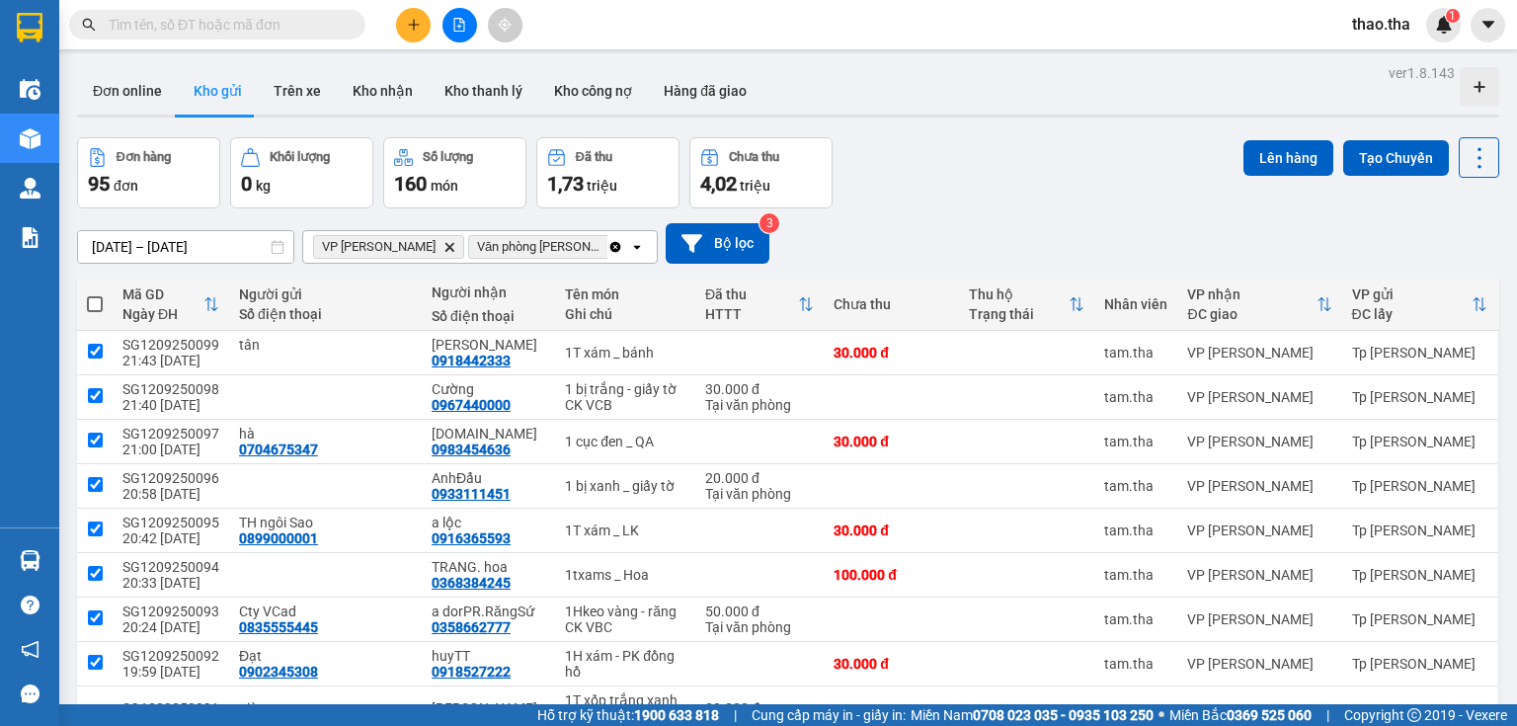
checkbox input "true"
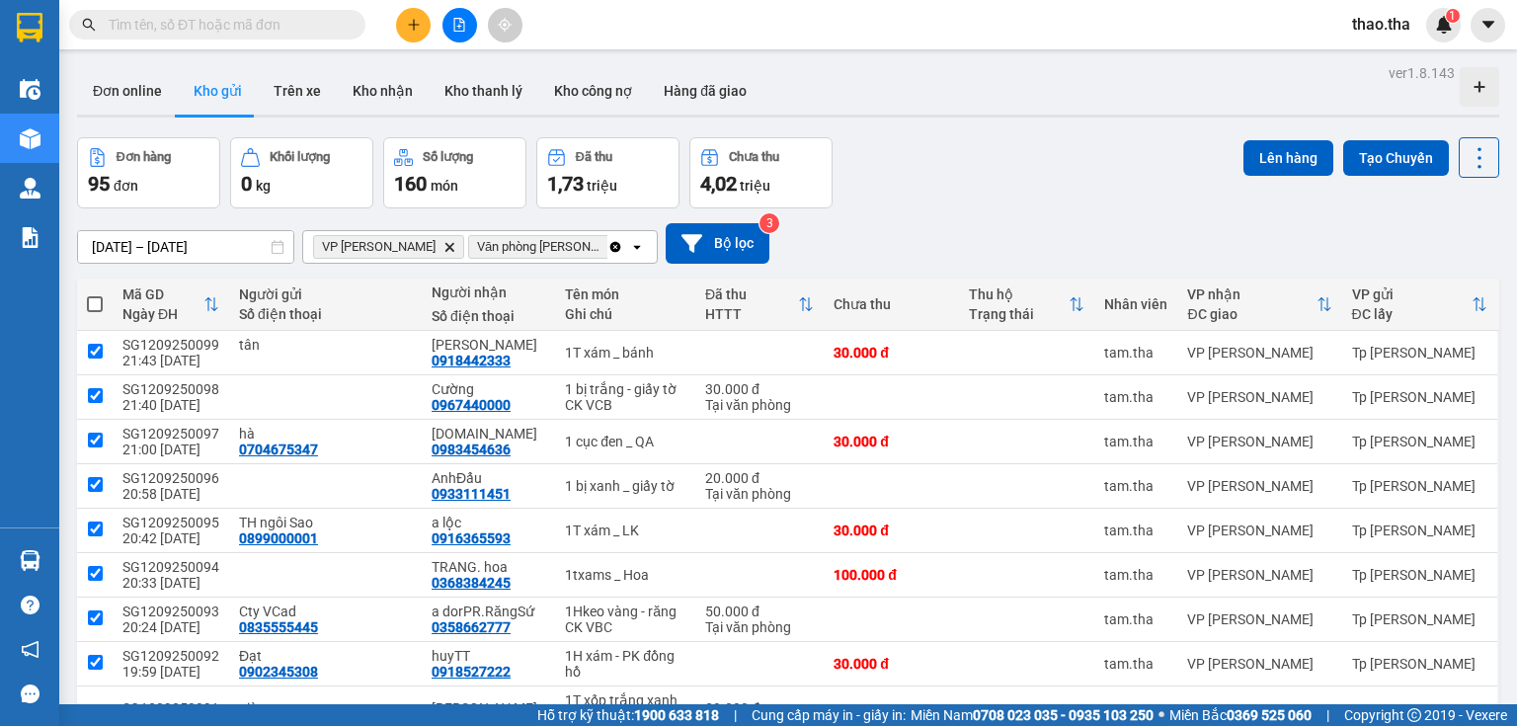
checkbox input "true"
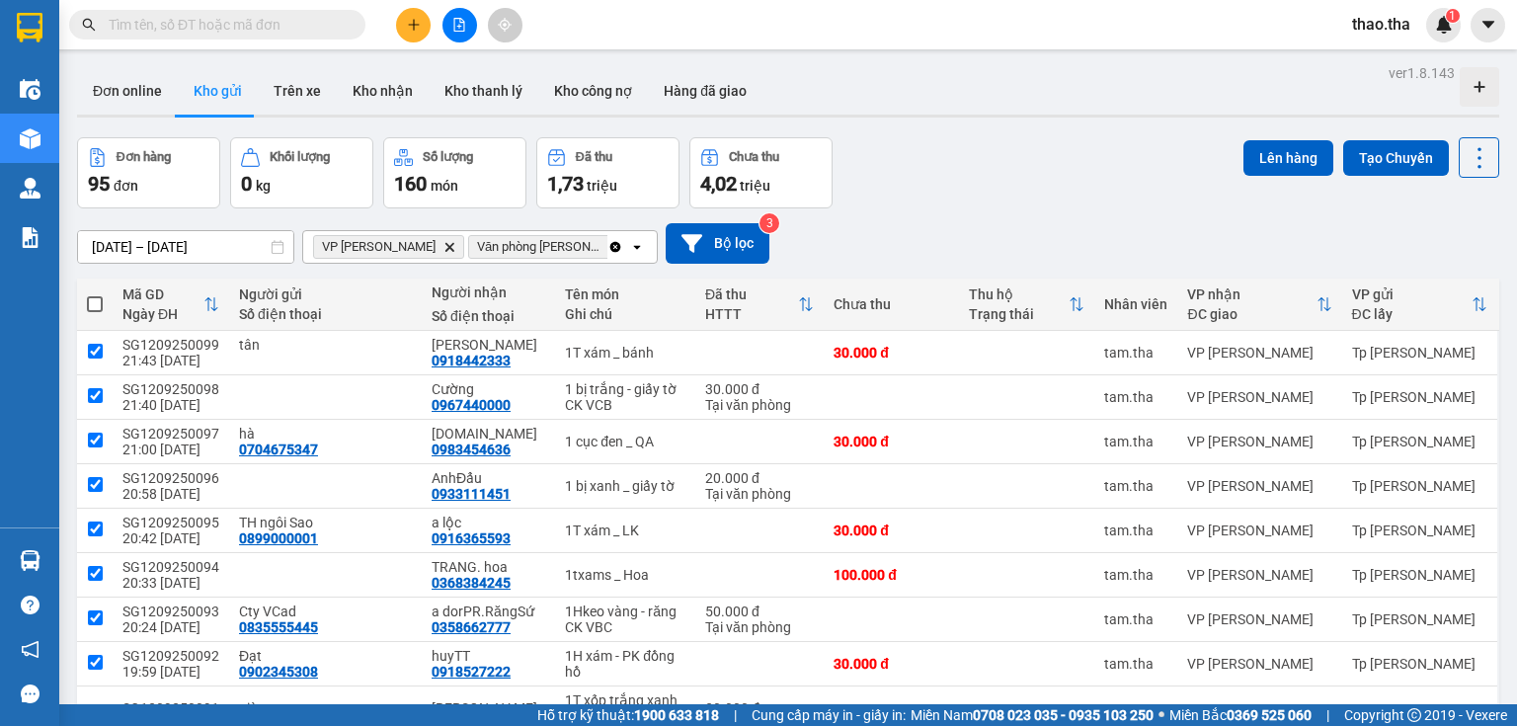
checkbox input "true"
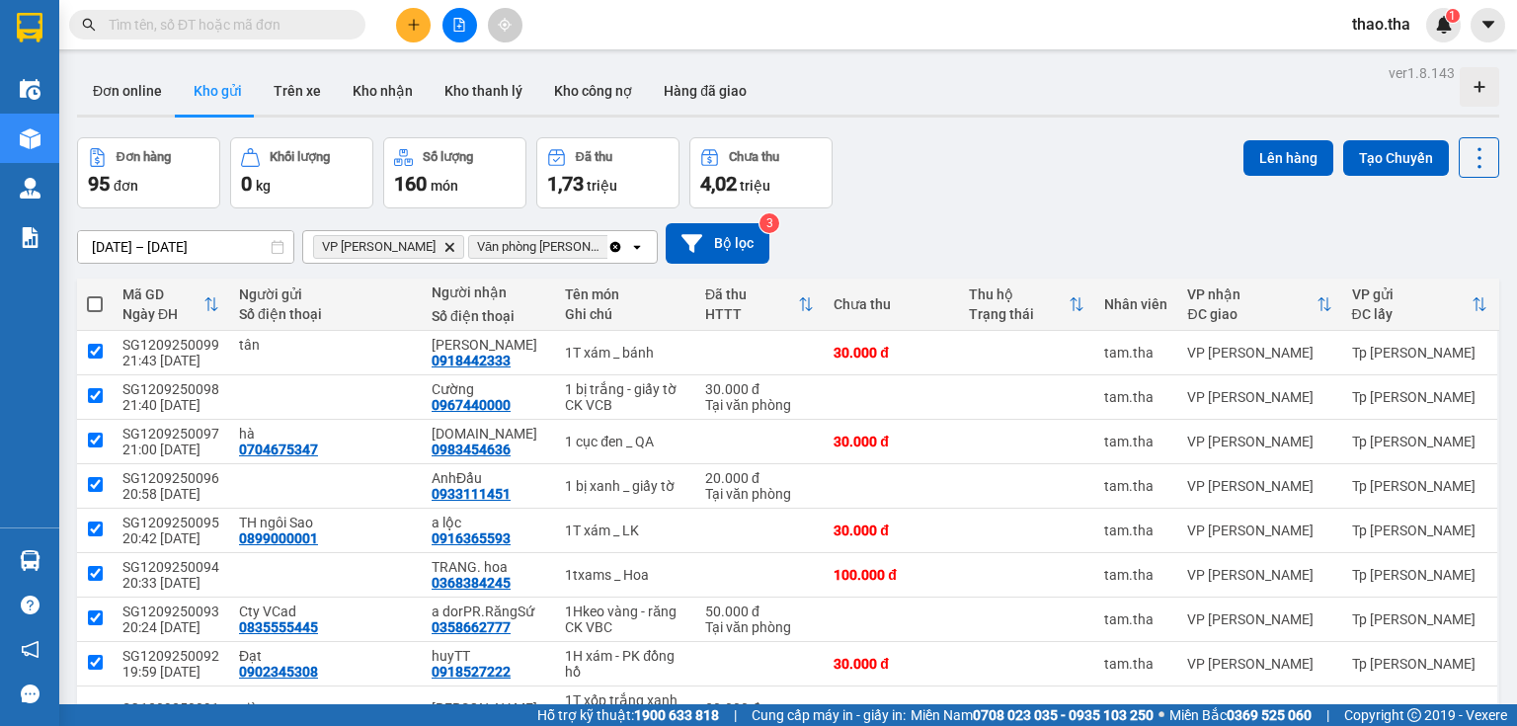
checkbox input "true"
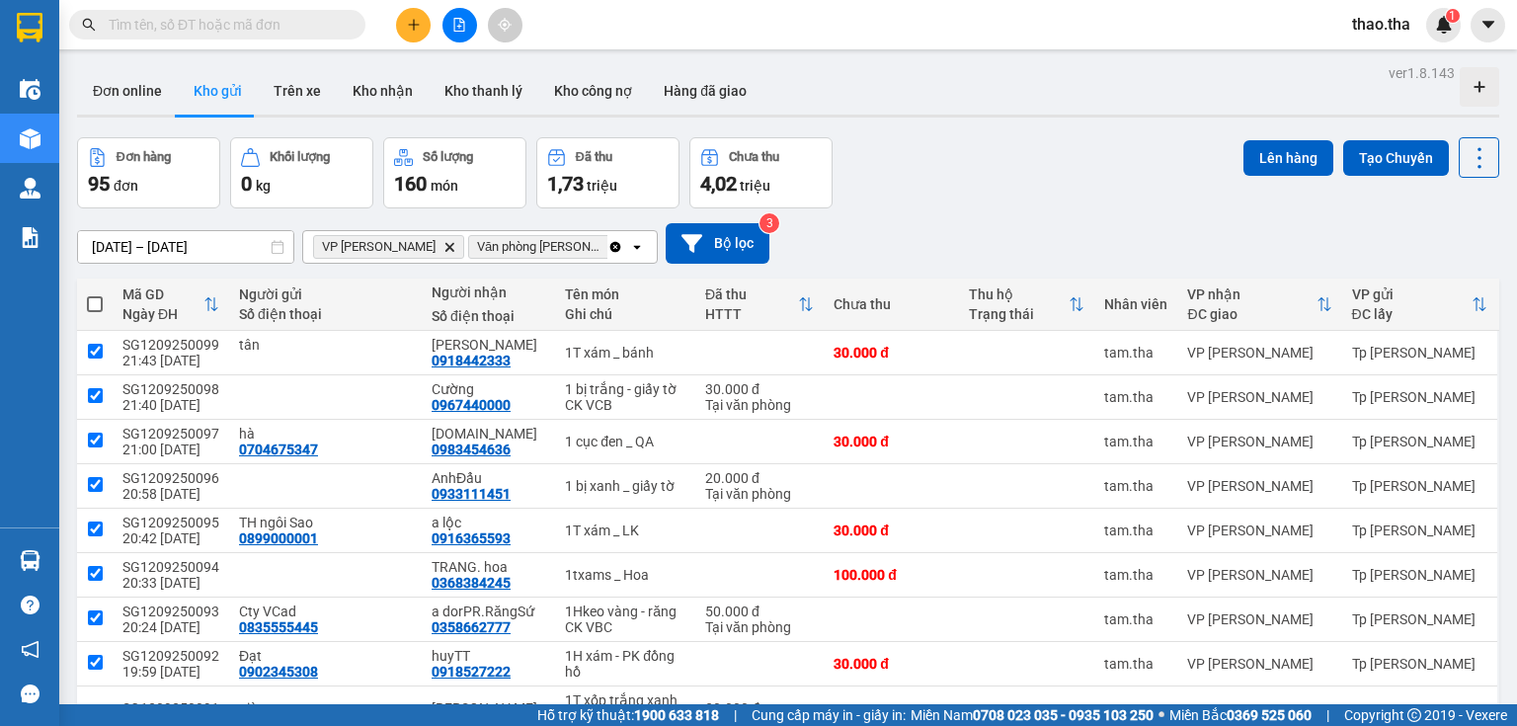
checkbox input "true"
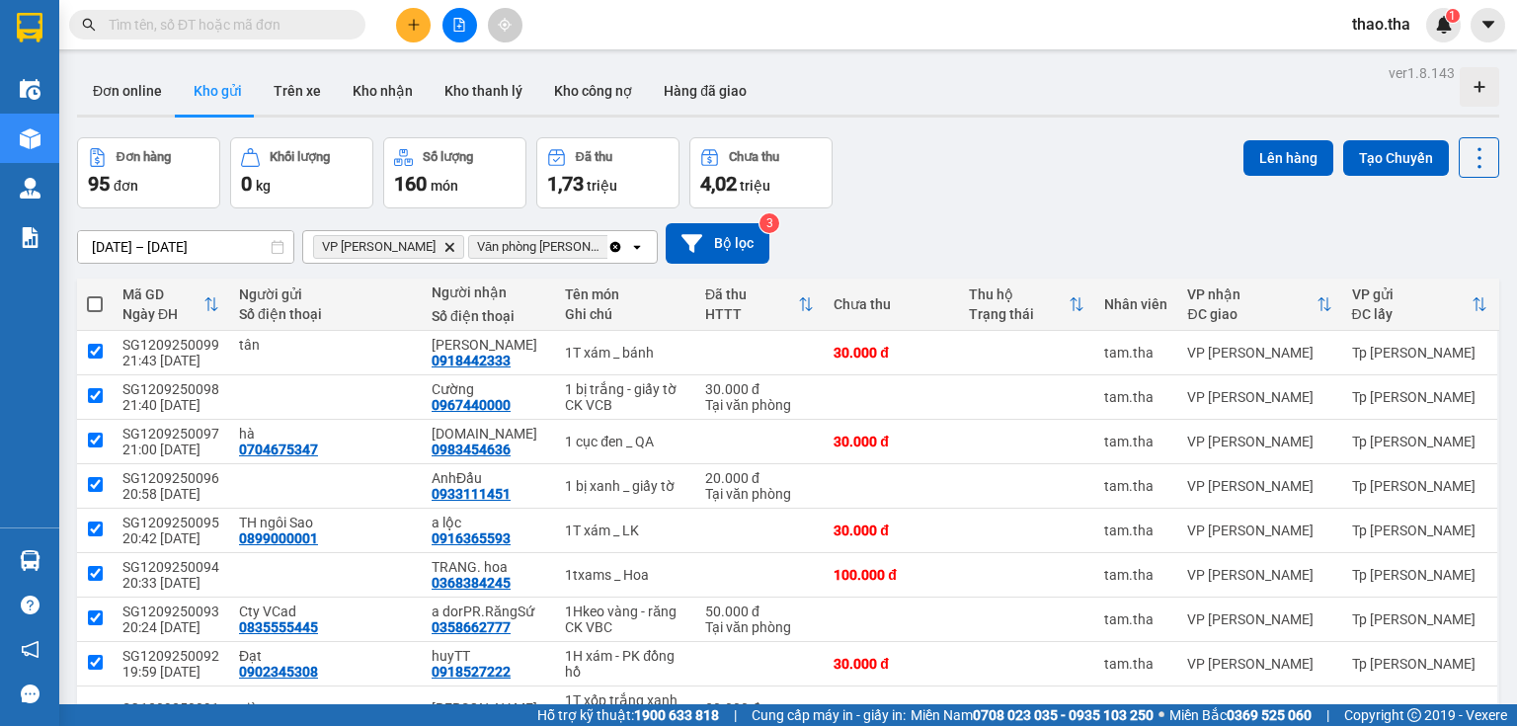
checkbox input "true"
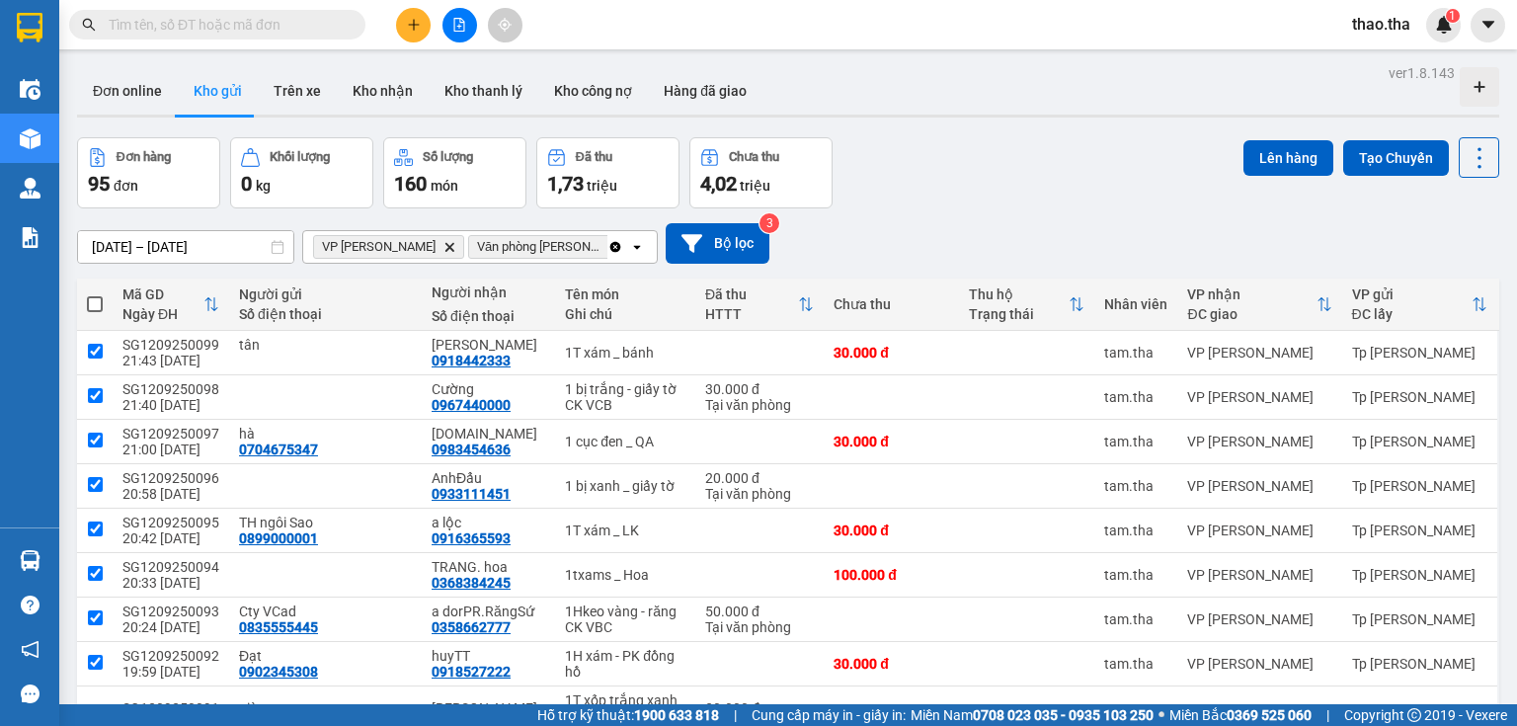
checkbox input "true"
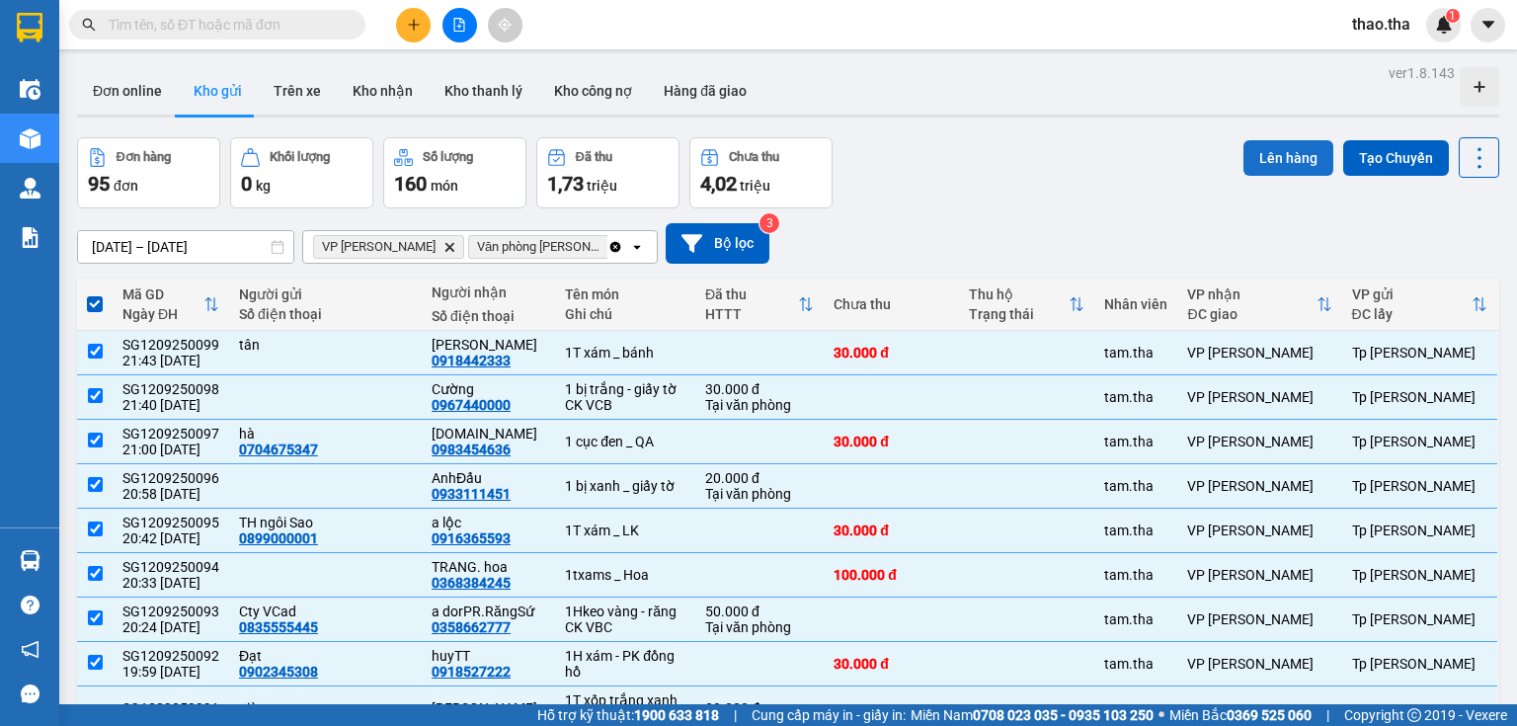
click at [1283, 155] on button "Lên hàng" at bounding box center [1289, 158] width 90 height 36
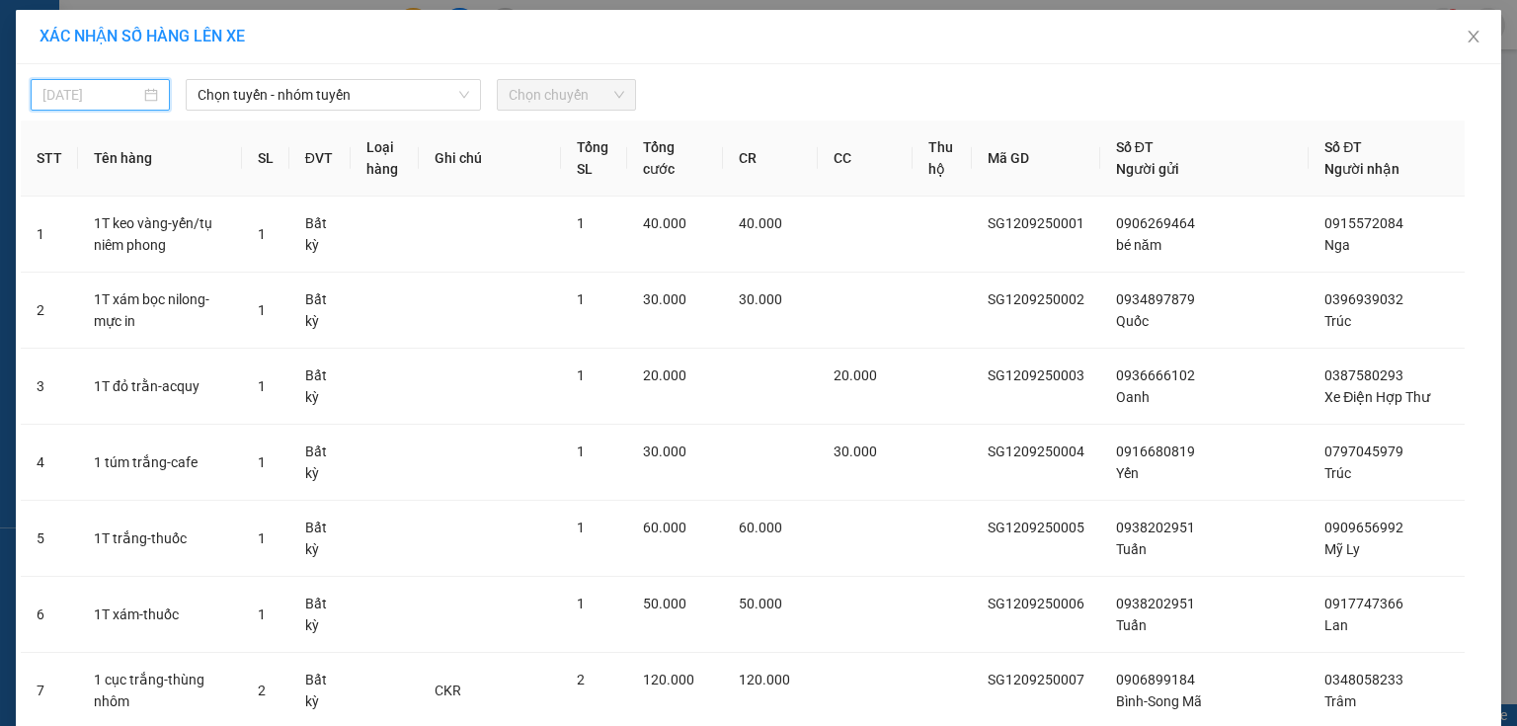
click at [102, 87] on input "[DATE]" at bounding box center [91, 95] width 98 height 22
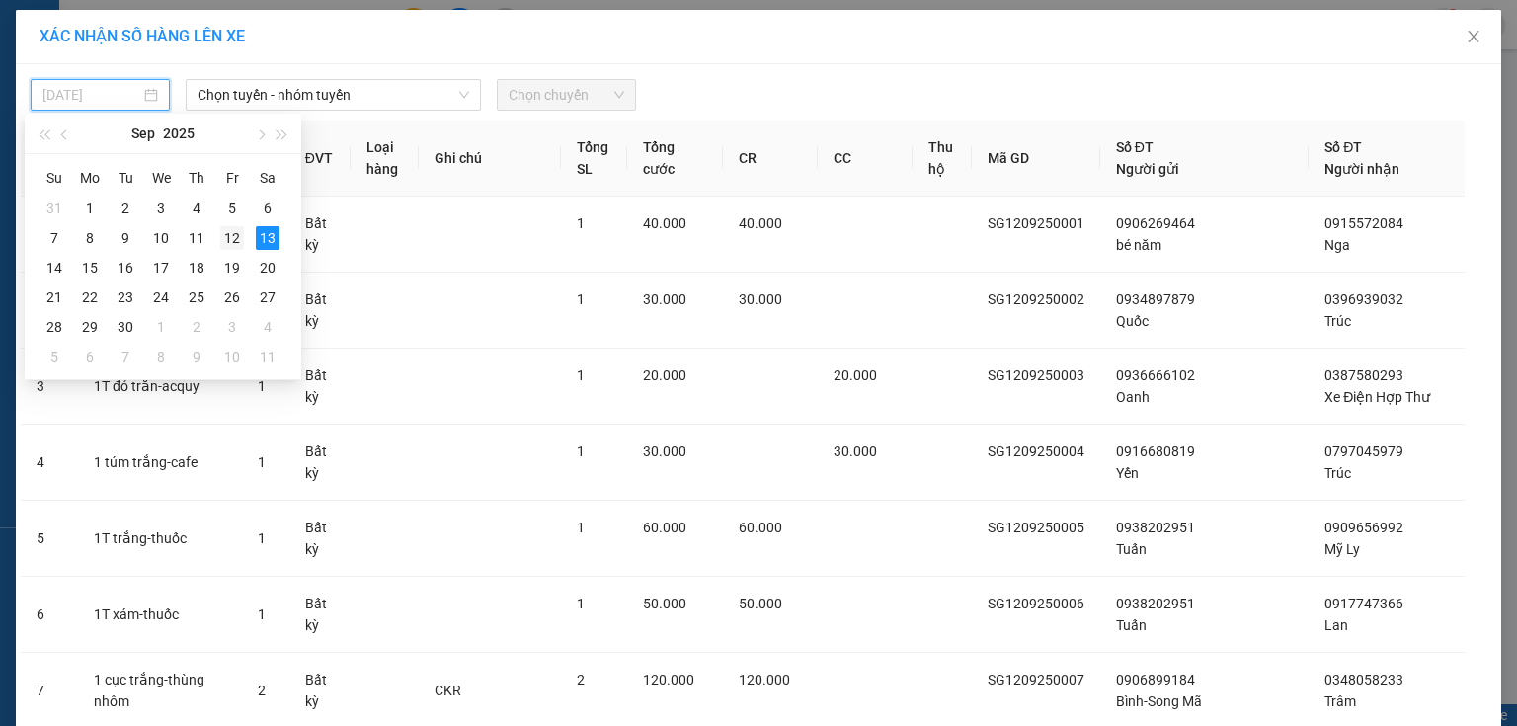
click at [238, 235] on div "12" at bounding box center [232, 238] width 24 height 24
type input "[DATE]"
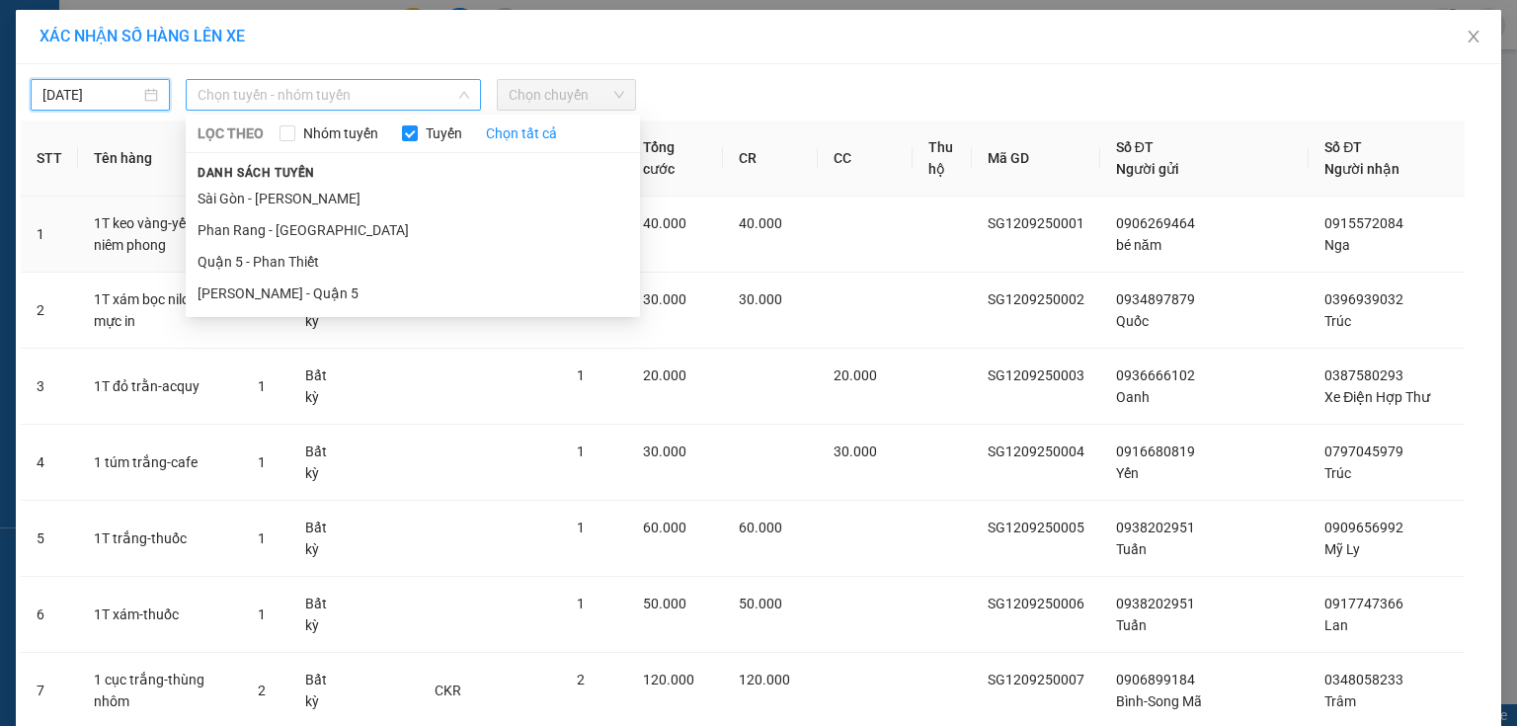
click at [354, 103] on span "Chọn tuyến - nhóm tuyến" at bounding box center [334, 95] width 272 height 30
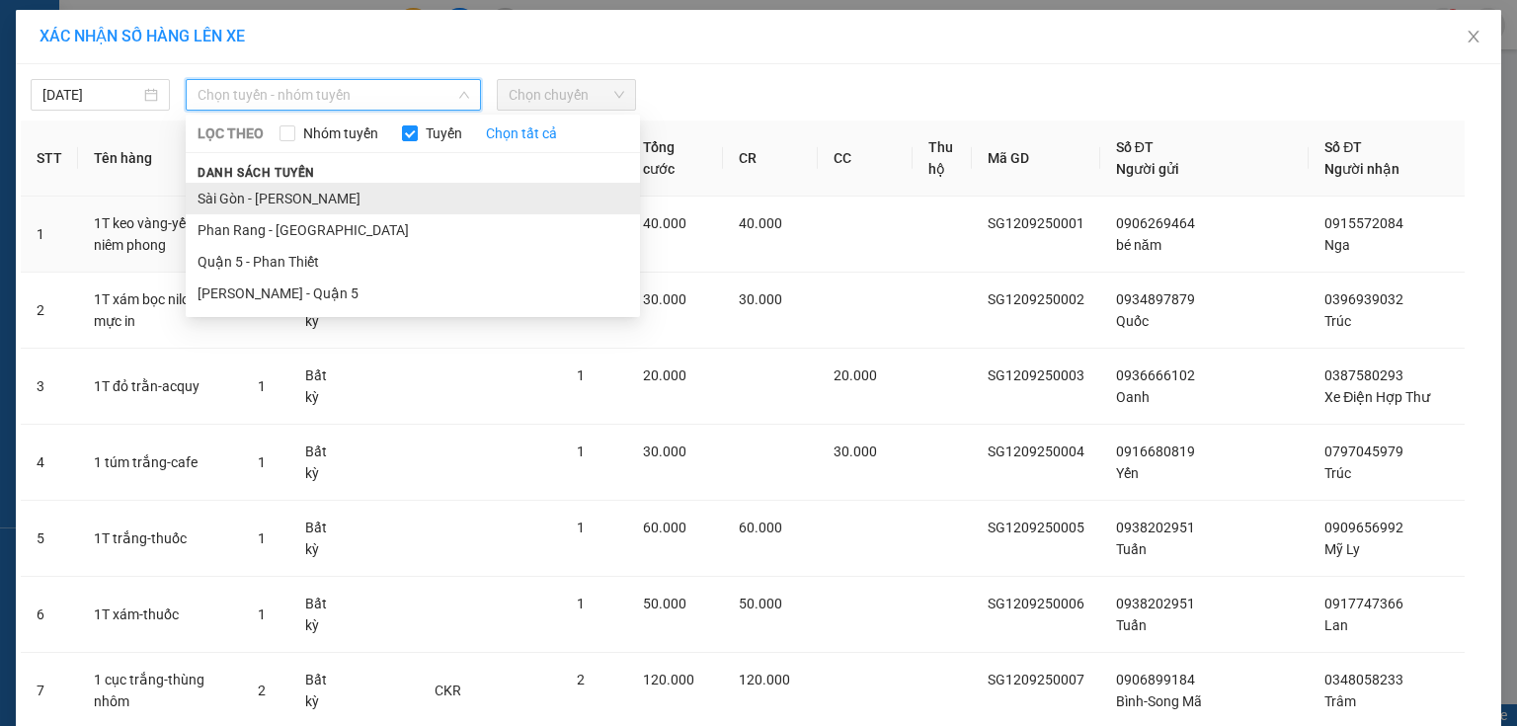
click at [327, 198] on li "Sài Gòn - [PERSON_NAME]" at bounding box center [413, 199] width 454 height 32
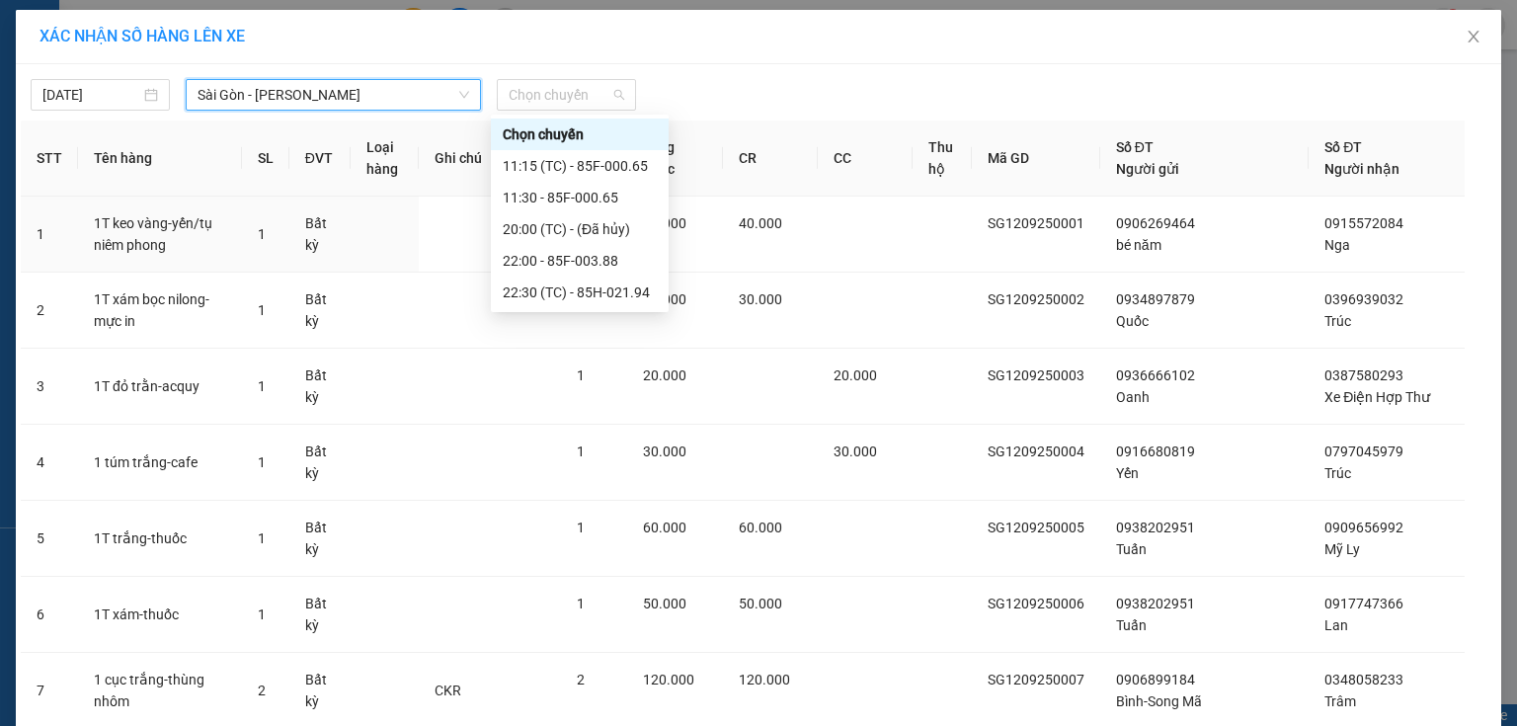
drag, startPoint x: 551, startPoint y: 91, endPoint x: 558, endPoint y: 114, distance: 23.7
click at [552, 91] on span "Chọn chuyến" at bounding box center [567, 95] width 116 height 30
click at [593, 261] on div "22:00 - 85F-003.88" at bounding box center [580, 261] width 154 height 22
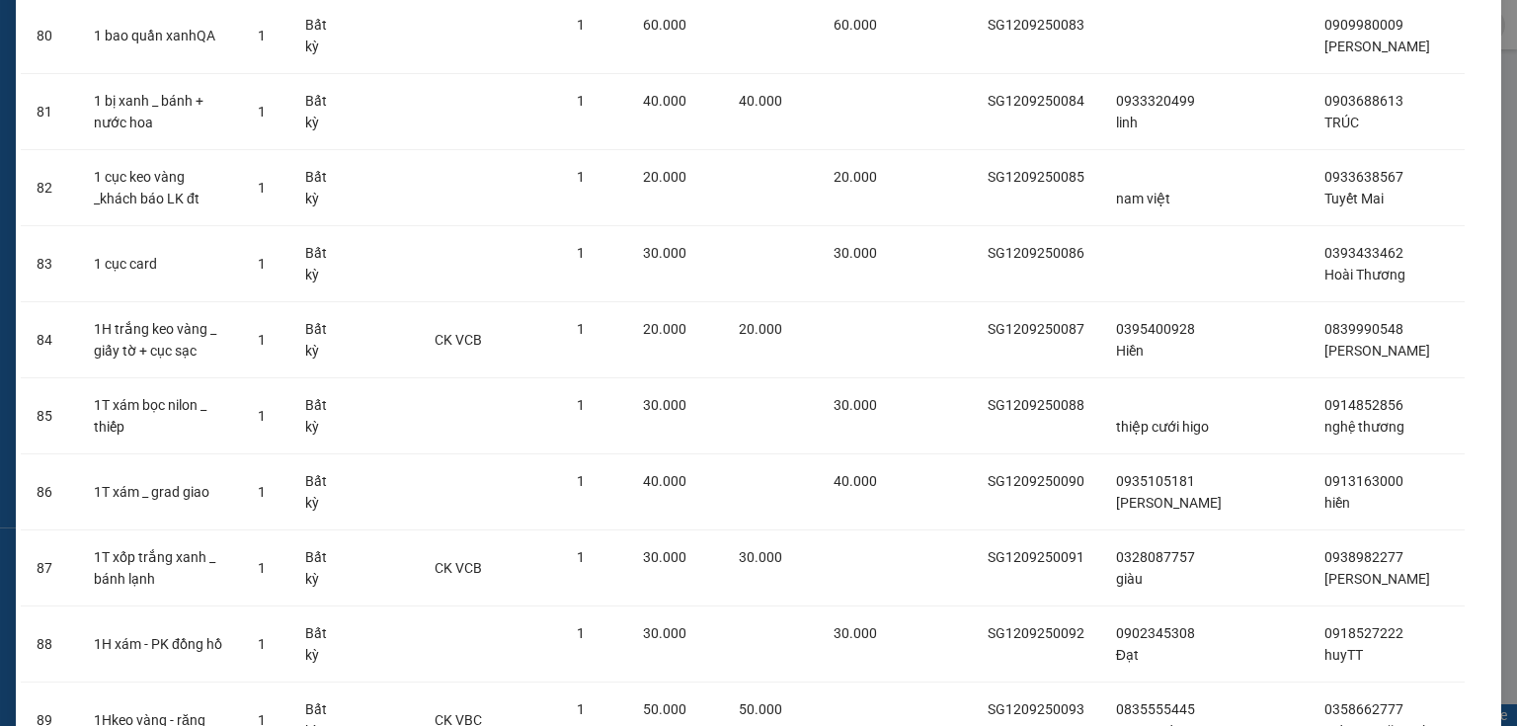
scroll to position [6876, 0]
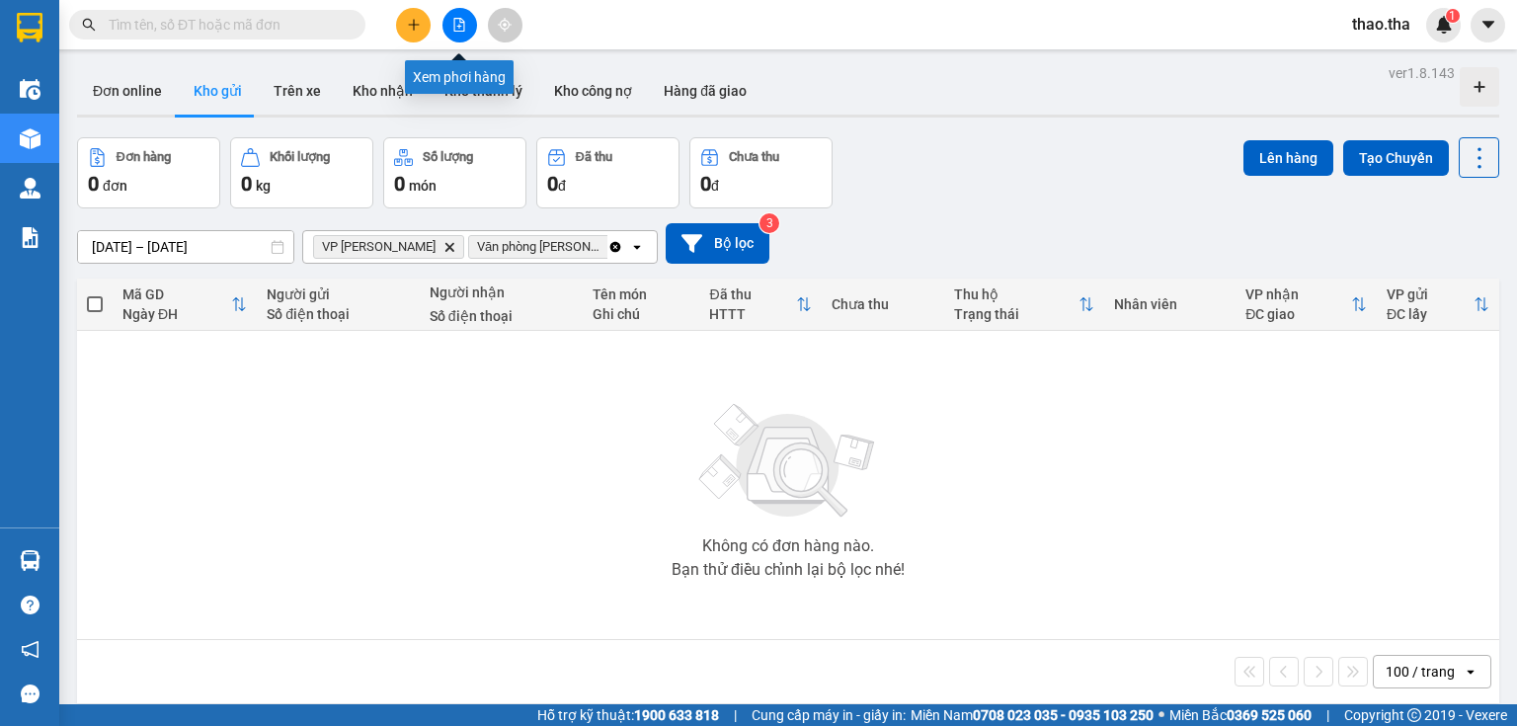
click at [458, 16] on button at bounding box center [460, 25] width 35 height 35
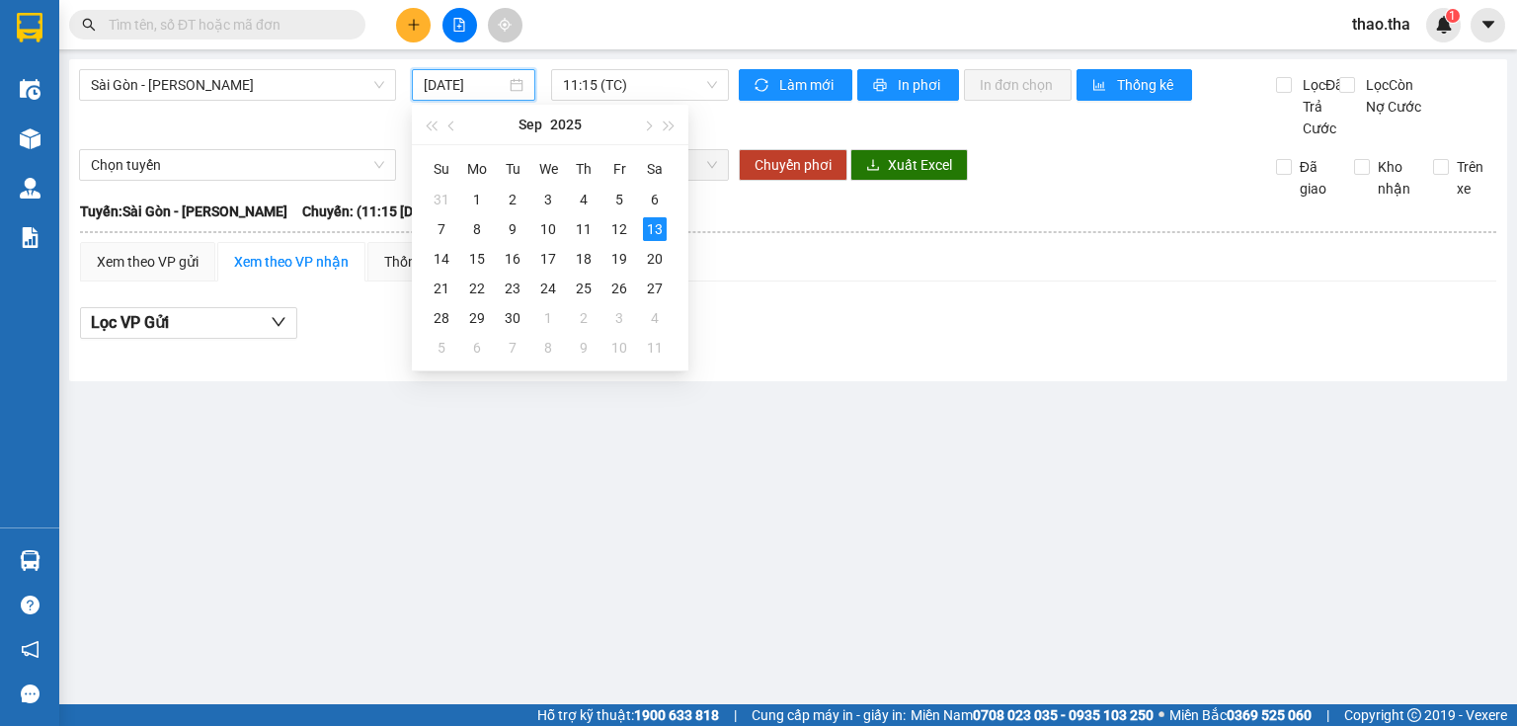
click at [465, 87] on input "[DATE]" at bounding box center [464, 85] width 81 height 22
drag, startPoint x: 620, startPoint y: 229, endPoint x: 621, endPoint y: 135, distance: 93.8
click at [621, 229] on div "12" at bounding box center [619, 229] width 24 height 24
type input "[DATE]"
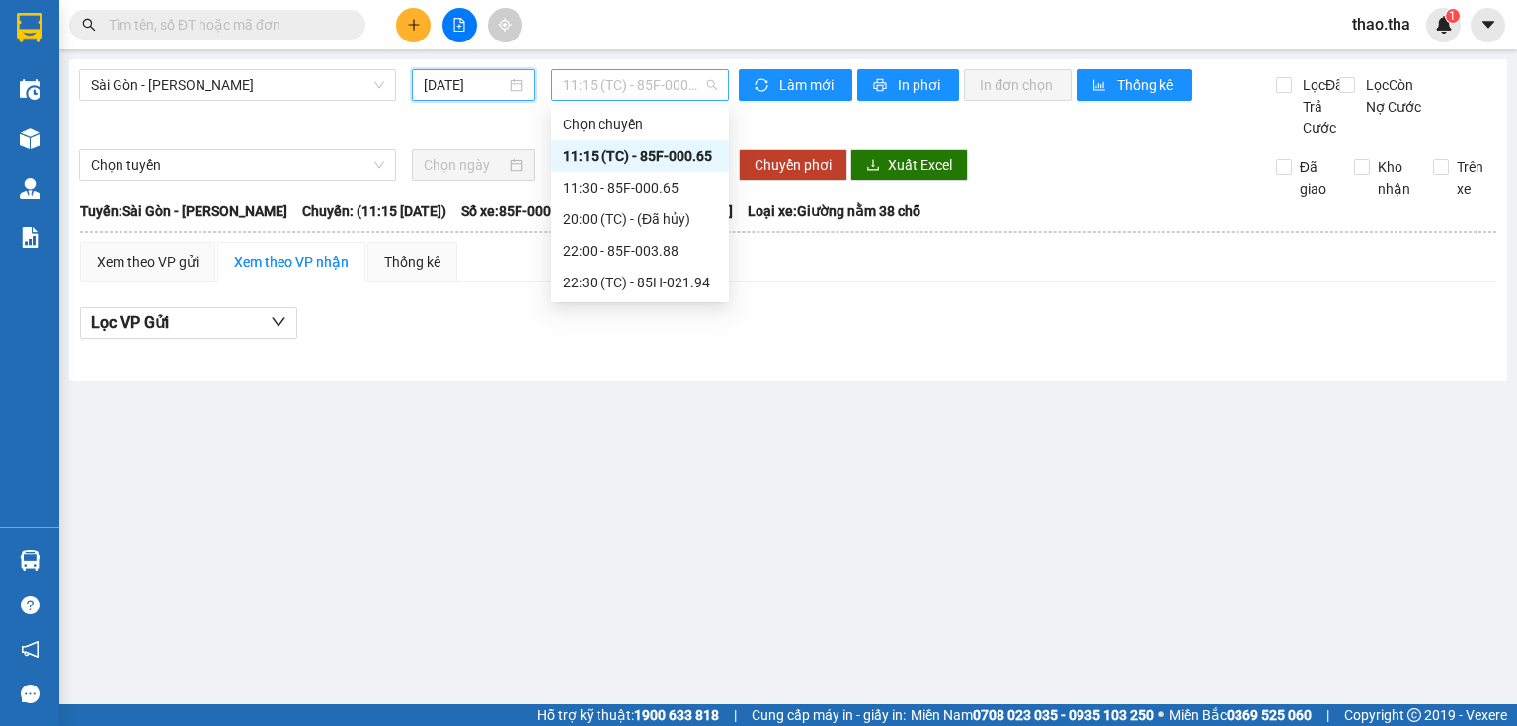
click at [621, 96] on span "11:15 (TC) - 85F-000.65" at bounding box center [640, 85] width 155 height 30
click at [673, 256] on div "22:00 - 85F-003.88" at bounding box center [640, 251] width 154 height 22
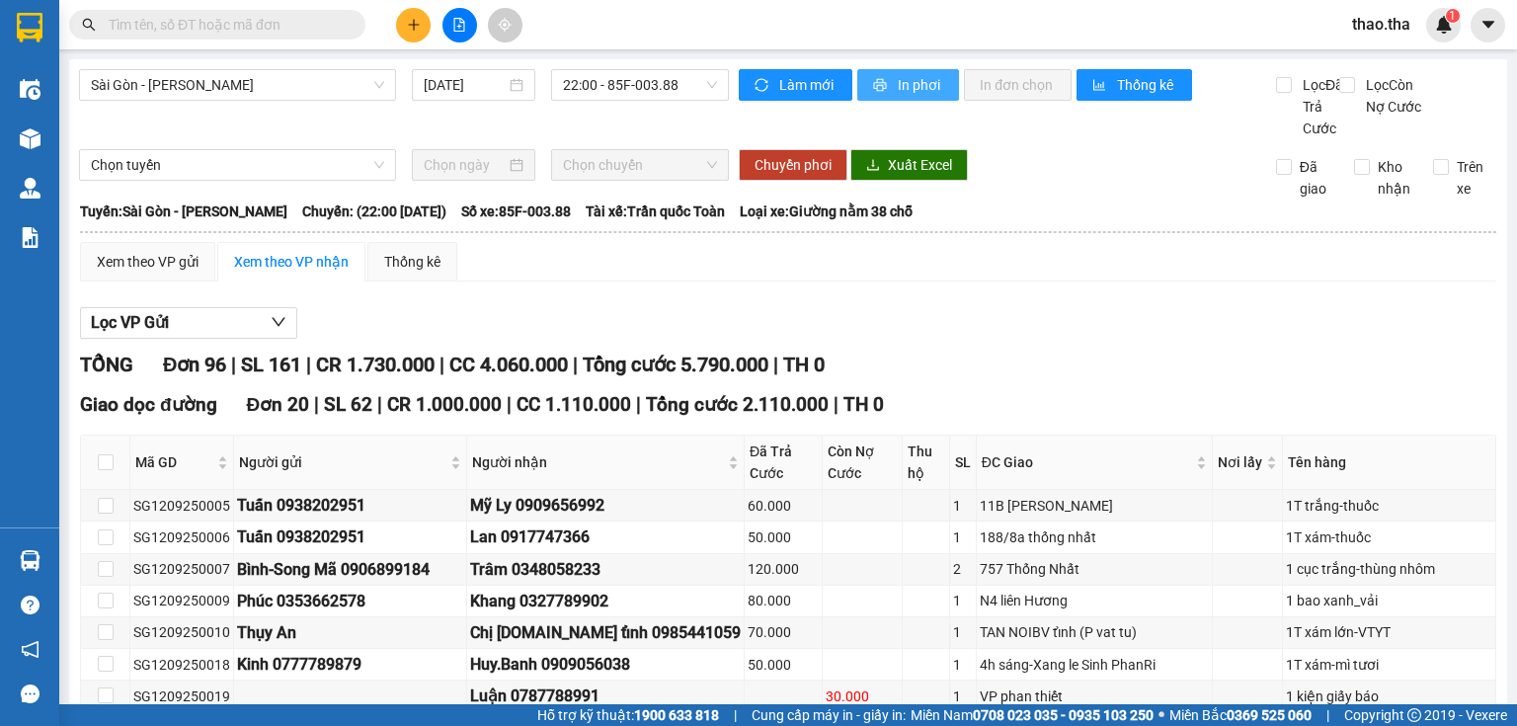
click at [906, 85] on span "In phơi" at bounding box center [920, 85] width 45 height 22
click at [145, 27] on input "text" at bounding box center [225, 25] width 233 height 22
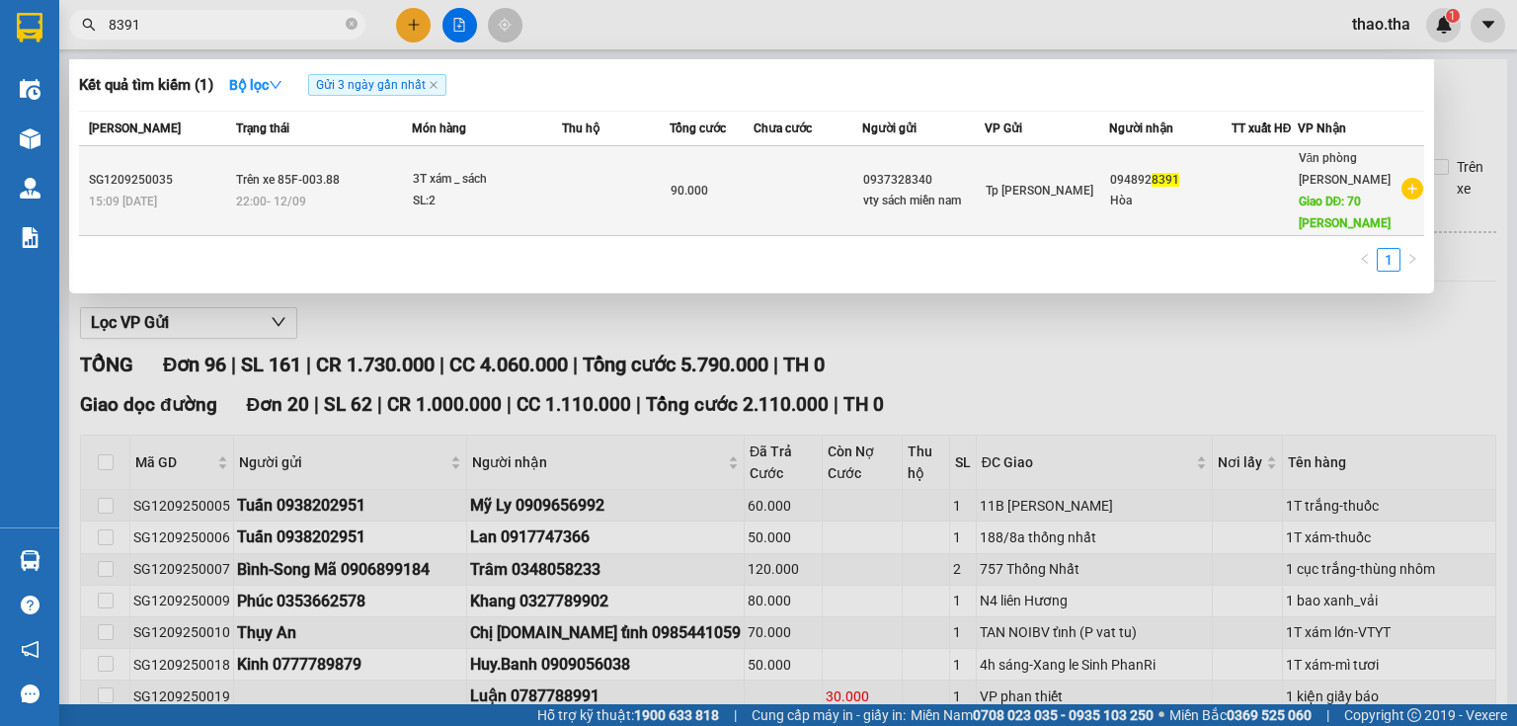
type input "8391"
click at [797, 179] on td at bounding box center [808, 191] width 109 height 90
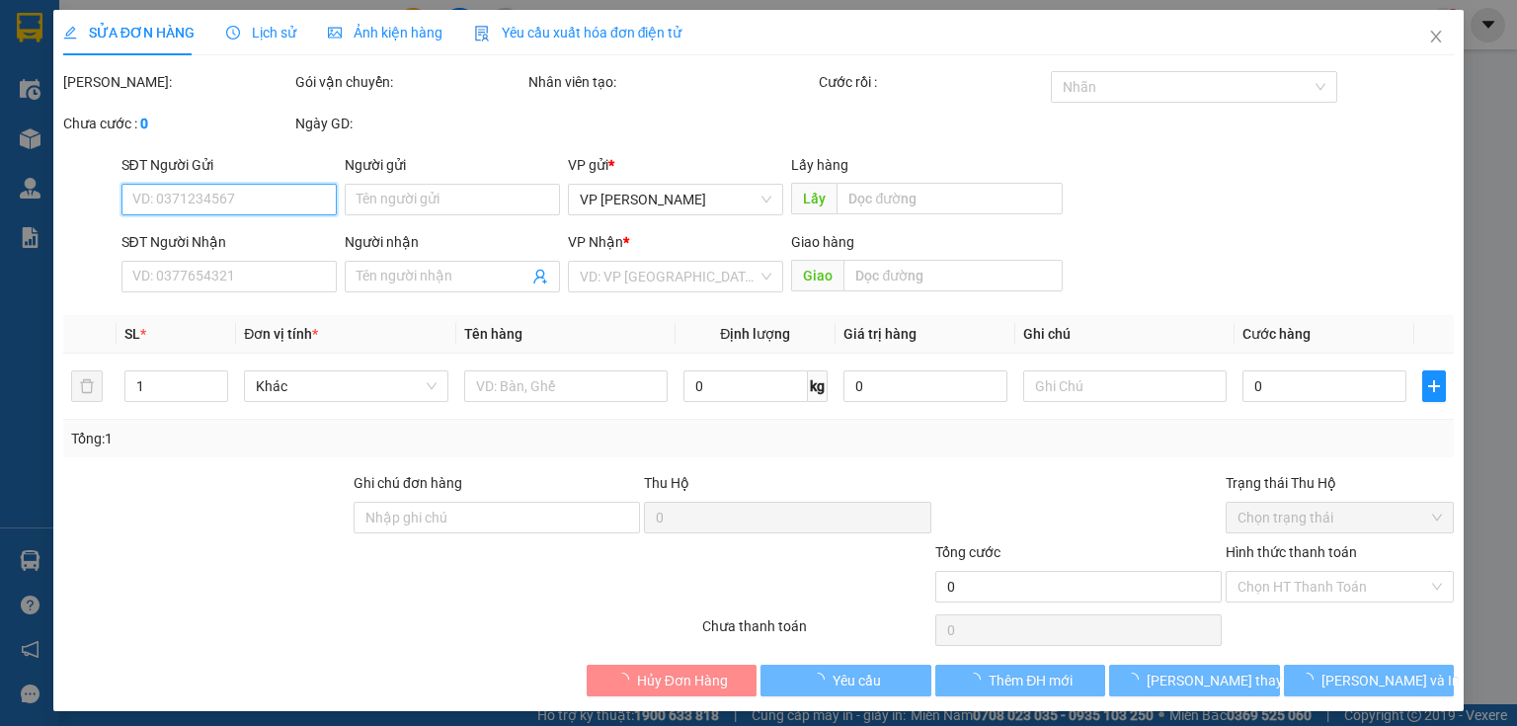
type input "0937328340"
type input "vty sách miền nam"
type input "0948928391"
type input "Hòa"
type input "70 [PERSON_NAME]"
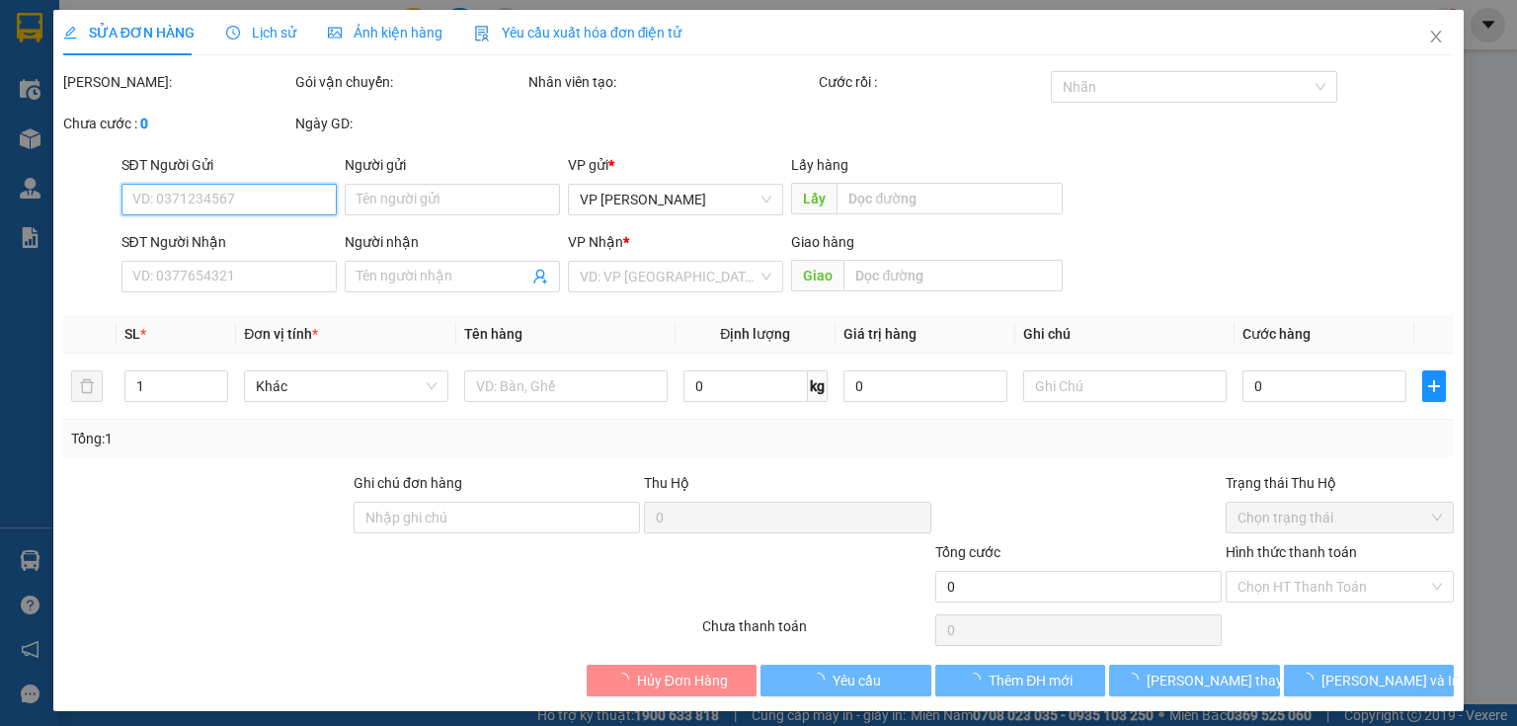
type input "90.000"
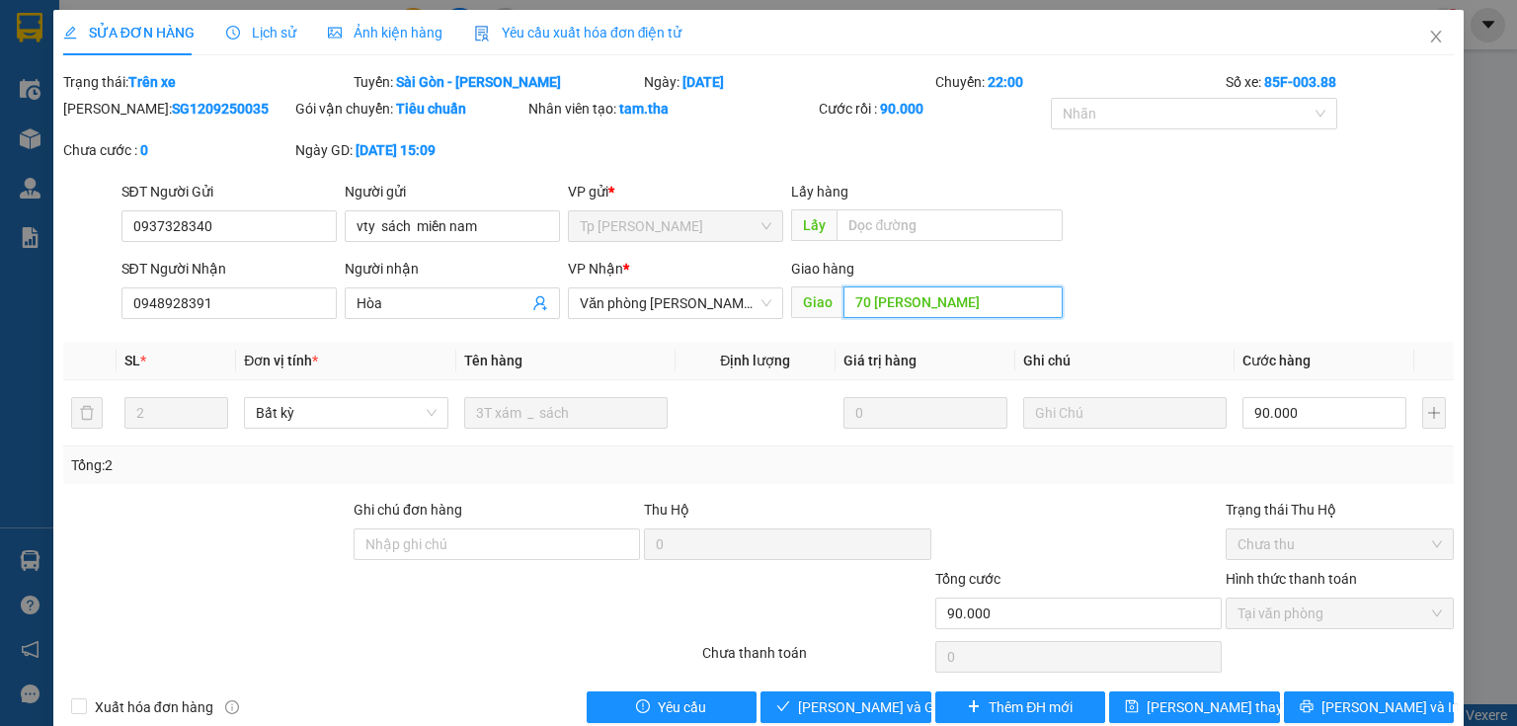
click at [995, 304] on input "70 [PERSON_NAME]" at bounding box center [953, 302] width 219 height 32
type input "70 [PERSON_NAME] PT"
click at [1191, 703] on span "[PERSON_NAME] thay đổi" at bounding box center [1226, 707] width 158 height 22
